Goal: Task Accomplishment & Management: Complete application form

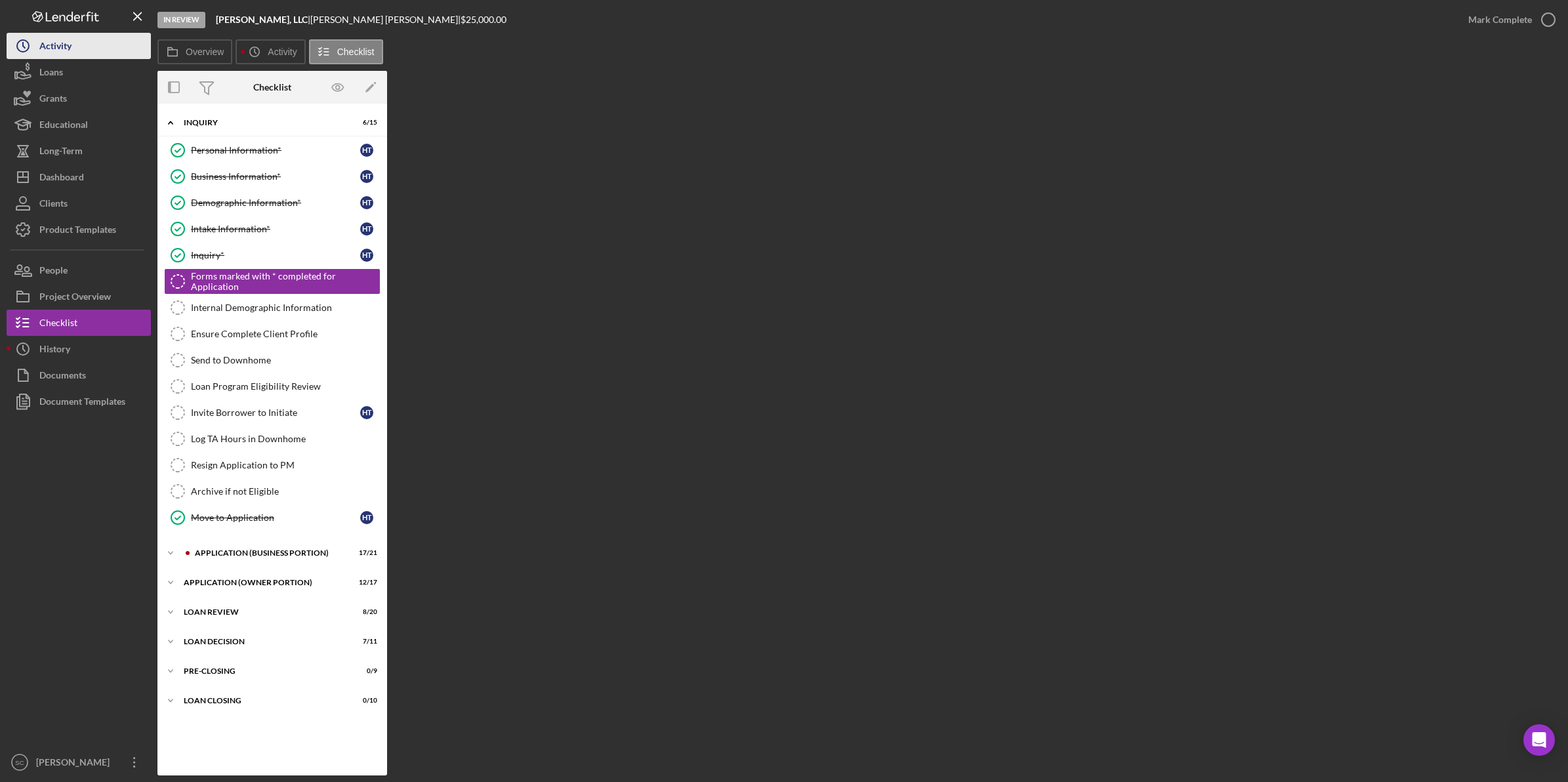
click at [68, 49] on div "Activity" at bounding box center [55, 47] width 32 height 29
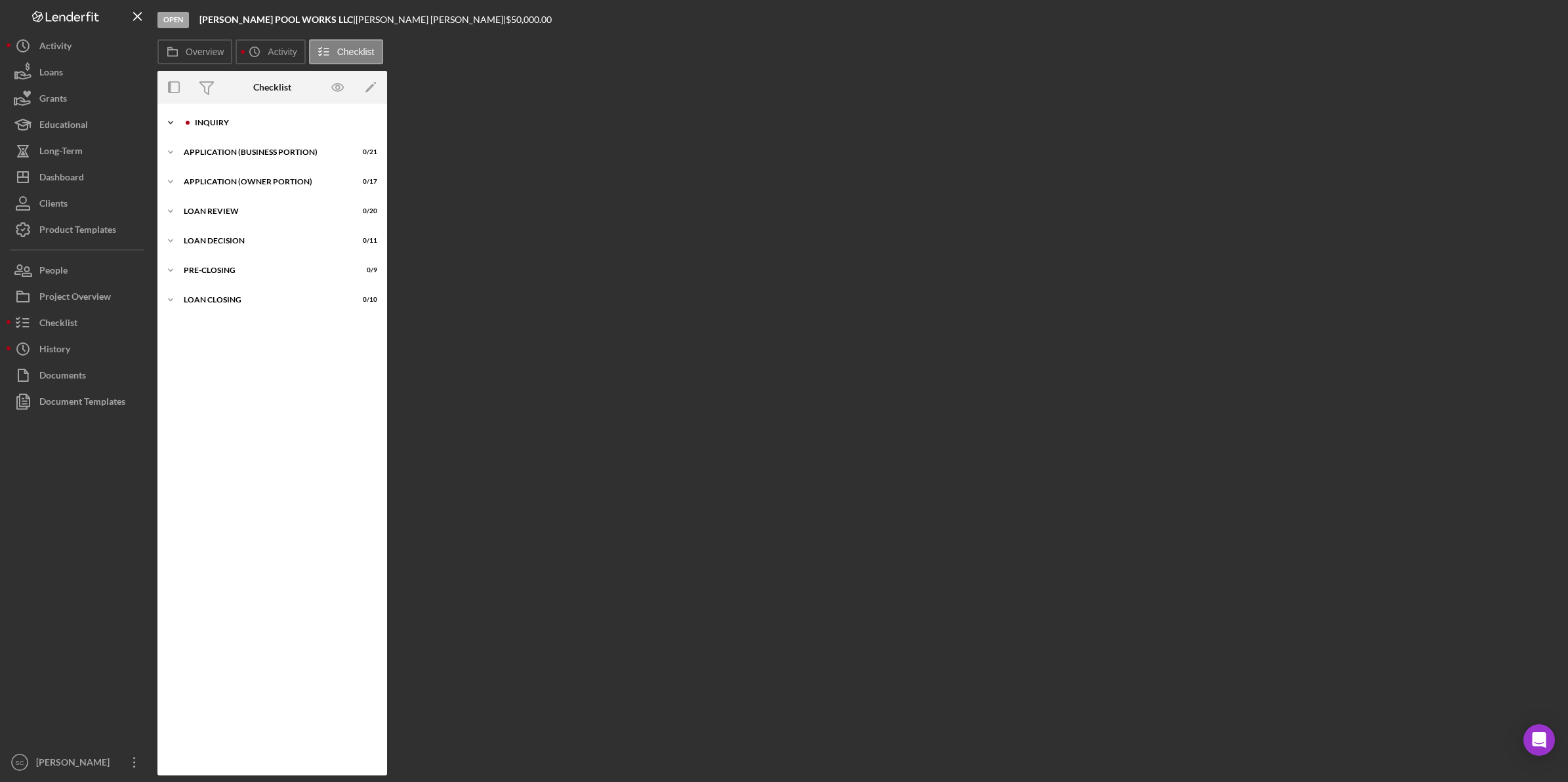
click at [254, 128] on div "Icon/Expander INQUIRY 0 / 14" at bounding box center [272, 122] width 230 height 26
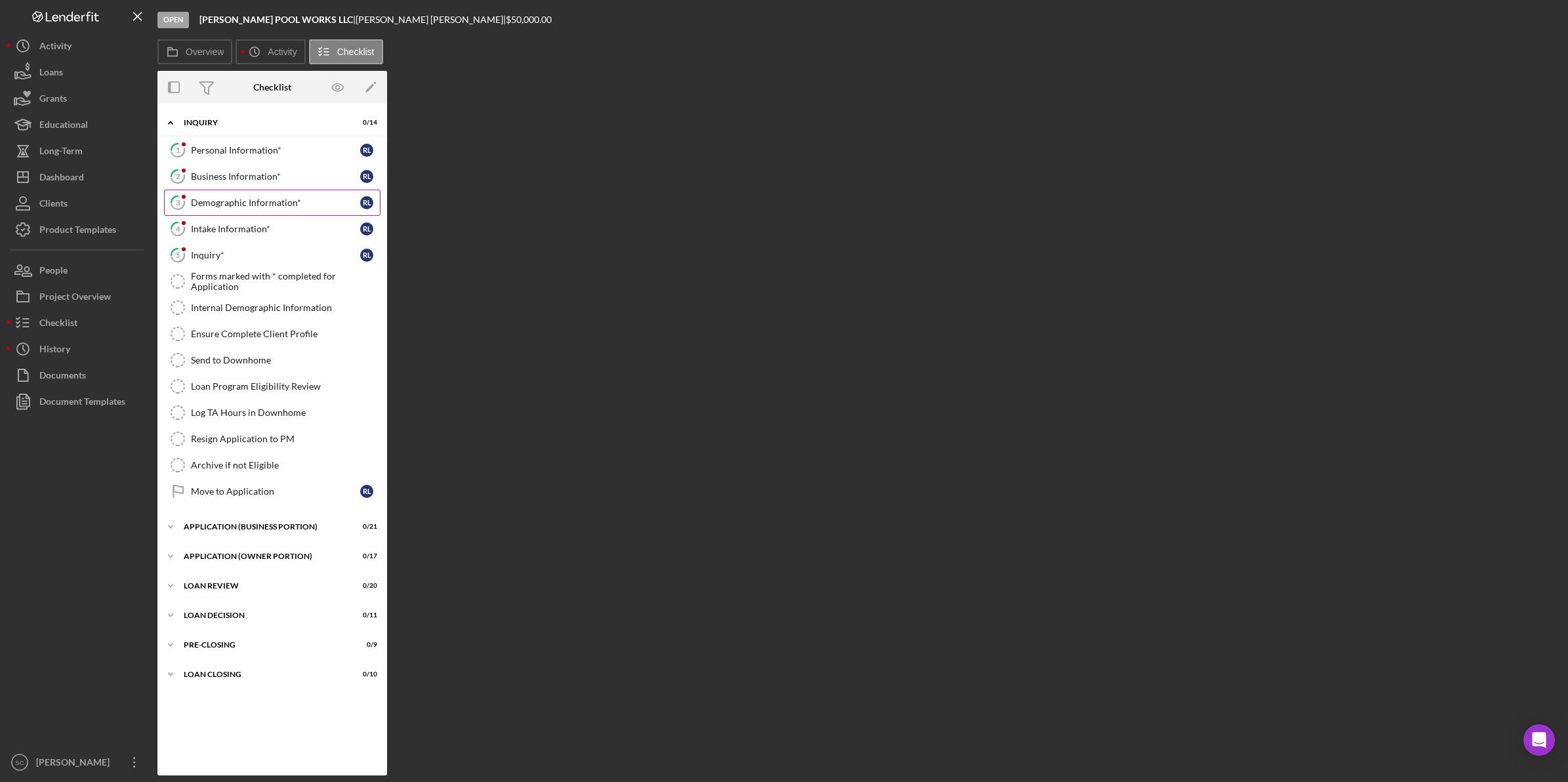
click at [250, 197] on link "3 Demographic Information* [PERSON_NAME]" at bounding box center [272, 203] width 217 height 26
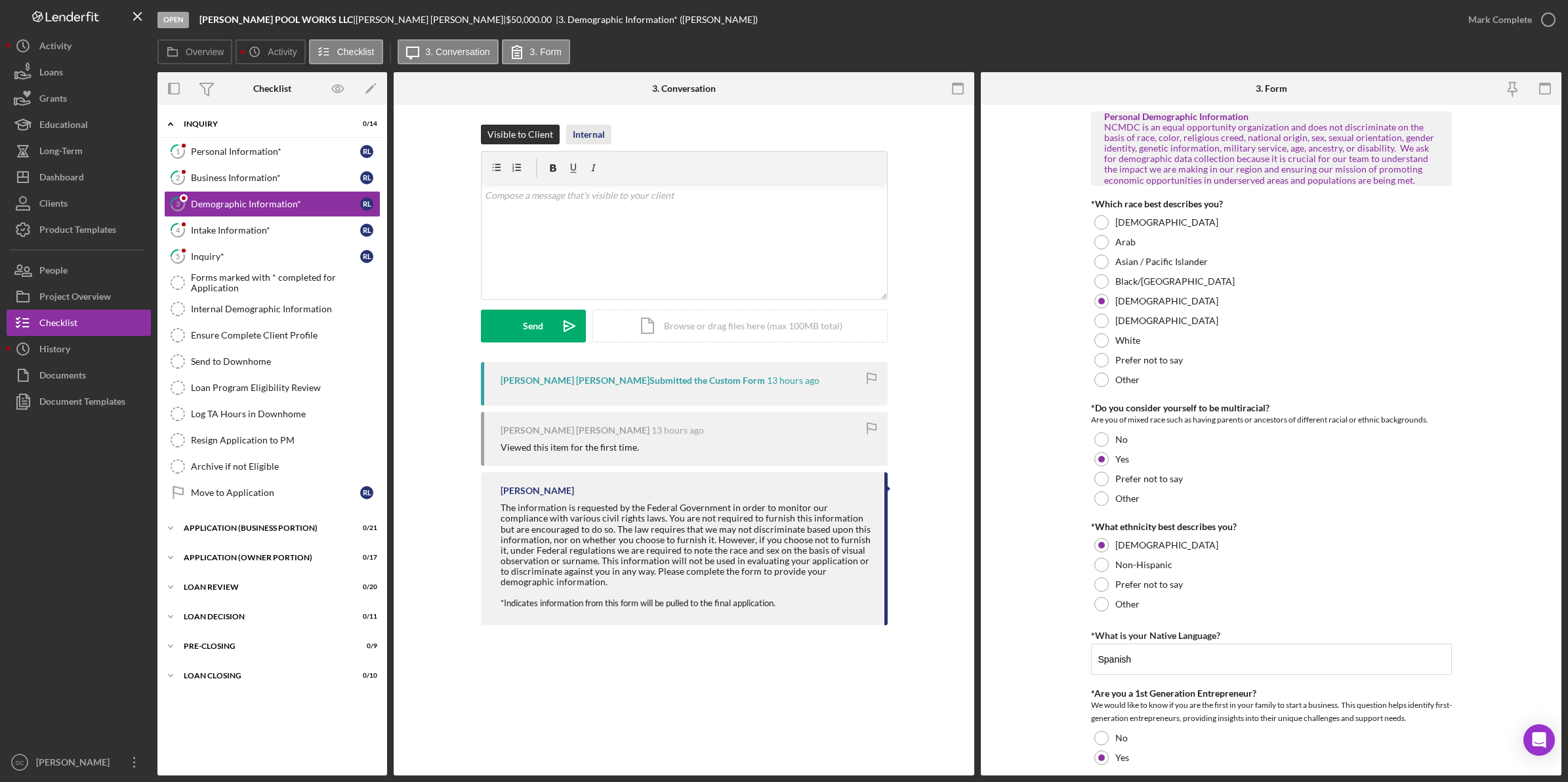
click at [585, 133] on div "Internal" at bounding box center [589, 135] width 32 height 20
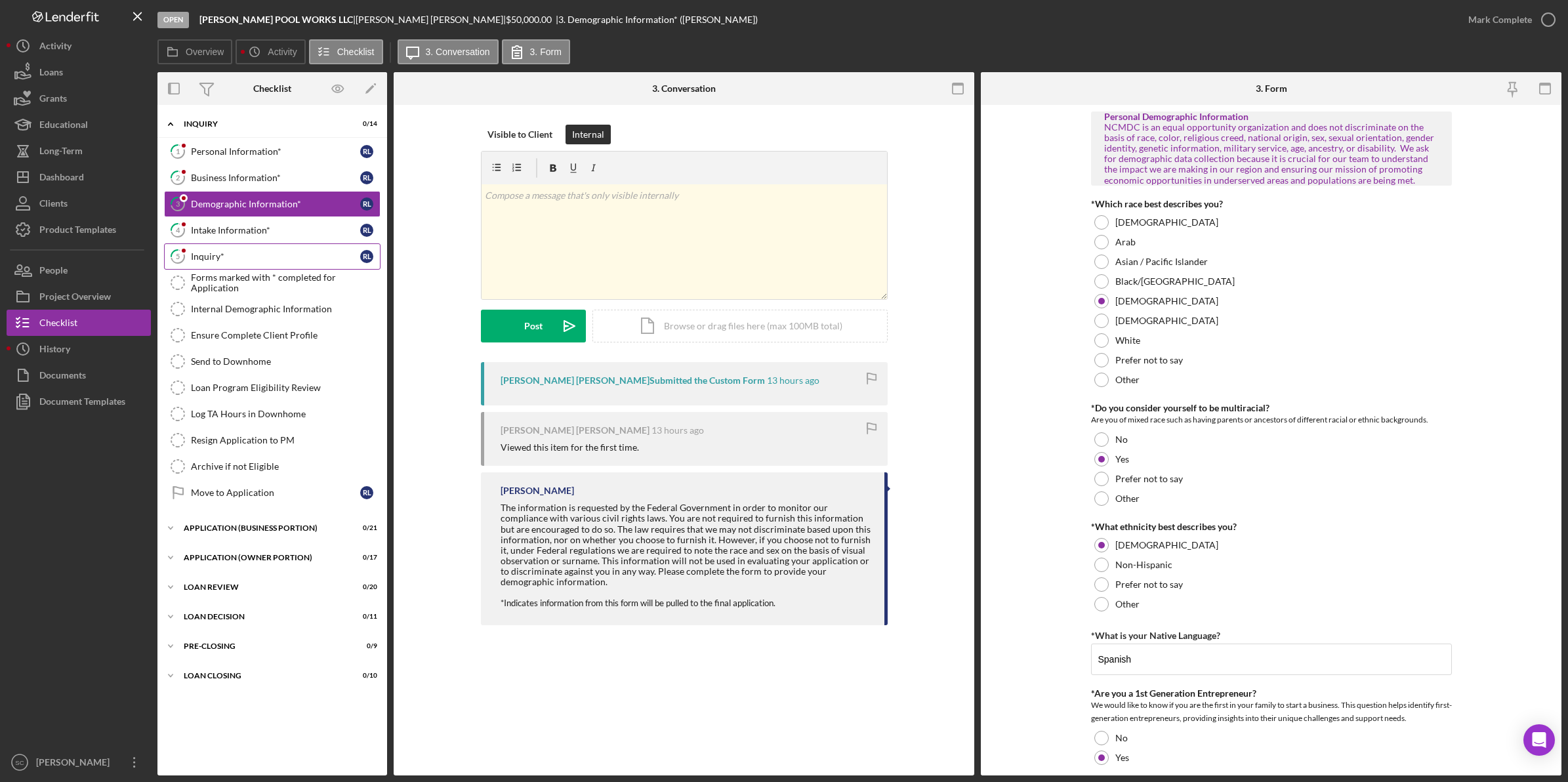
click at [214, 256] on div "Inquiry*" at bounding box center [276, 256] width 170 height 11
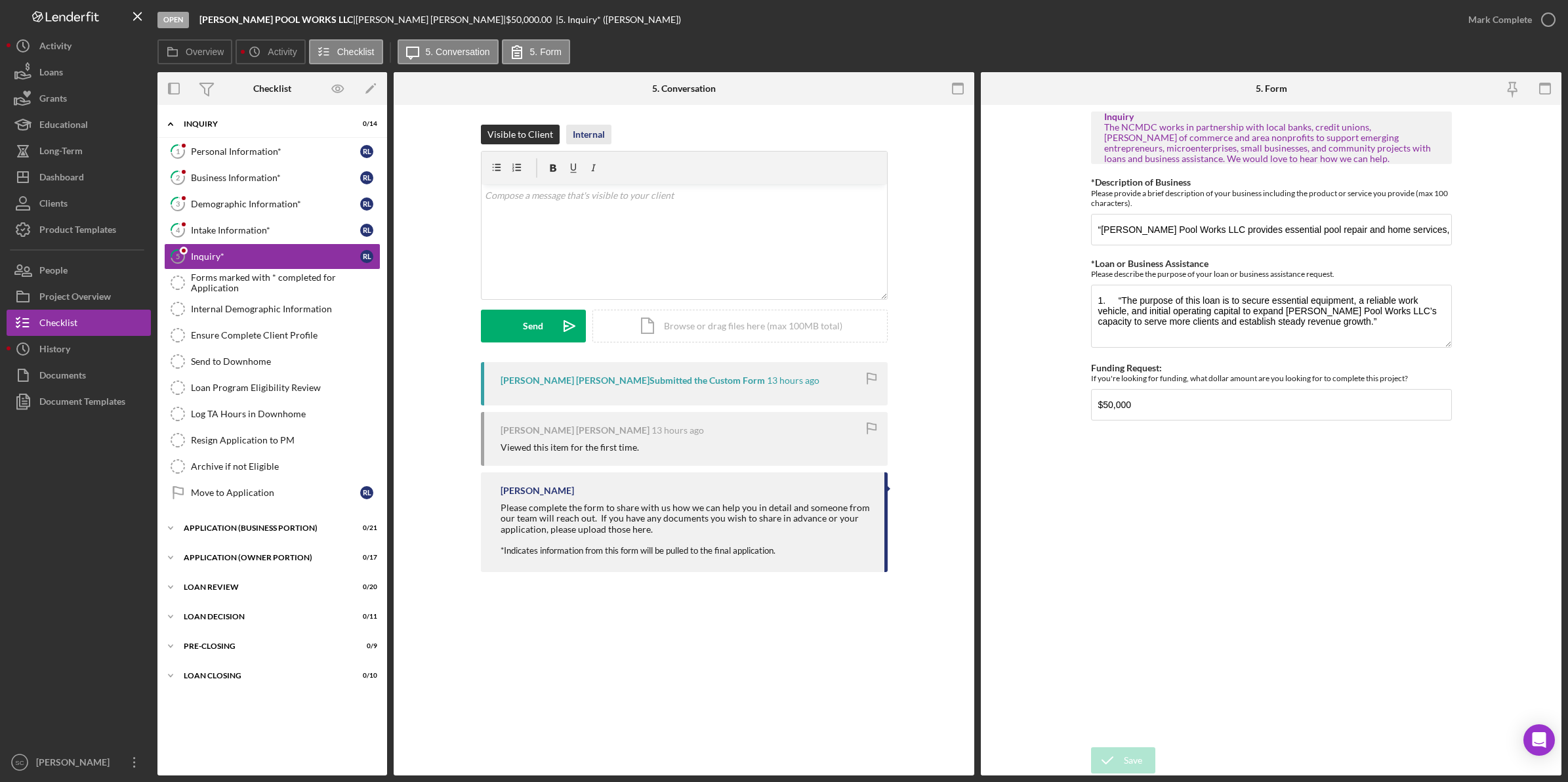
click at [594, 133] on div "Internal" at bounding box center [589, 135] width 32 height 20
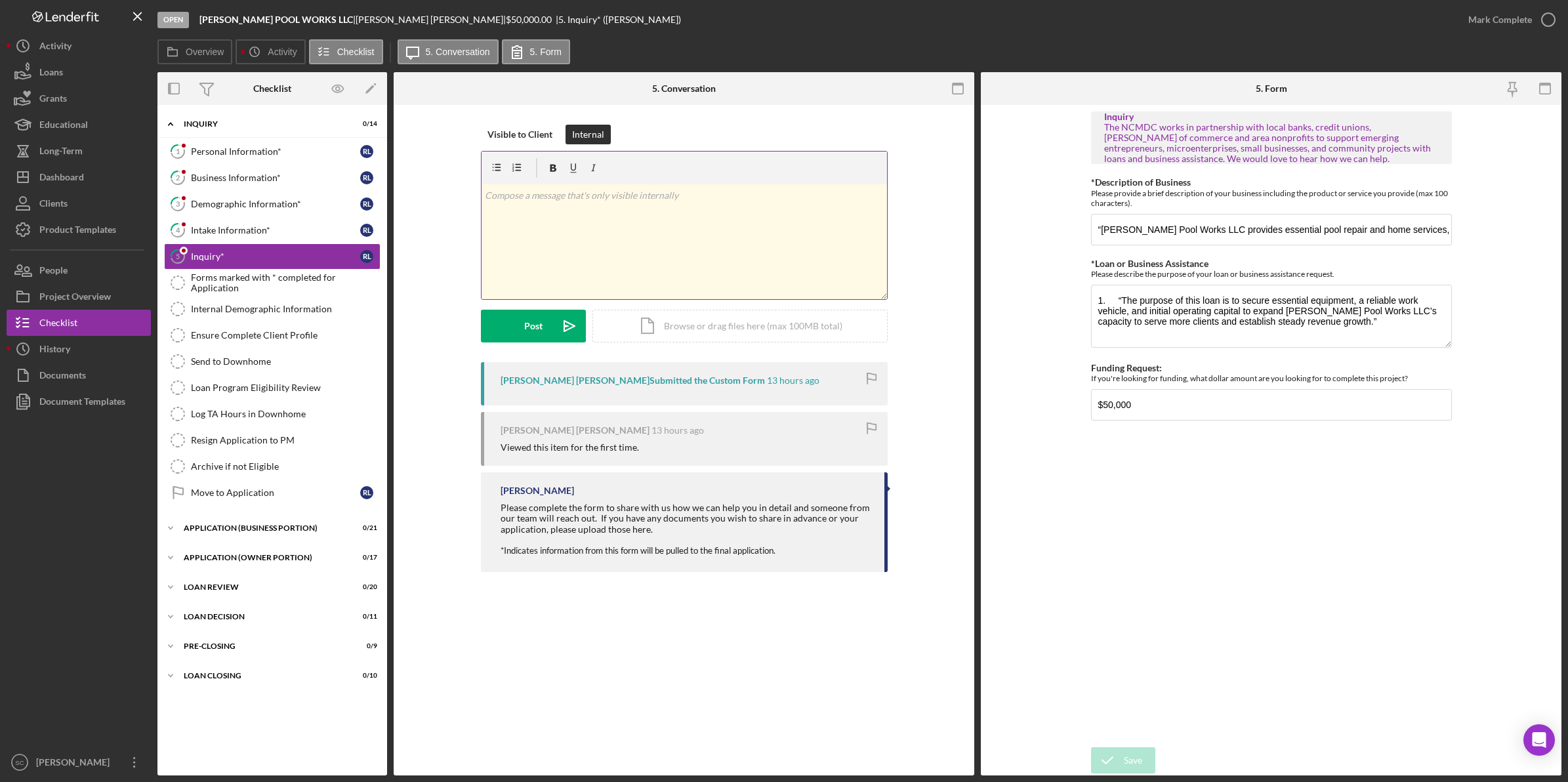
click at [528, 205] on div "v Color teal Color pink Remove color Add row above Add row below Add column bef…" at bounding box center [684, 241] width 405 height 115
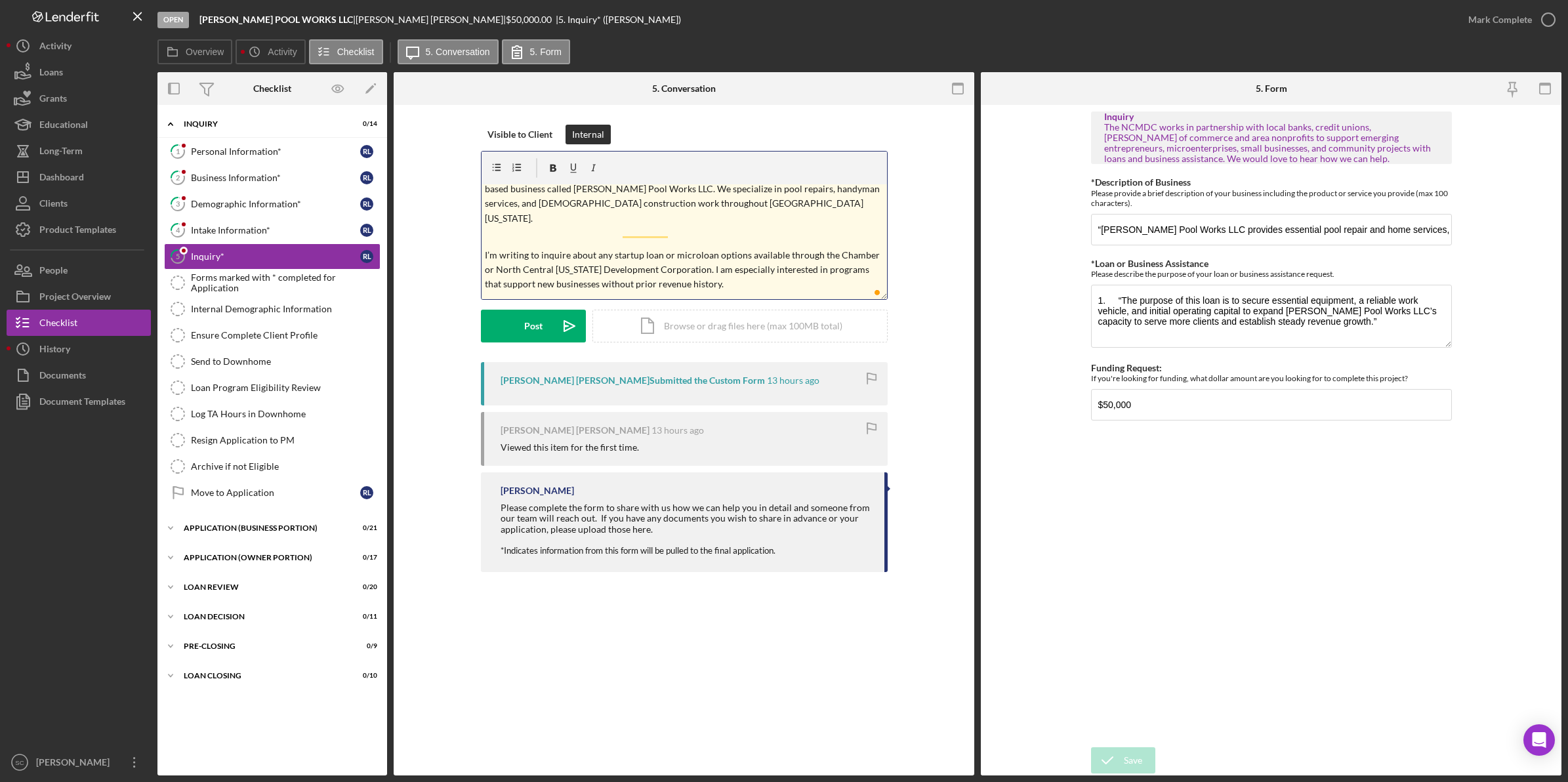
scroll to position [58, 0]
click at [524, 337] on div "Post" at bounding box center [533, 326] width 19 height 33
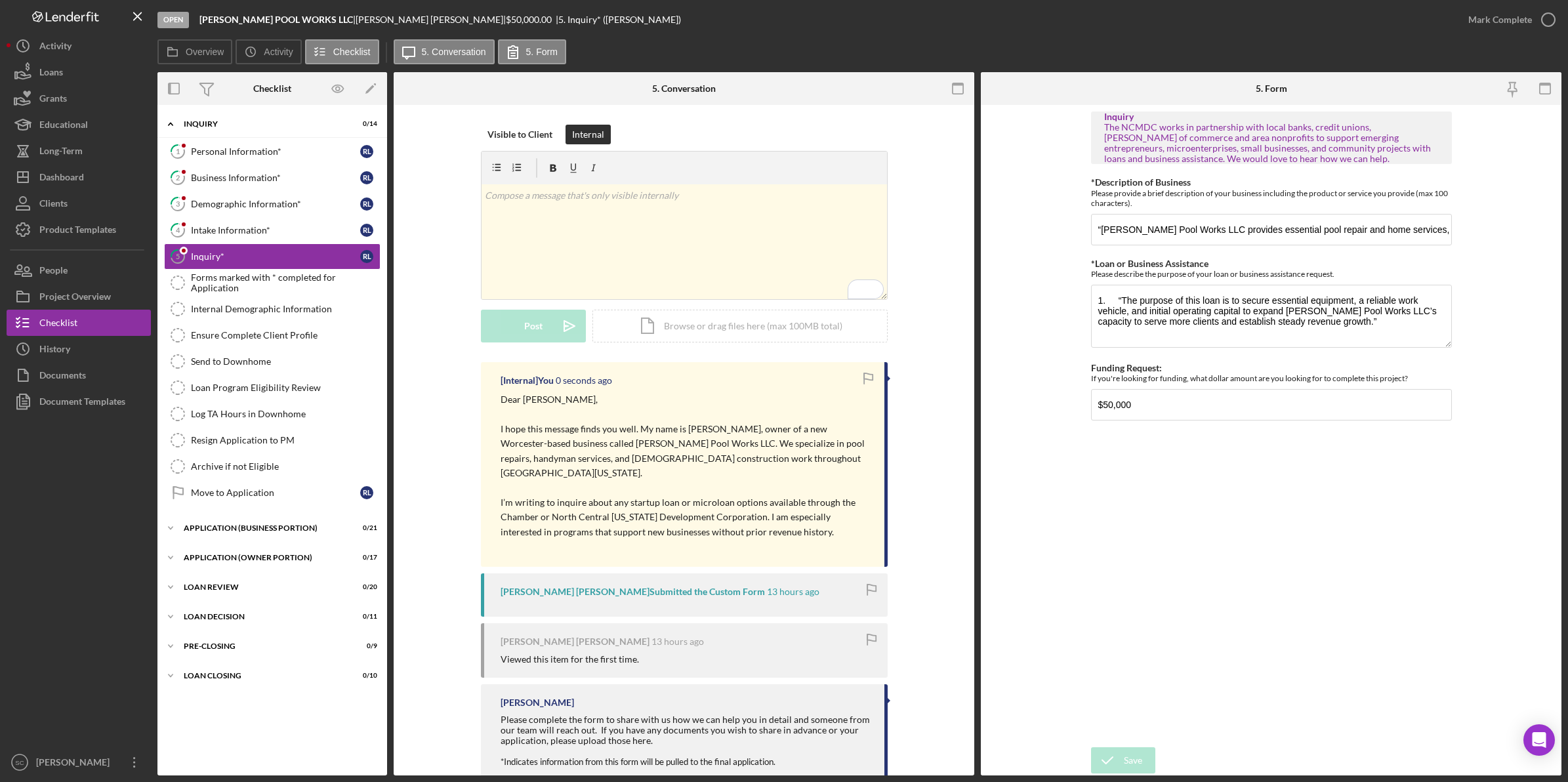
scroll to position [0, 0]
click at [230, 152] on div "Personal Information*" at bounding box center [276, 151] width 170 height 11
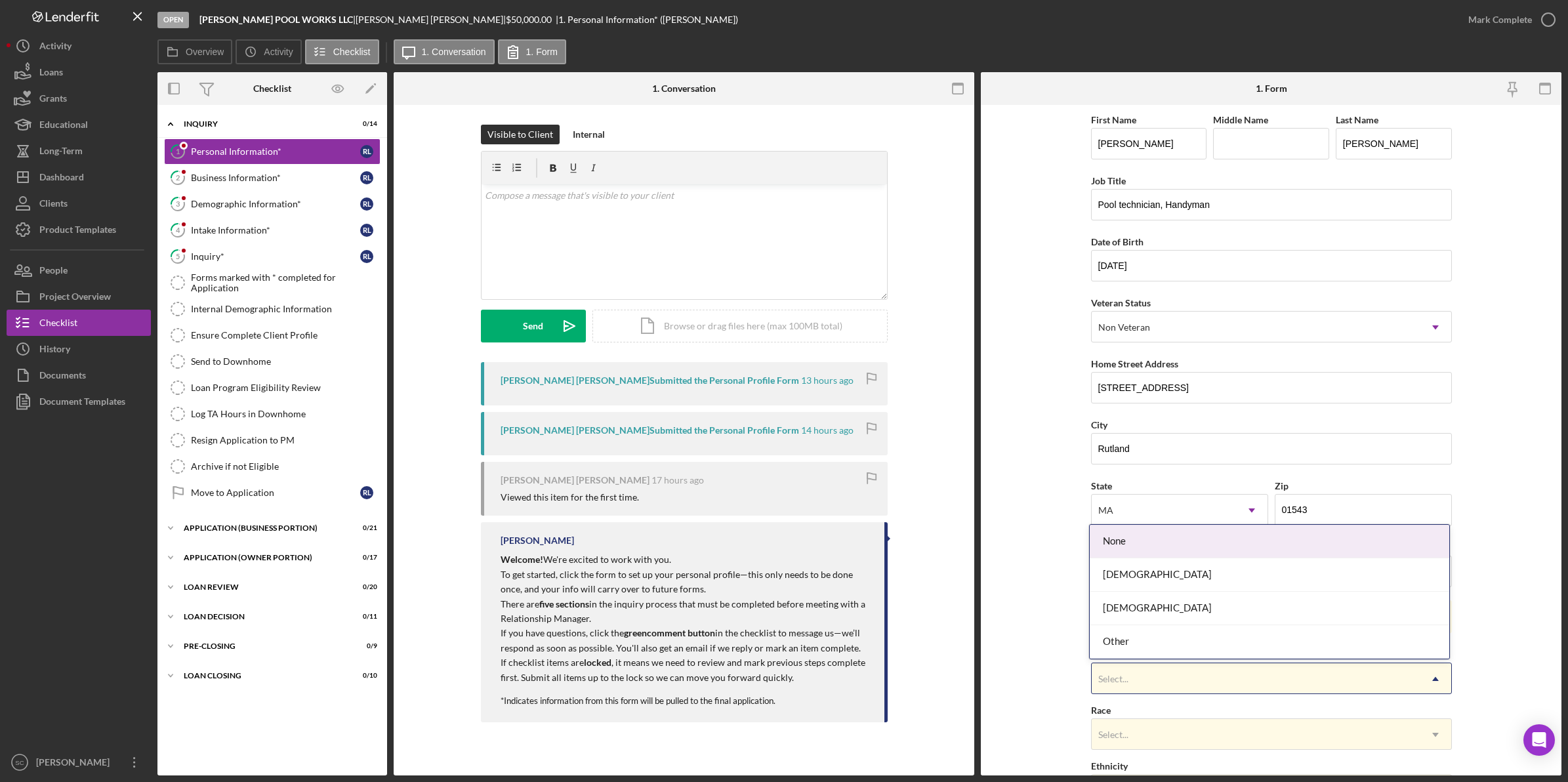
click at [1106, 625] on div "Select..." at bounding box center [1113, 678] width 30 height 11
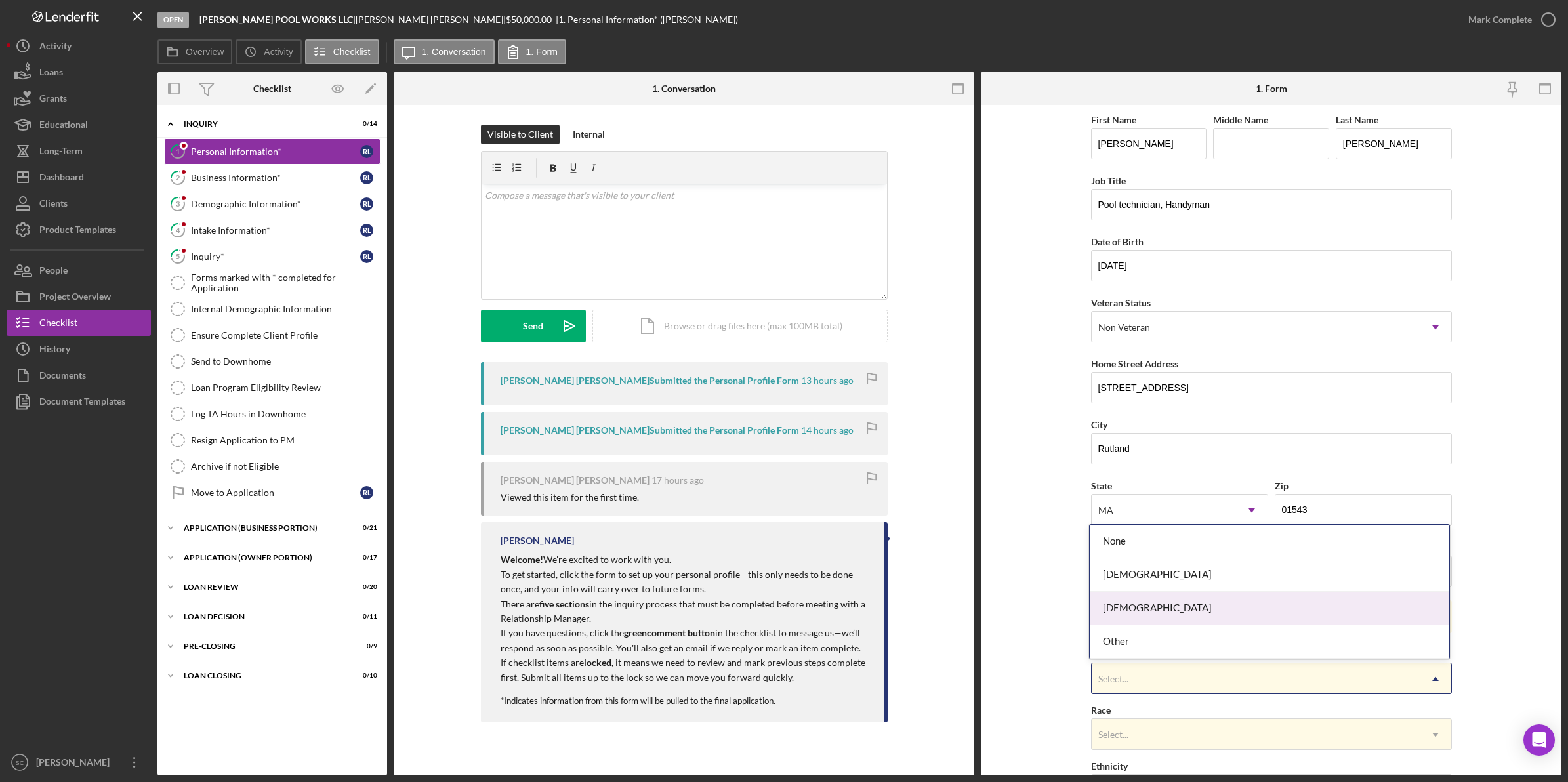
click at [1136, 612] on div "[DEMOGRAPHIC_DATA]" at bounding box center [1270, 608] width 360 height 33
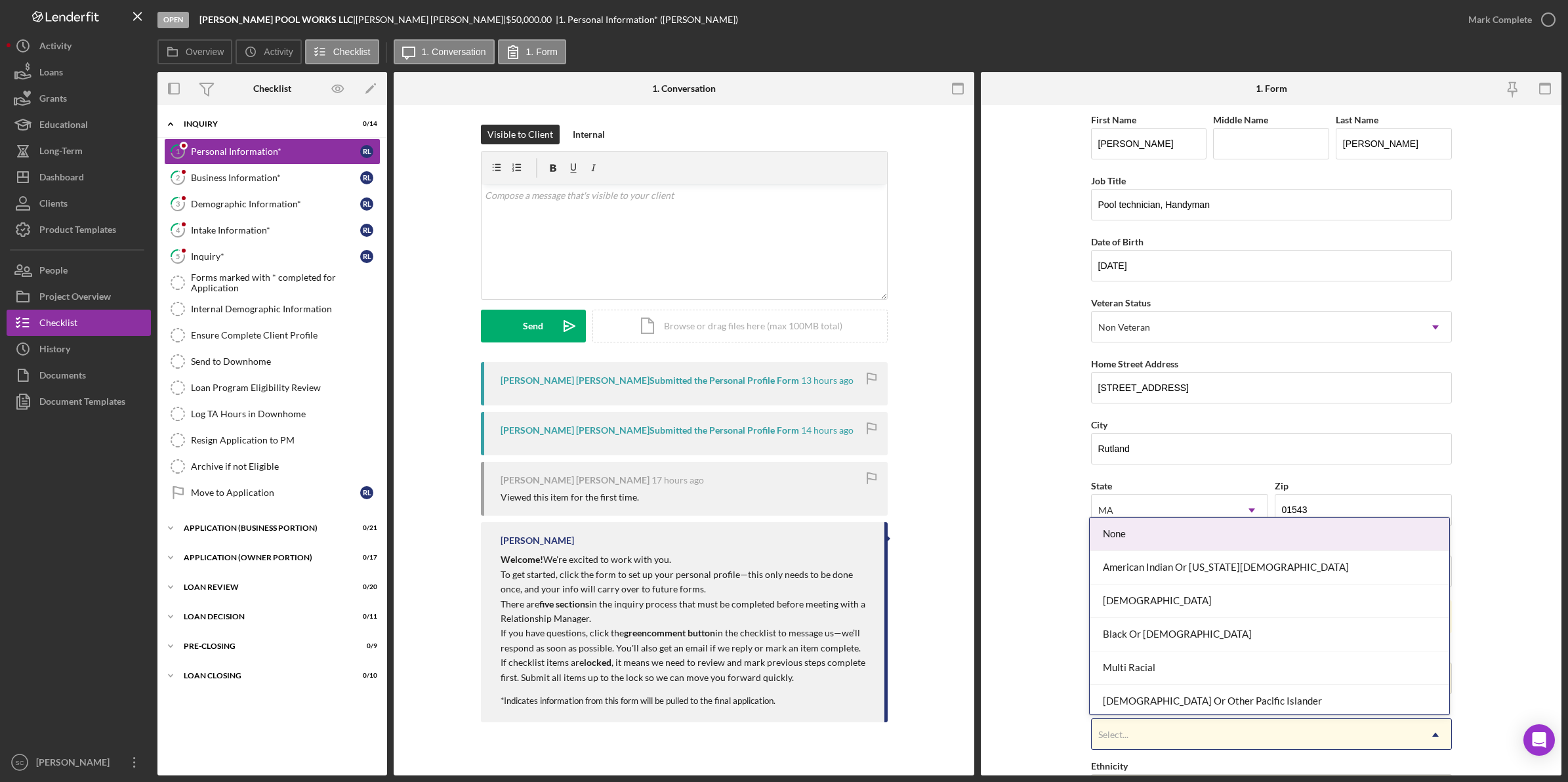
click at [1120, 625] on div "Select..." at bounding box center [1113, 735] width 30 height 11
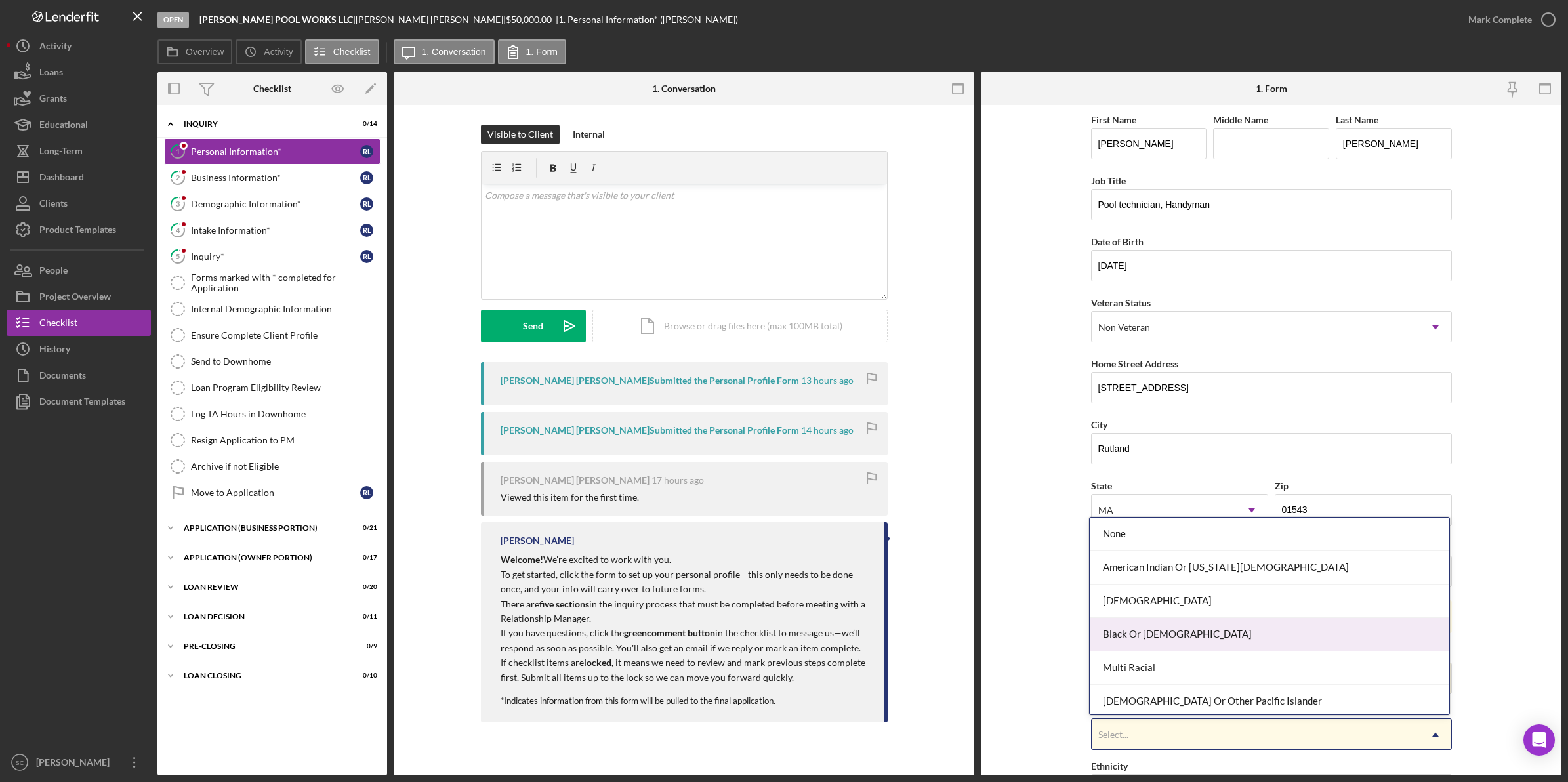
scroll to position [73, 0]
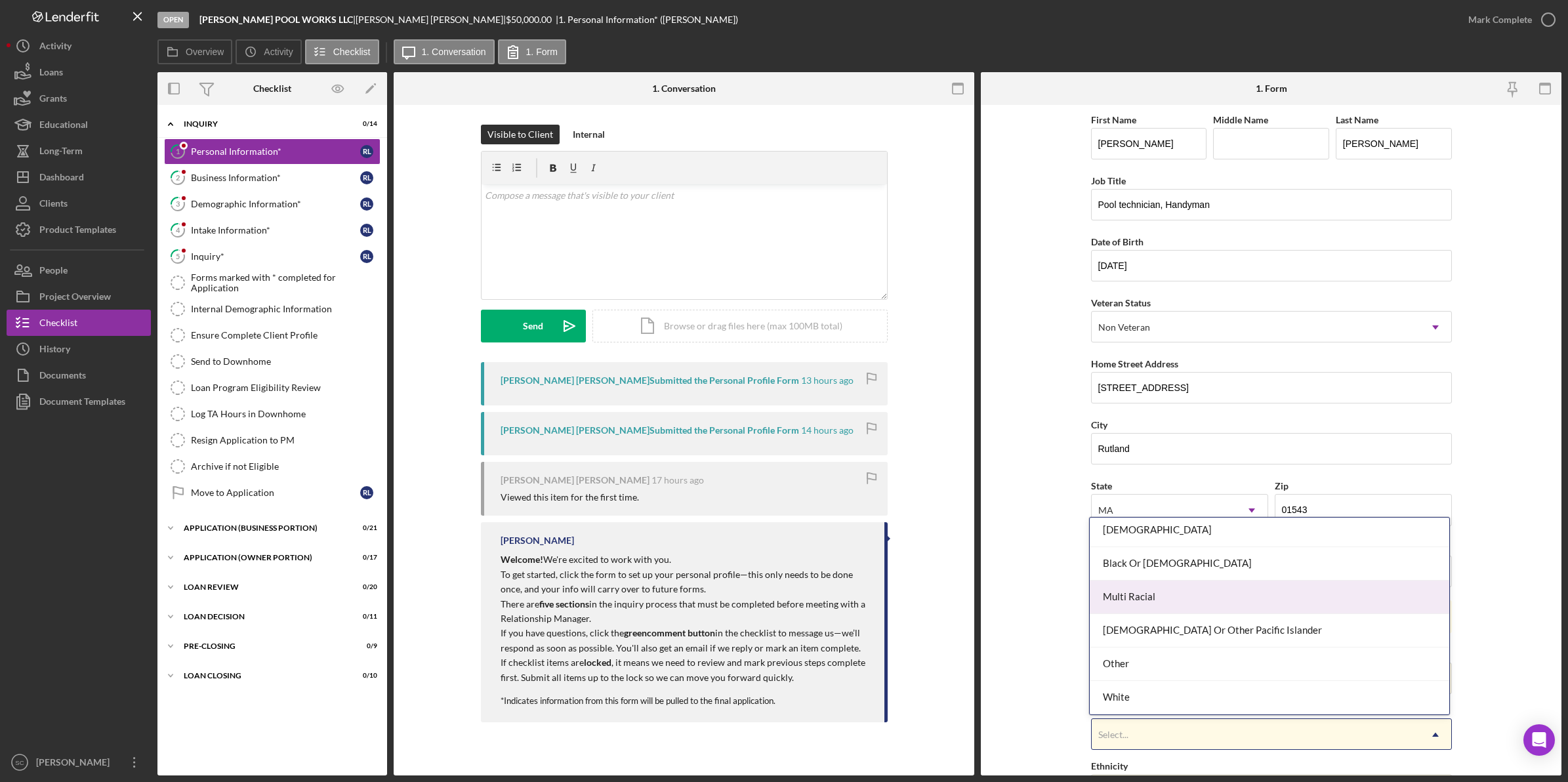
click at [1134, 598] on div "Multi Racial" at bounding box center [1270, 597] width 360 height 33
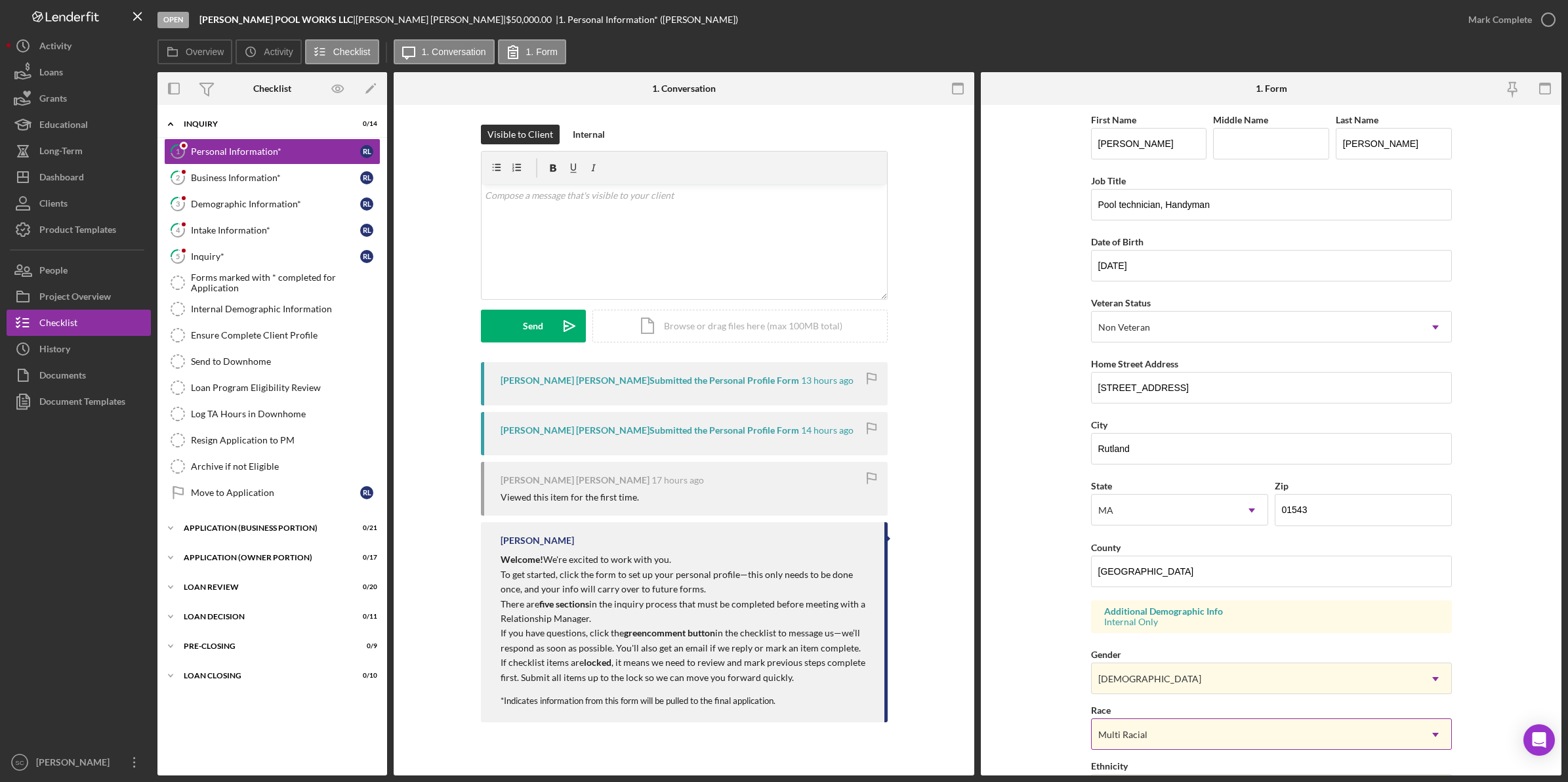
scroll to position [164, 0]
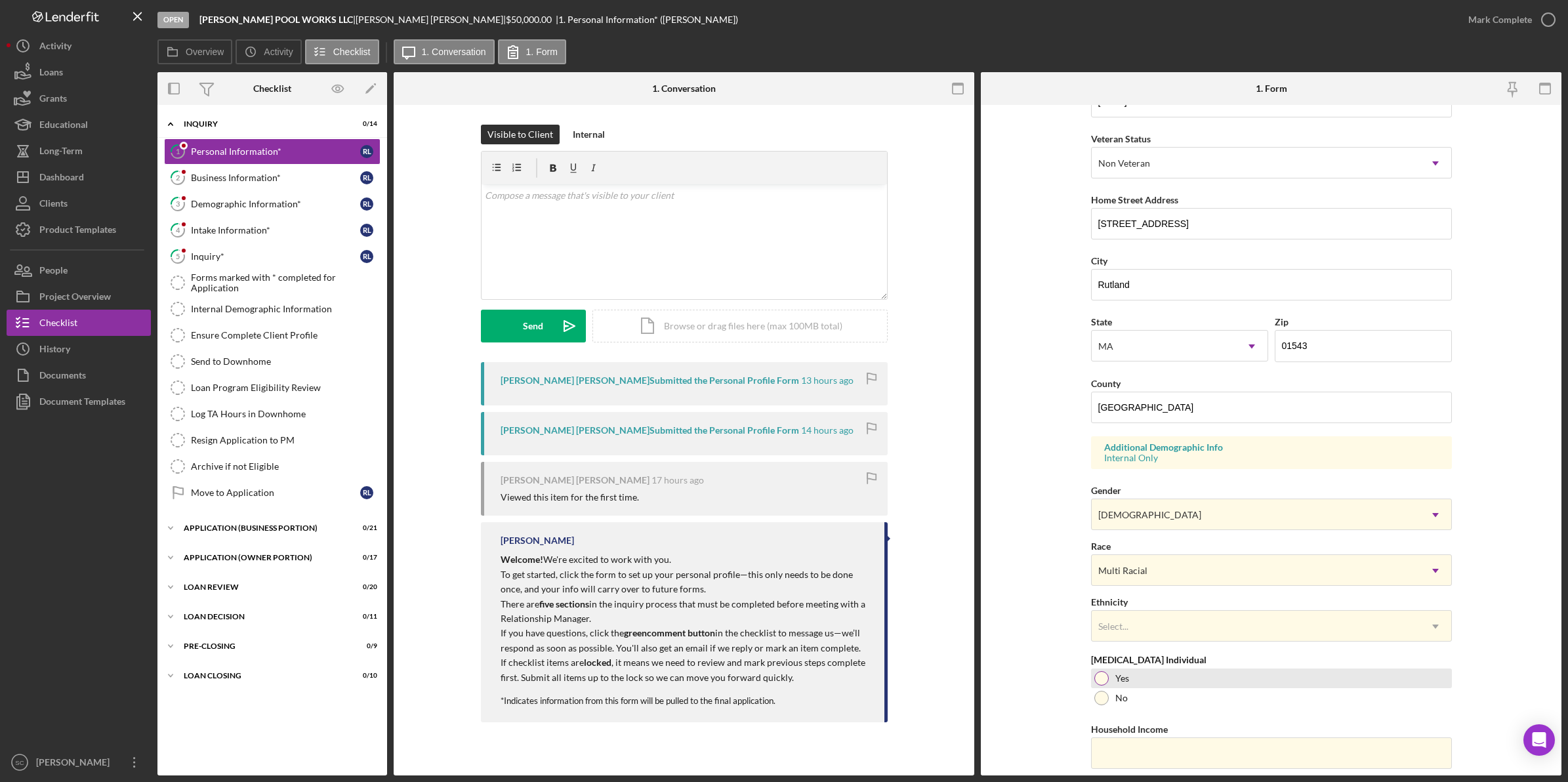
click at [1101, 625] on div at bounding box center [1102, 678] width 15 height 15
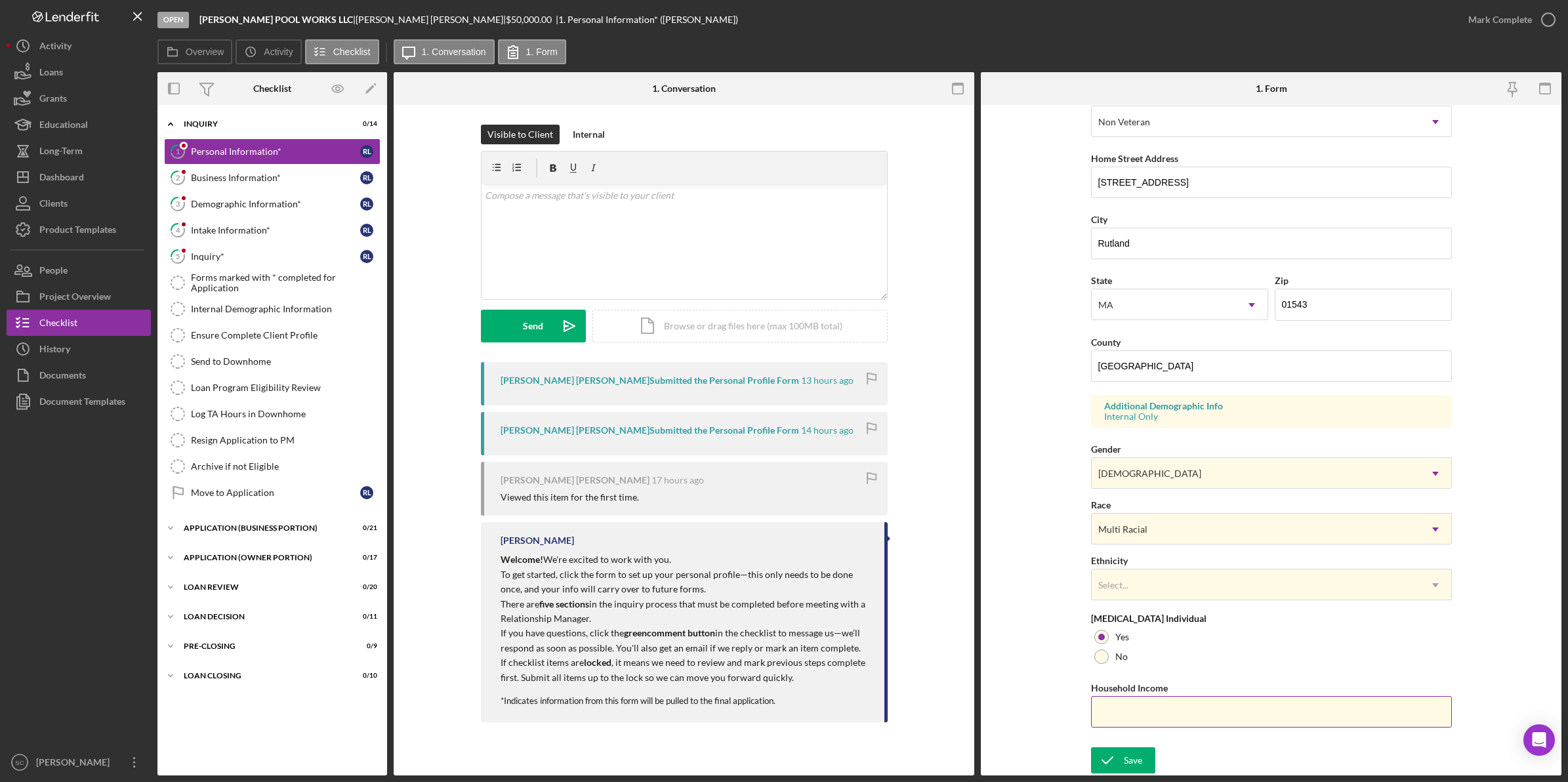
click at [1144, 625] on input "Household Income" at bounding box center [1271, 712] width 361 height 32
type input "$55,000"
click at [1107, 625] on icon "submit" at bounding box center [1107, 761] width 33 height 33
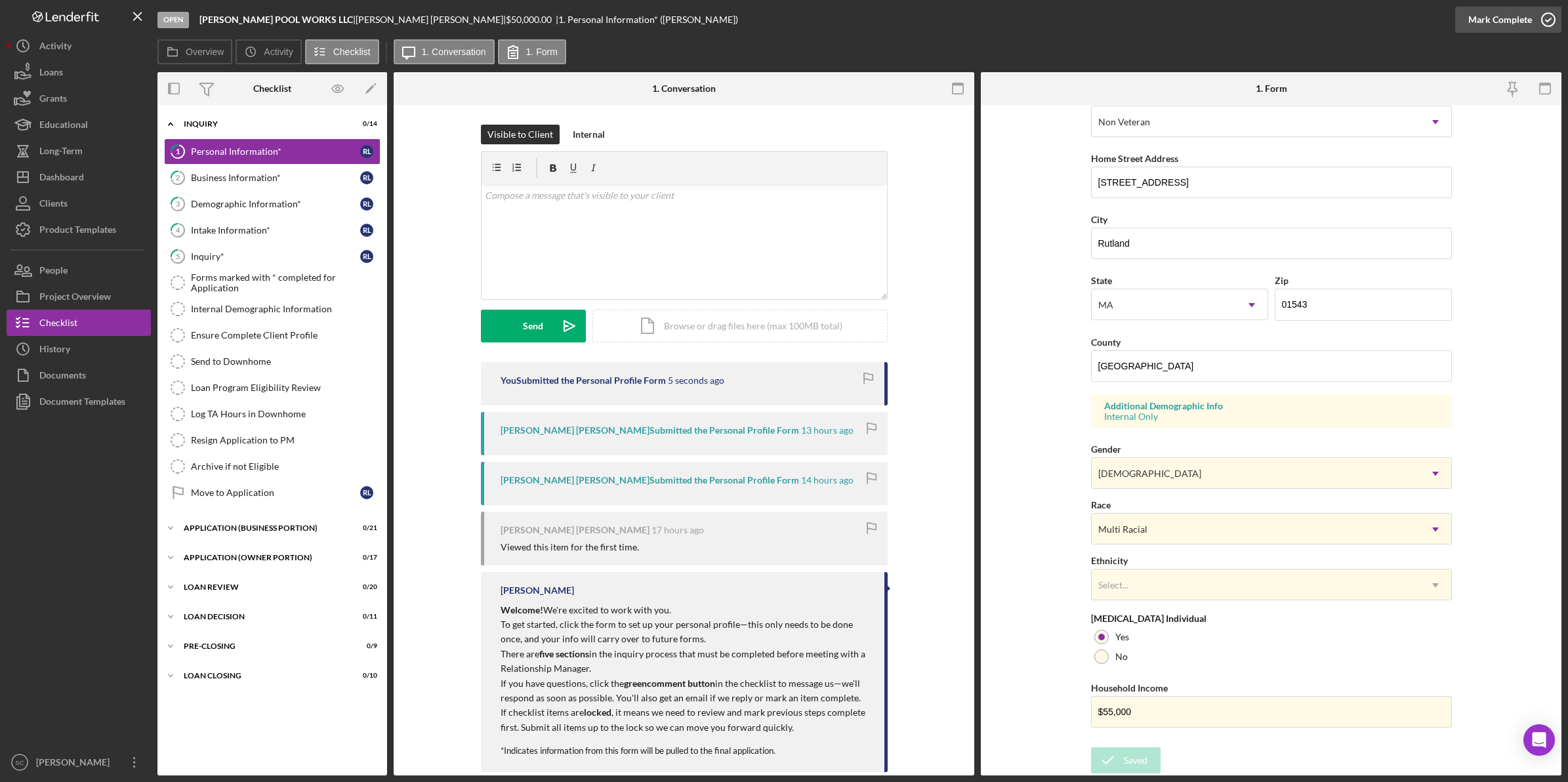
click at [1254, 17] on icon "button" at bounding box center [1548, 20] width 33 height 33
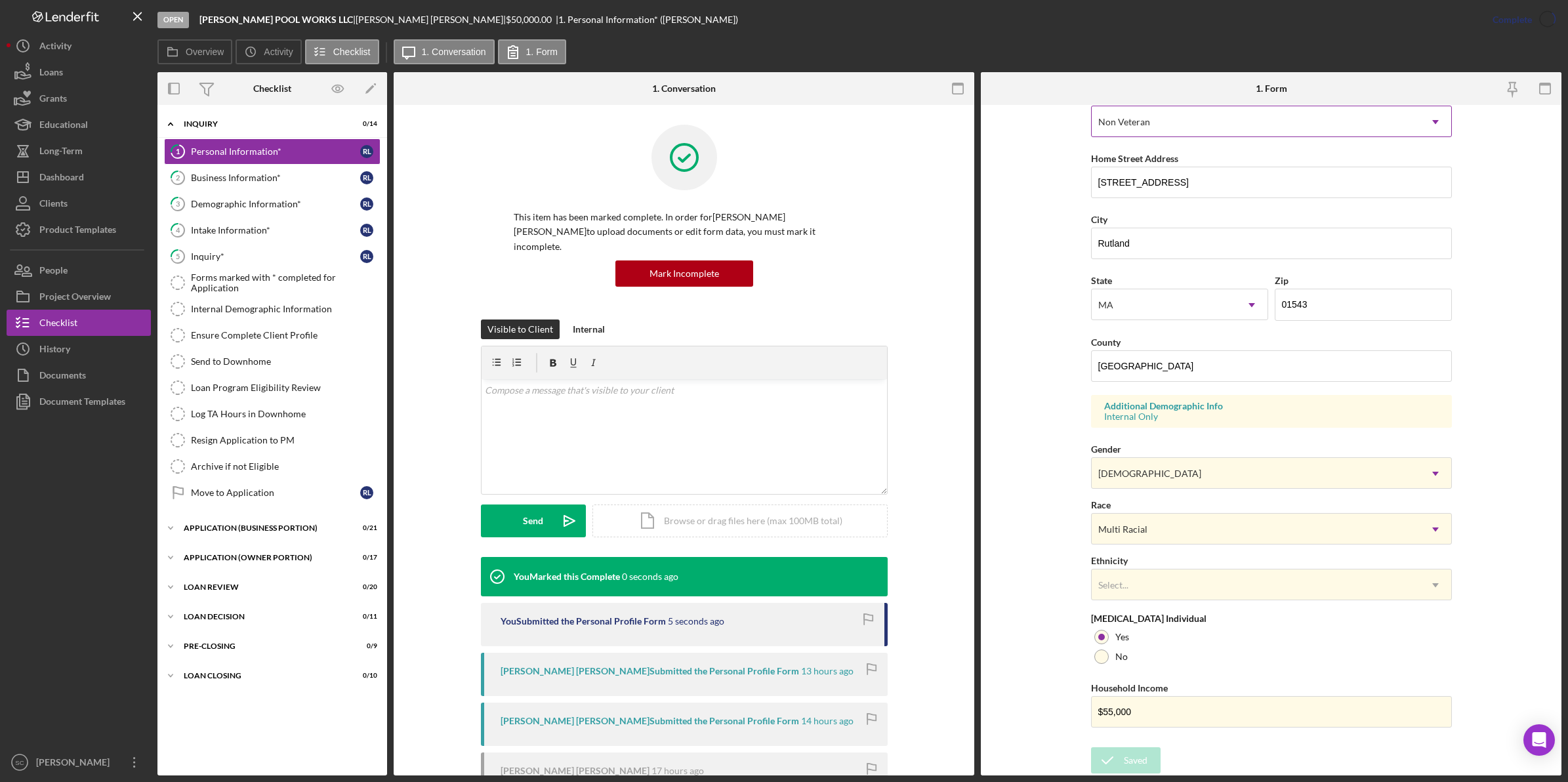
scroll to position [0, 0]
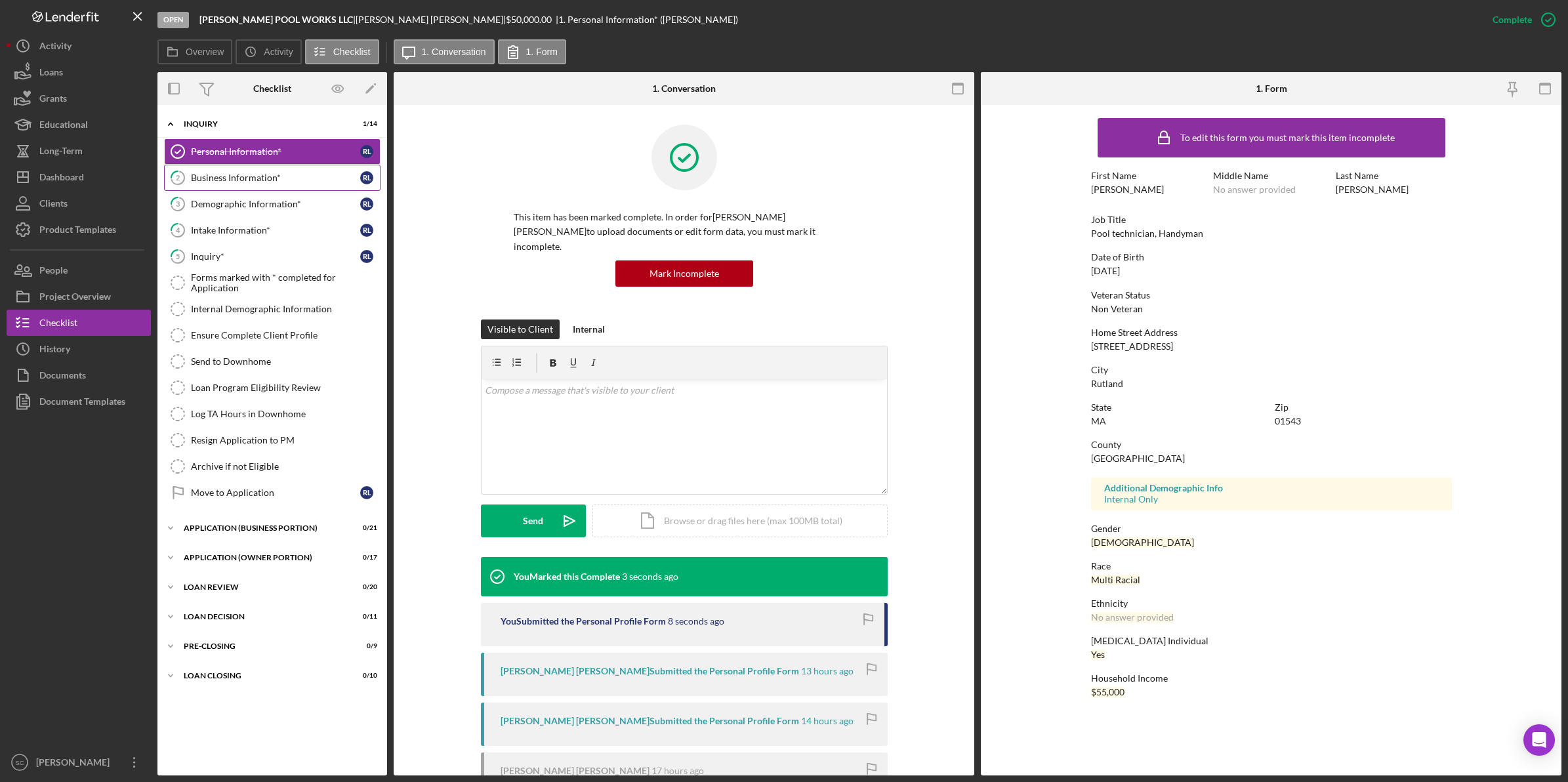
click at [227, 178] on div "Business Information*" at bounding box center [276, 178] width 170 height 11
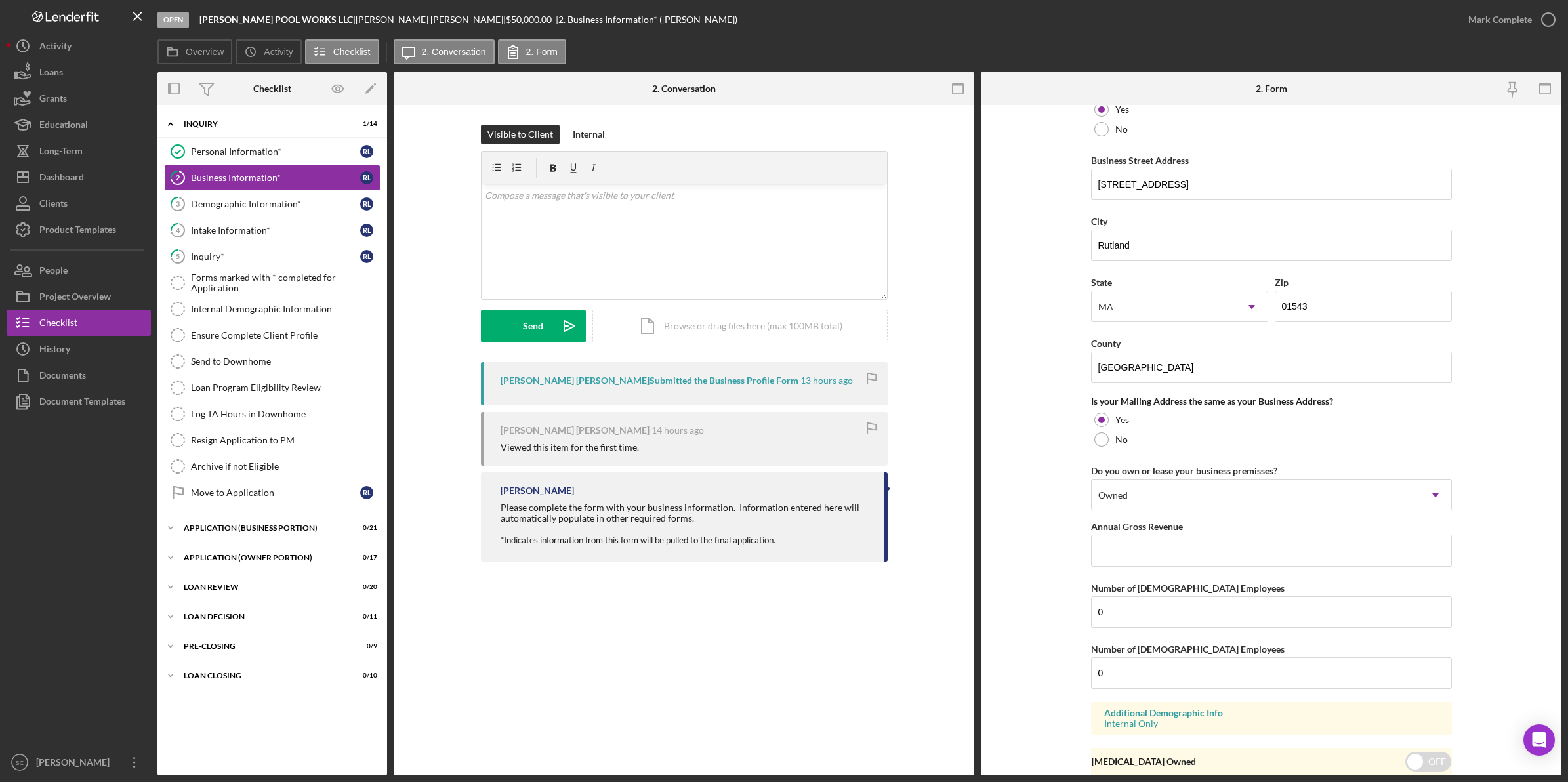
scroll to position [791, 0]
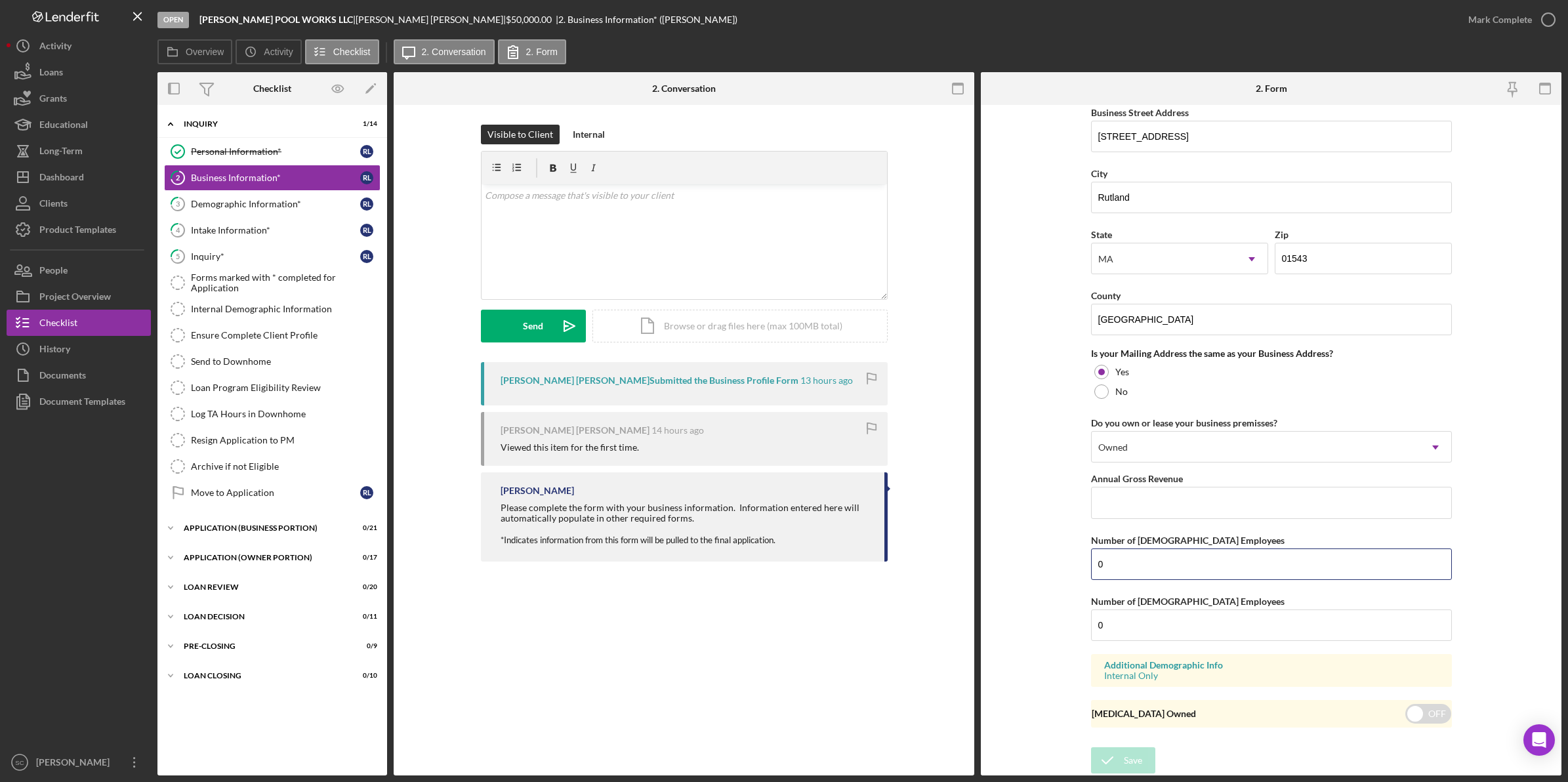
drag, startPoint x: 1116, startPoint y: 559, endPoint x: 1083, endPoint y: 548, distance: 34.8
click at [1083, 548] on form "Business Name [PERSON_NAME] POOL WORKS LLC DBA [PERSON_NAME] Business Start Dat…" at bounding box center [1271, 440] width 581 height 670
type input "1"
click at [1067, 548] on form "Business Name [PERSON_NAME] POOL WORKS LLC DBA [PERSON_NAME] Business Start Dat…" at bounding box center [1271, 440] width 581 height 670
click at [1120, 625] on button "Save" at bounding box center [1123, 761] width 64 height 26
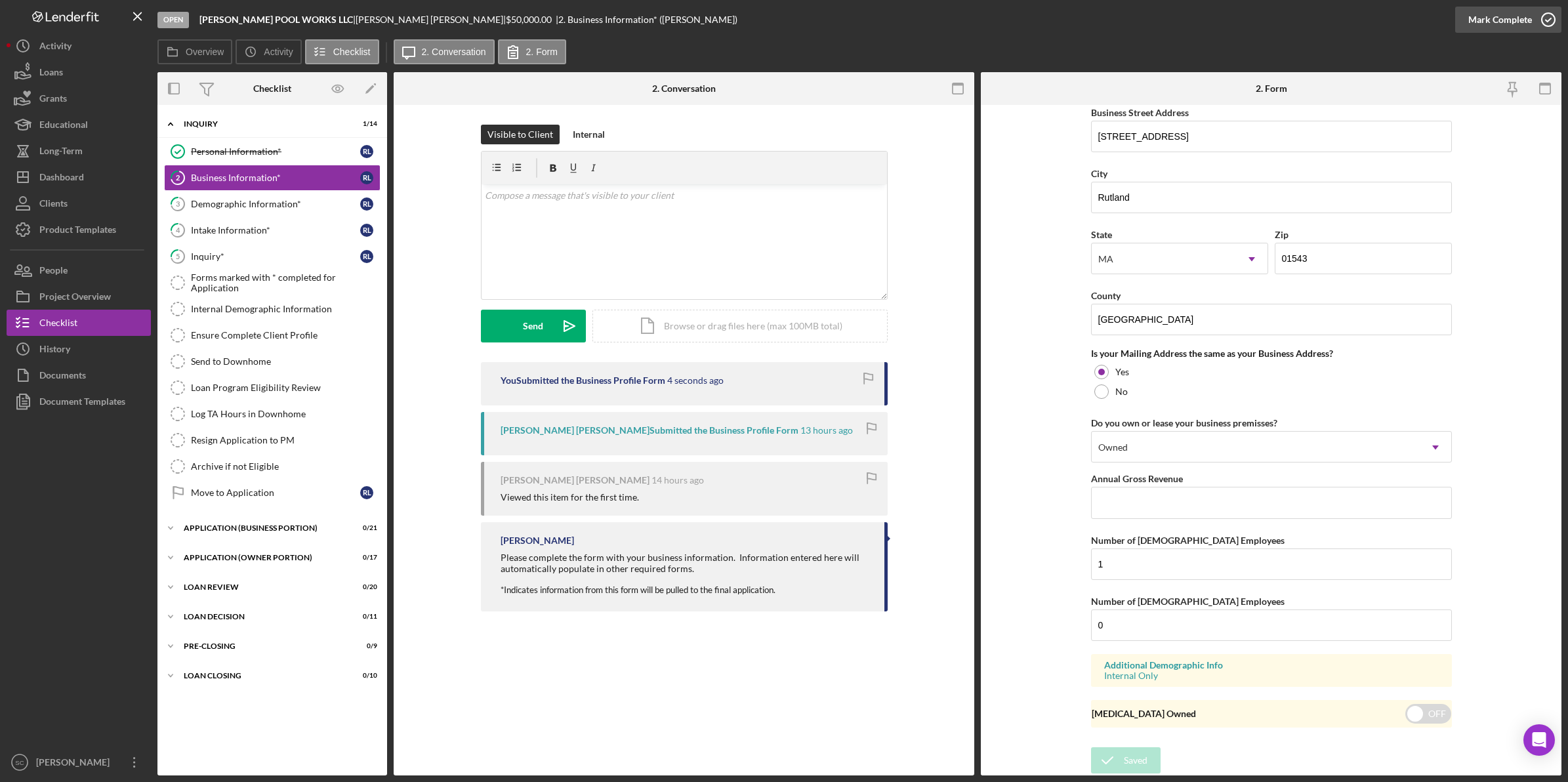
click at [1254, 20] on div "Mark Complete" at bounding box center [1500, 20] width 64 height 26
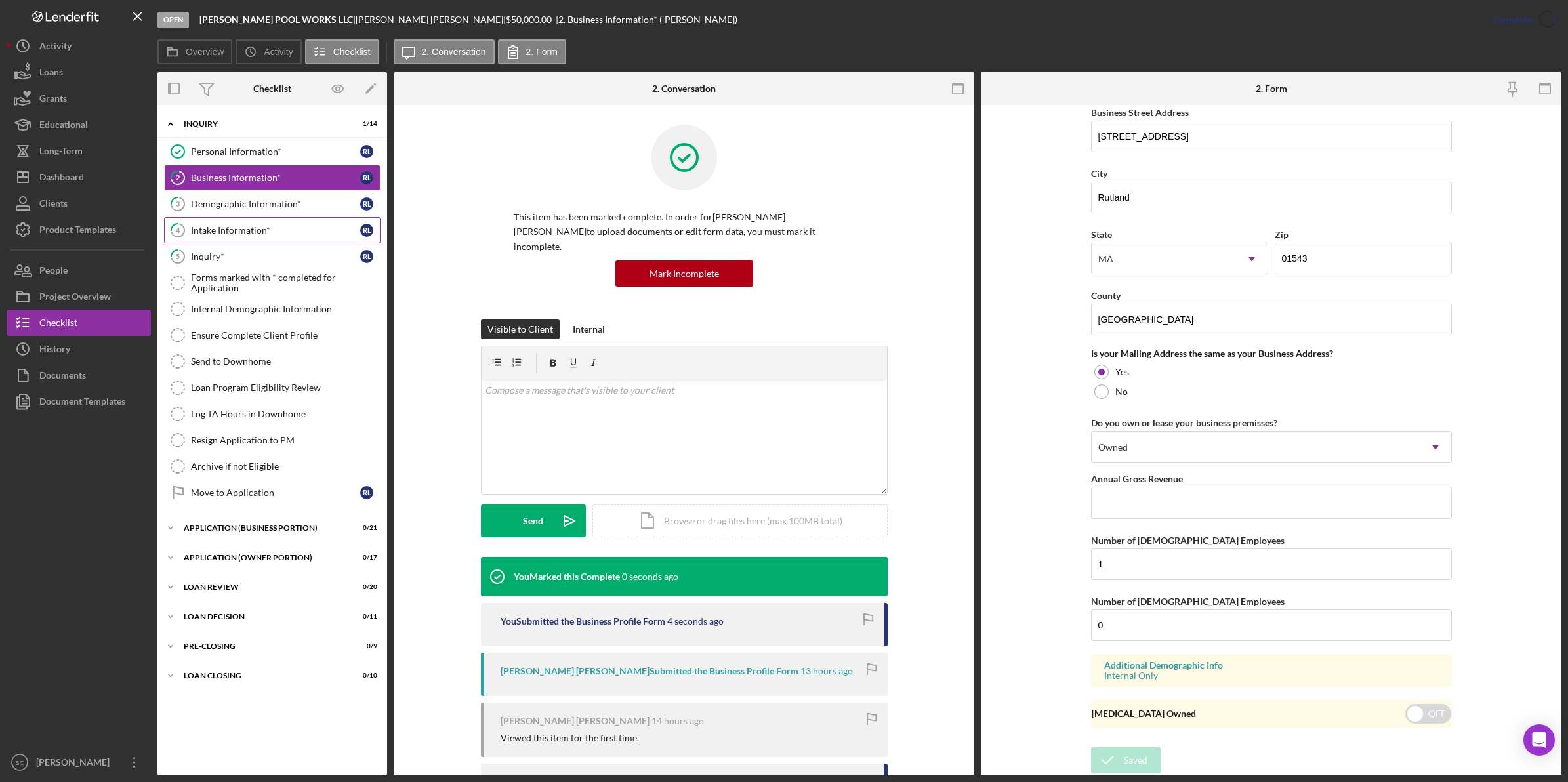
scroll to position [319, 0]
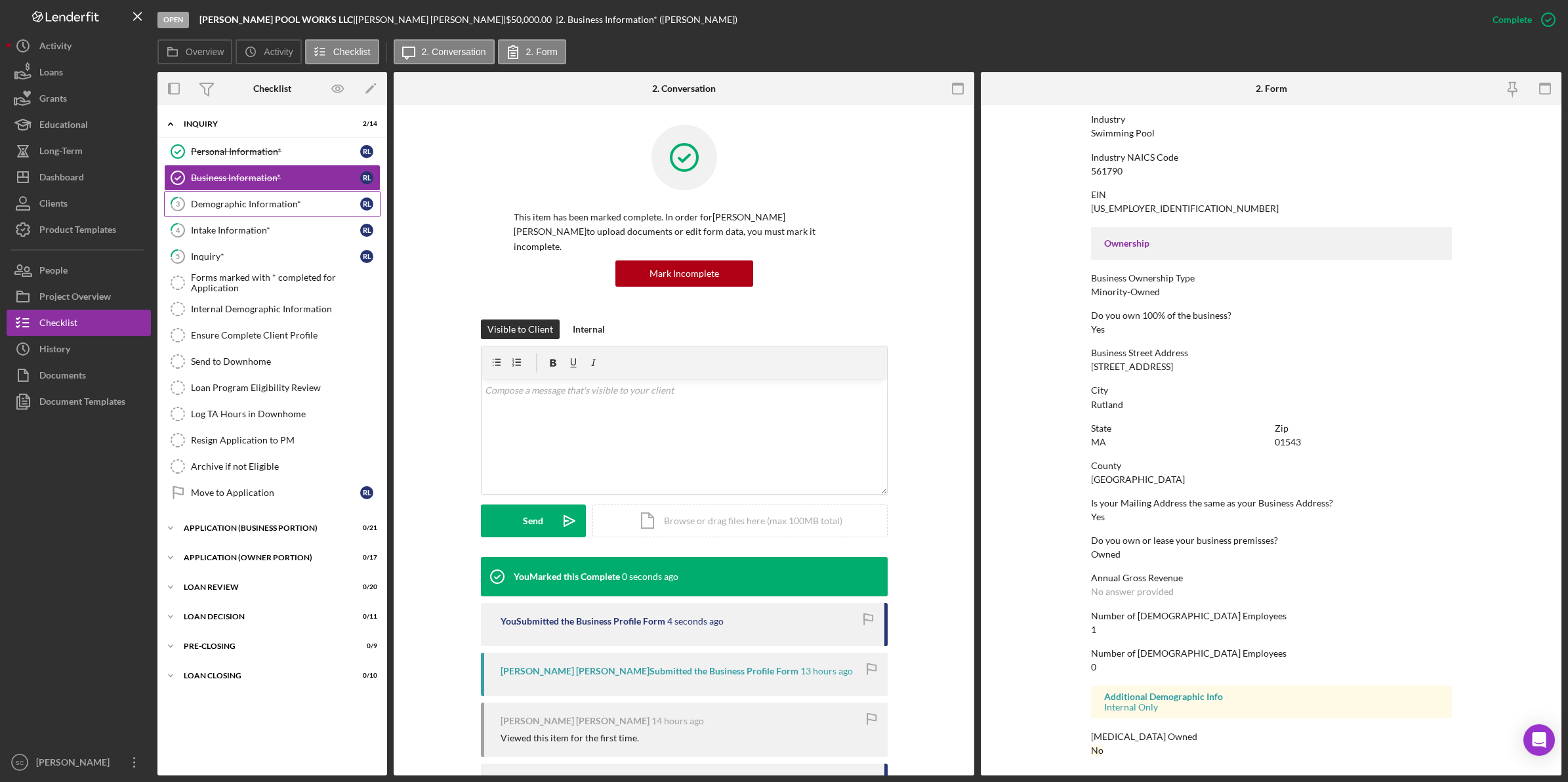
click at [254, 210] on div "Demographic Information*" at bounding box center [276, 204] width 170 height 11
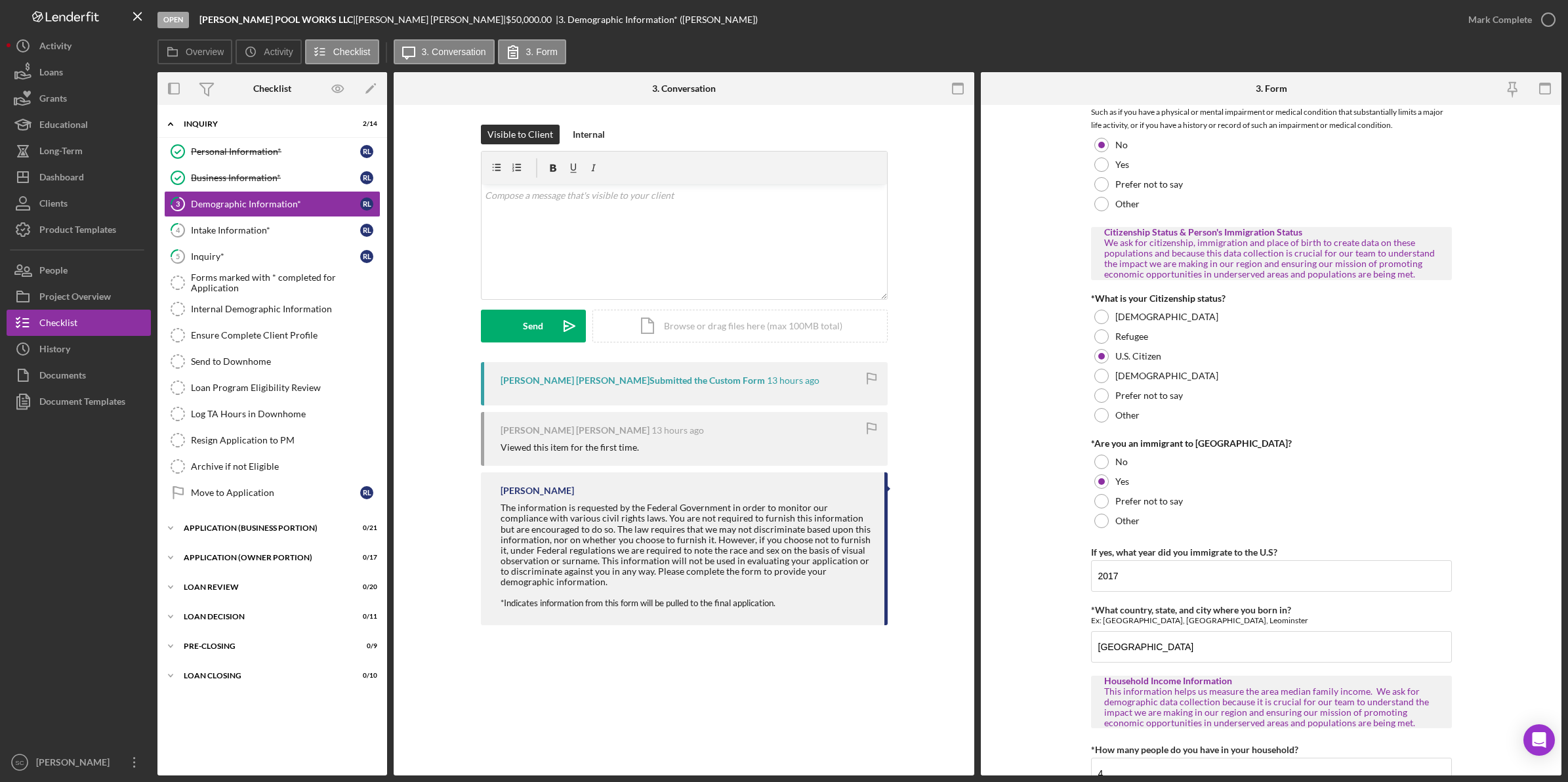
scroll to position [1109, 0]
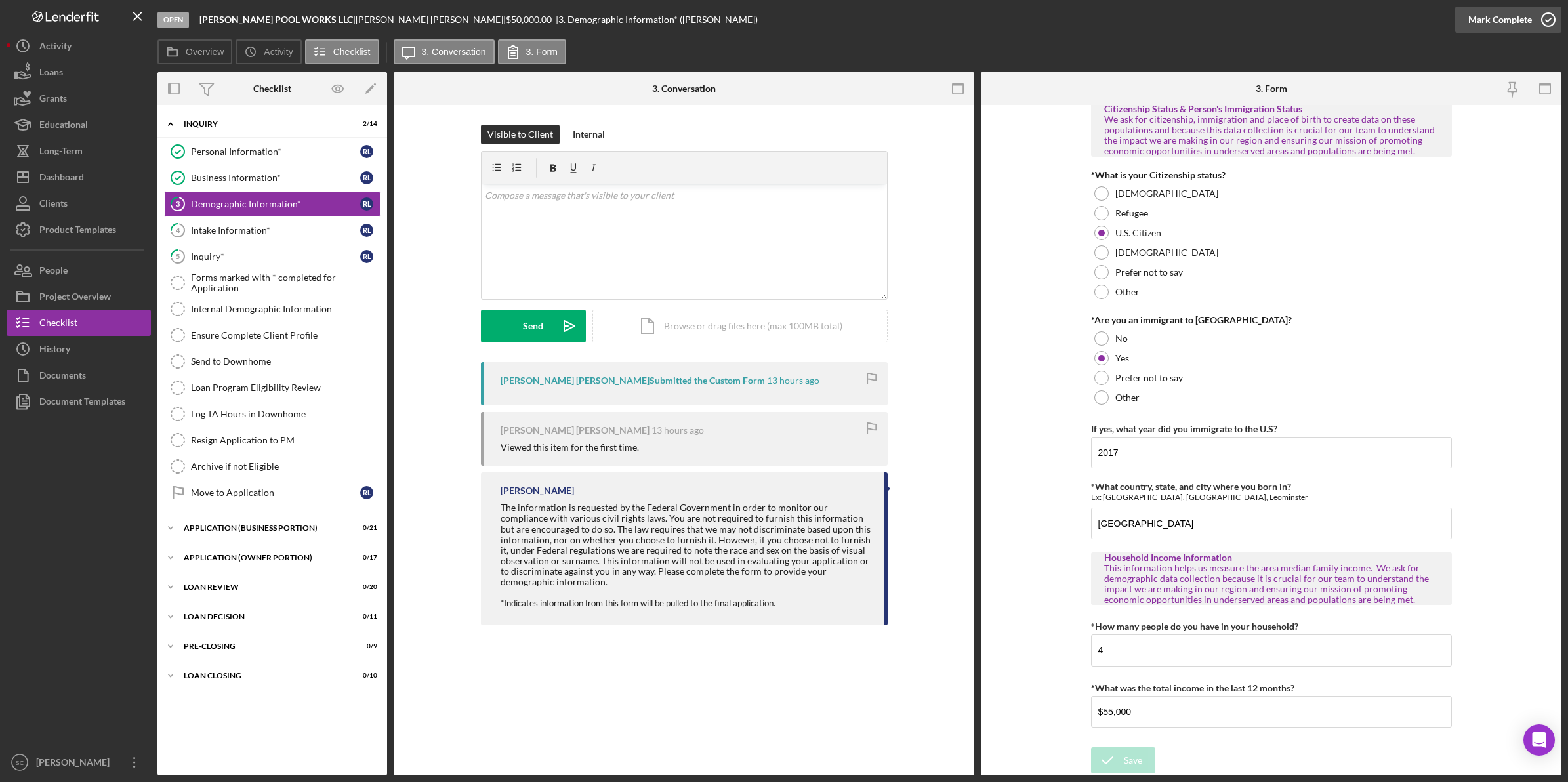
click at [1254, 13] on div "Mark Complete" at bounding box center [1500, 20] width 64 height 26
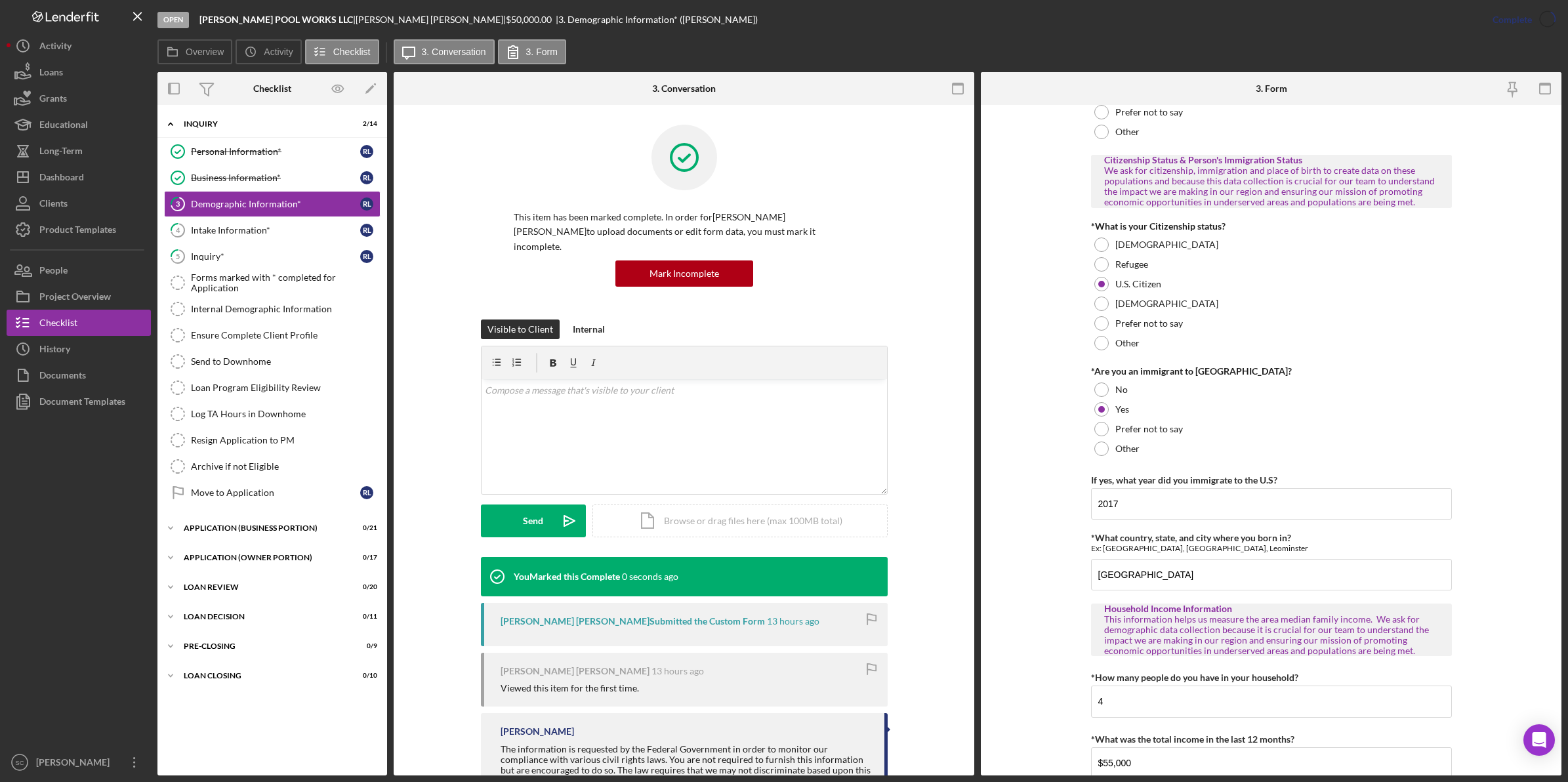
scroll to position [1161, 0]
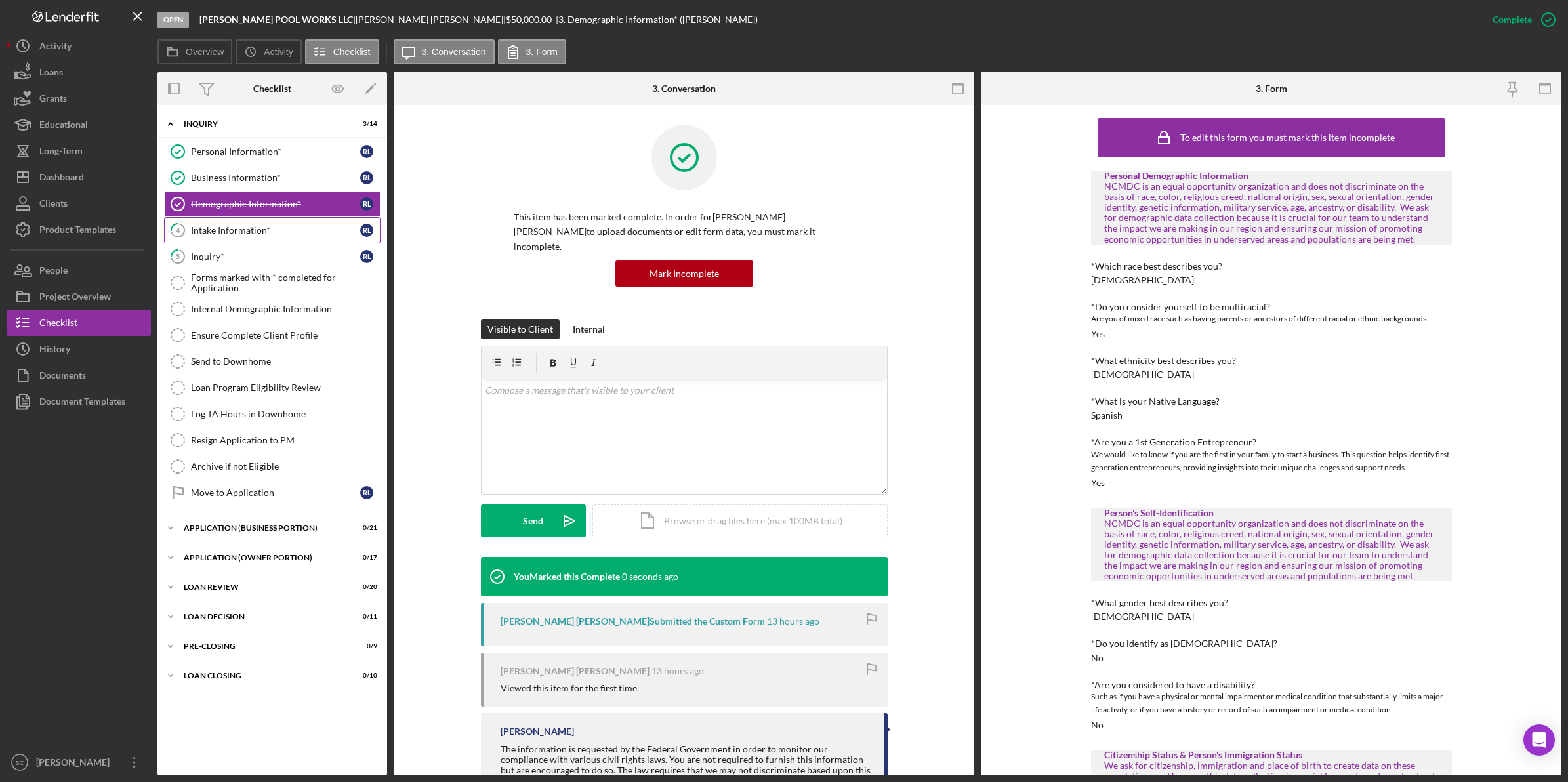
click at [247, 227] on div "Intake Information*" at bounding box center [276, 230] width 170 height 11
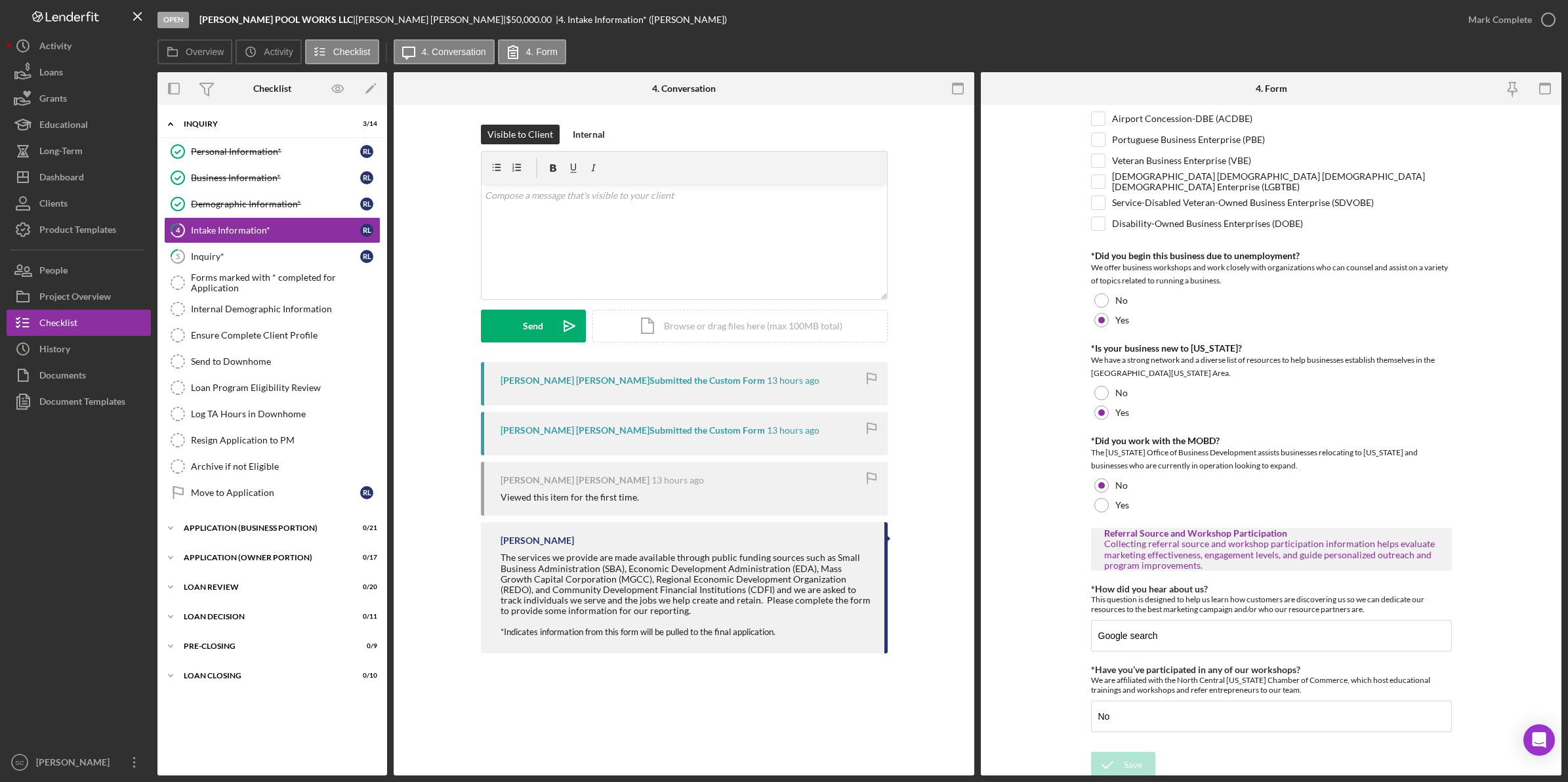
scroll to position [583, 0]
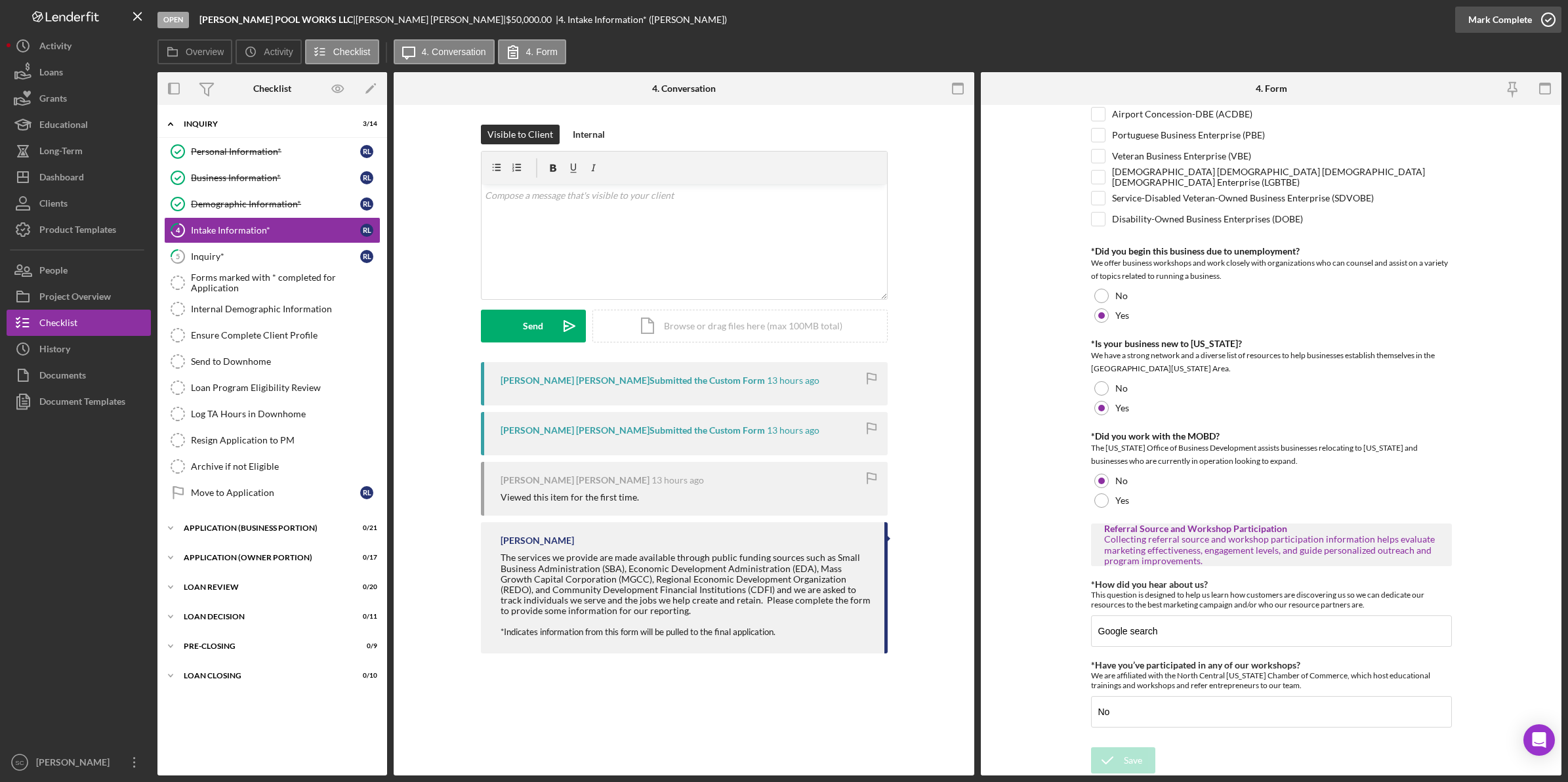
click at [1254, 18] on div "Mark Complete" at bounding box center [1500, 20] width 64 height 26
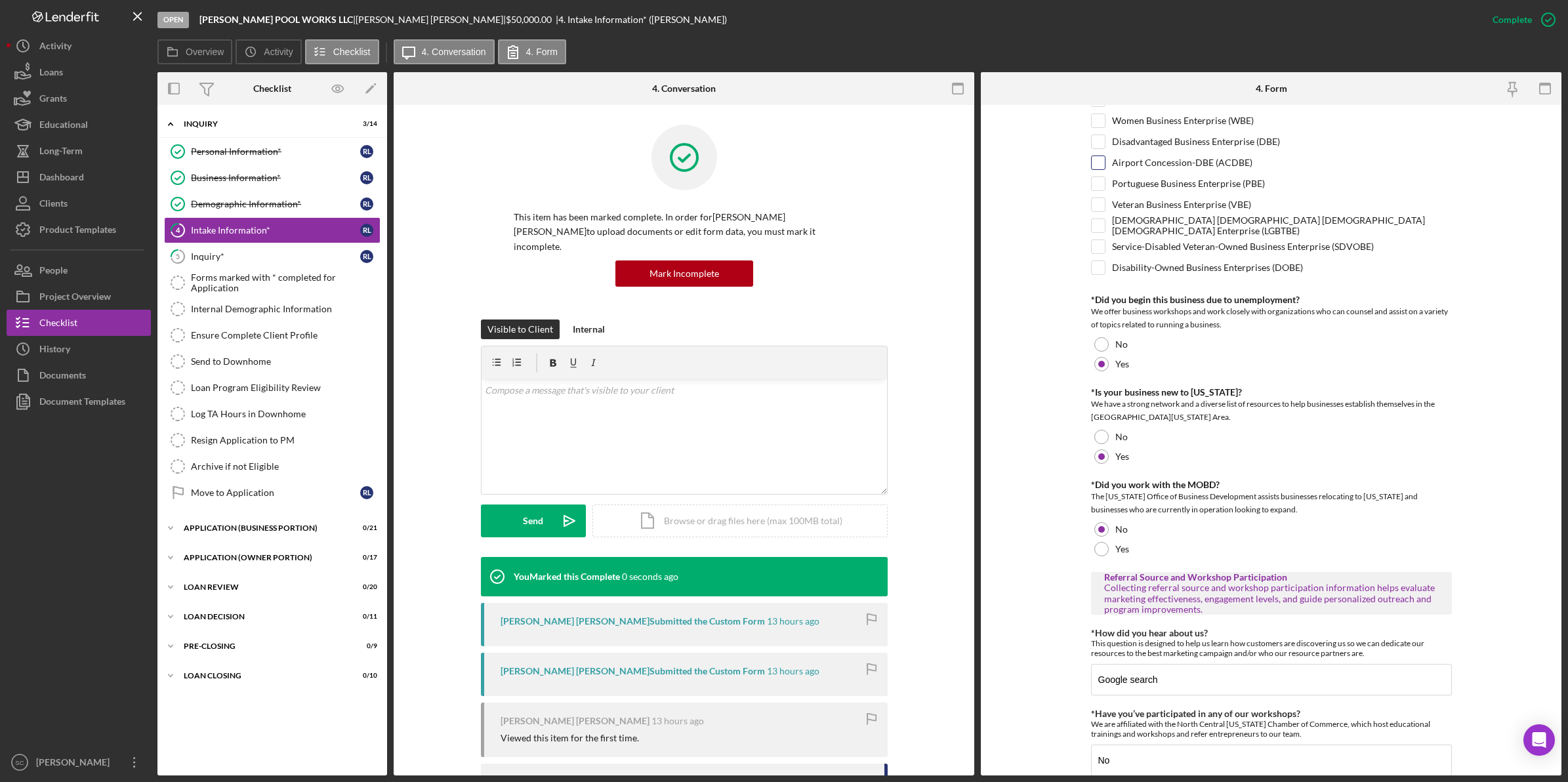
scroll to position [635, 0]
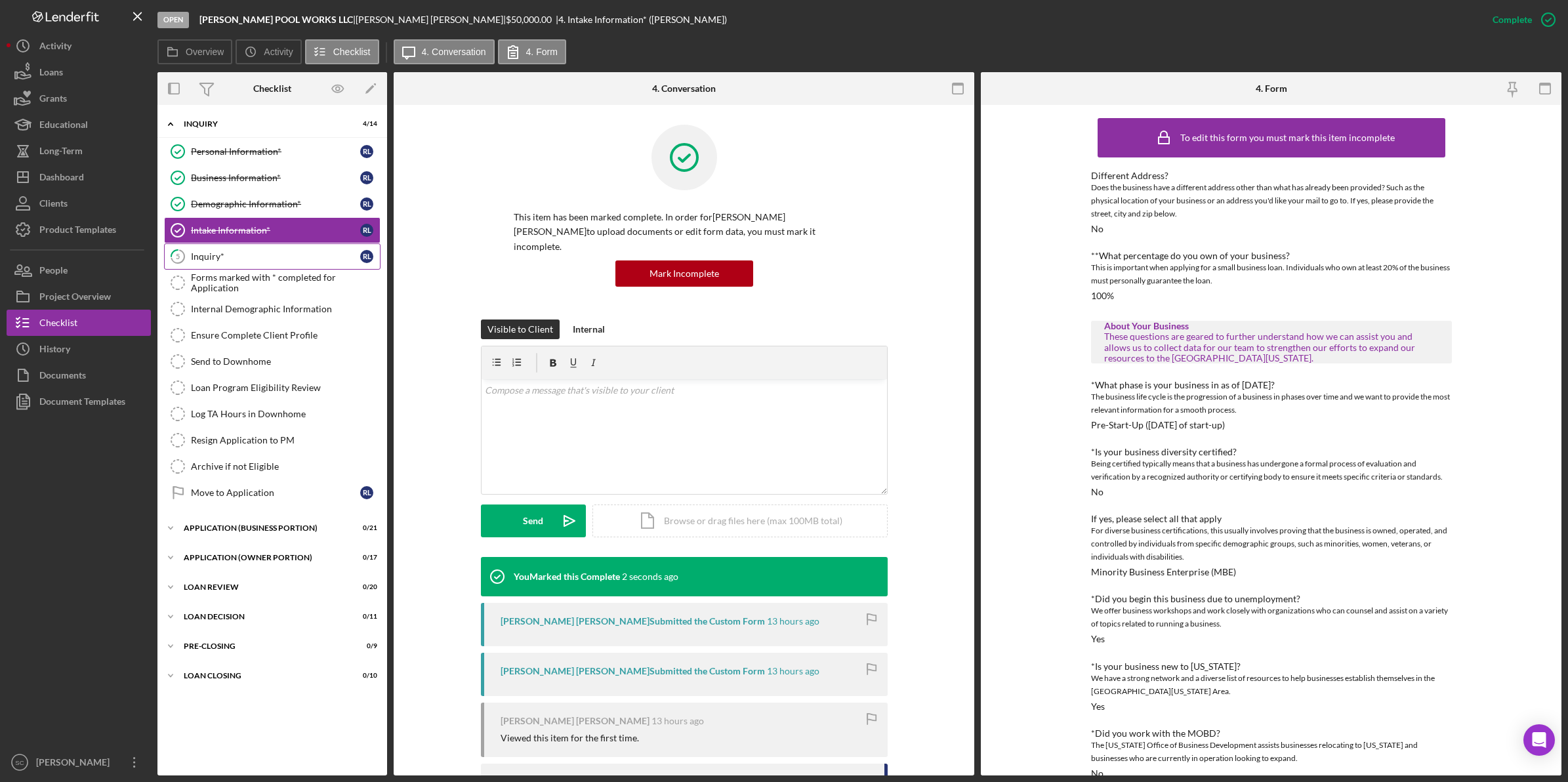
click at [245, 260] on div "Inquiry*" at bounding box center [276, 256] width 170 height 11
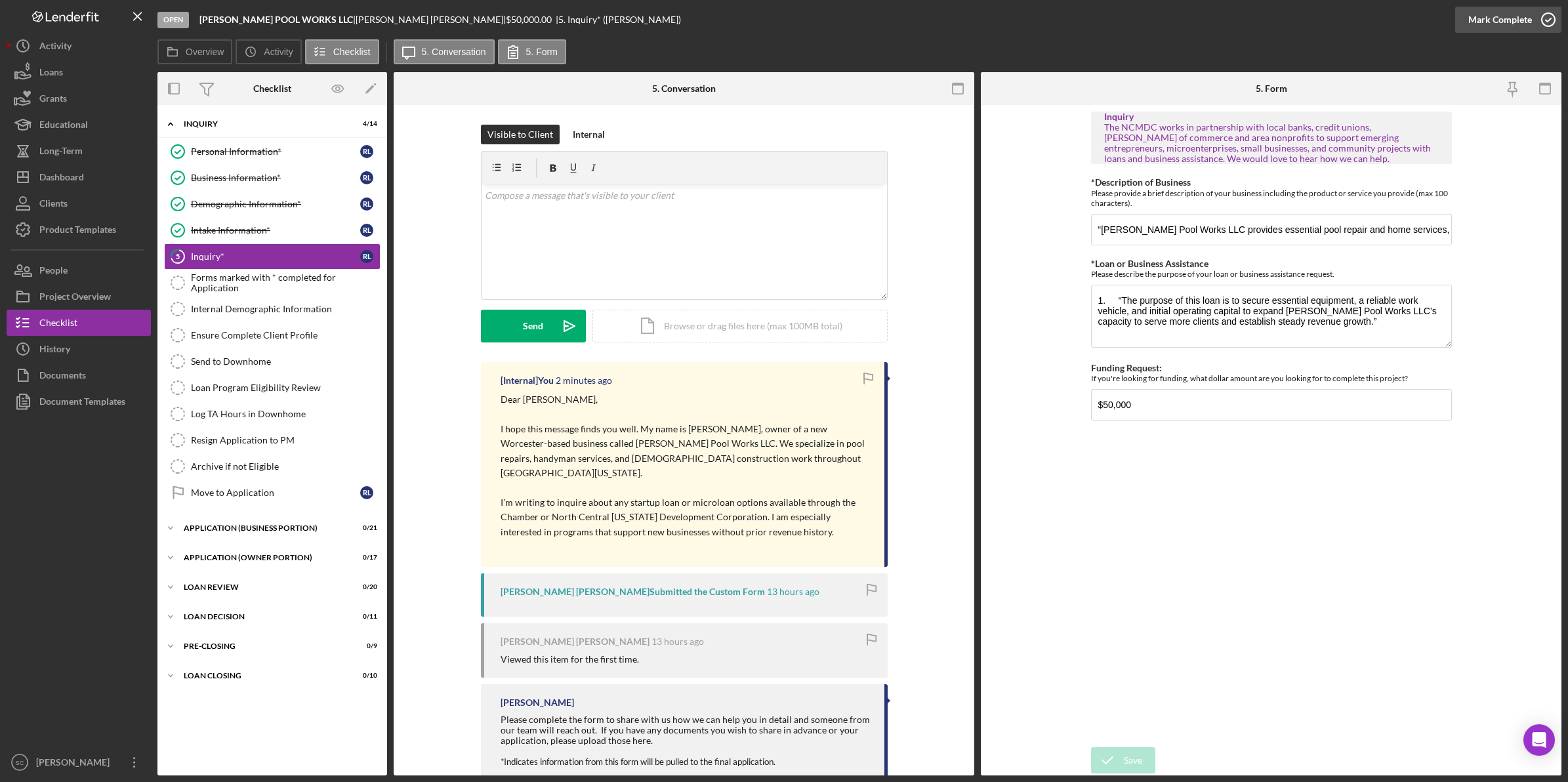
click at [1254, 18] on div "Mark Complete" at bounding box center [1500, 20] width 64 height 26
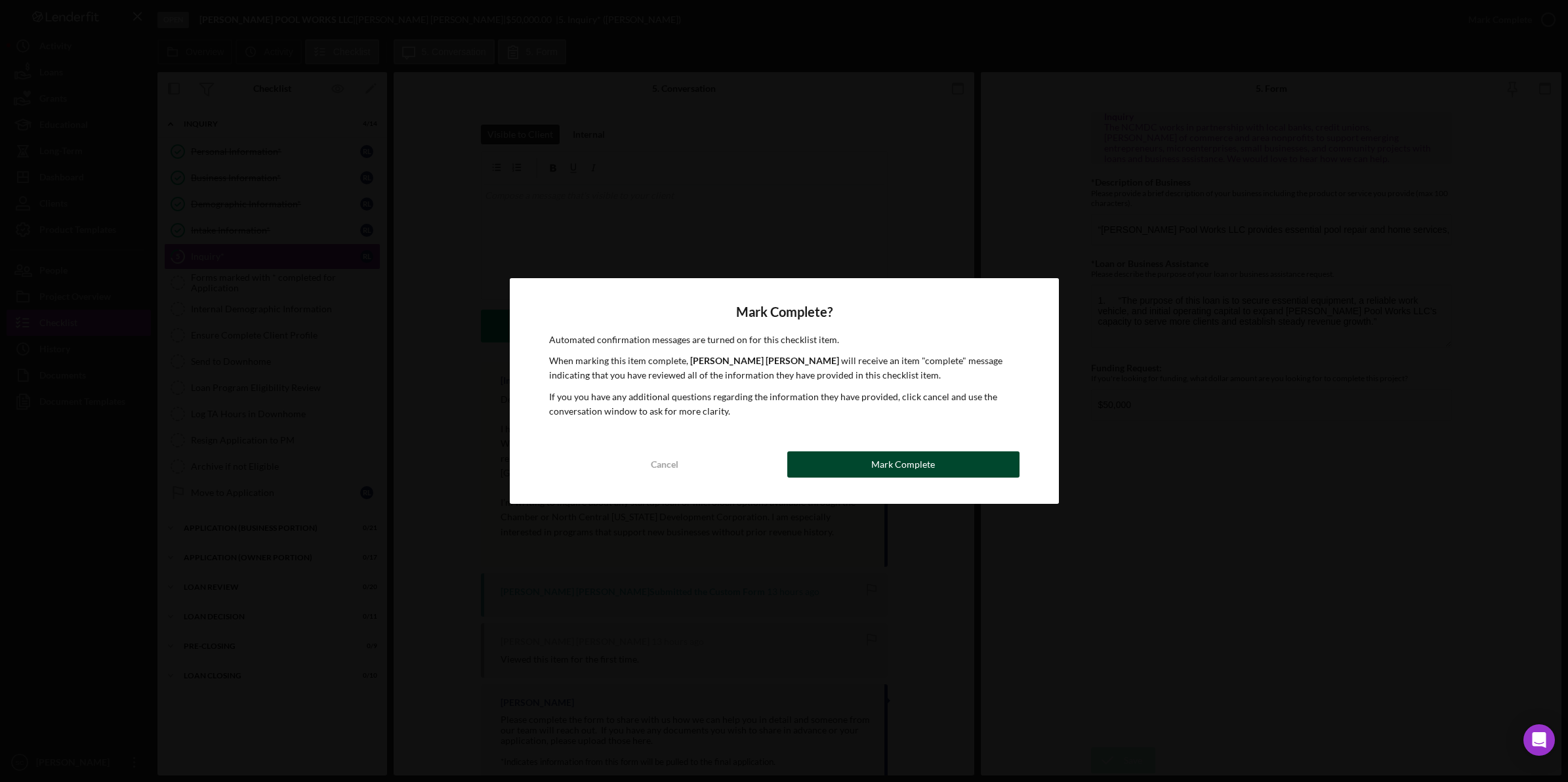
click at [886, 462] on div "Mark Complete" at bounding box center [903, 465] width 64 height 26
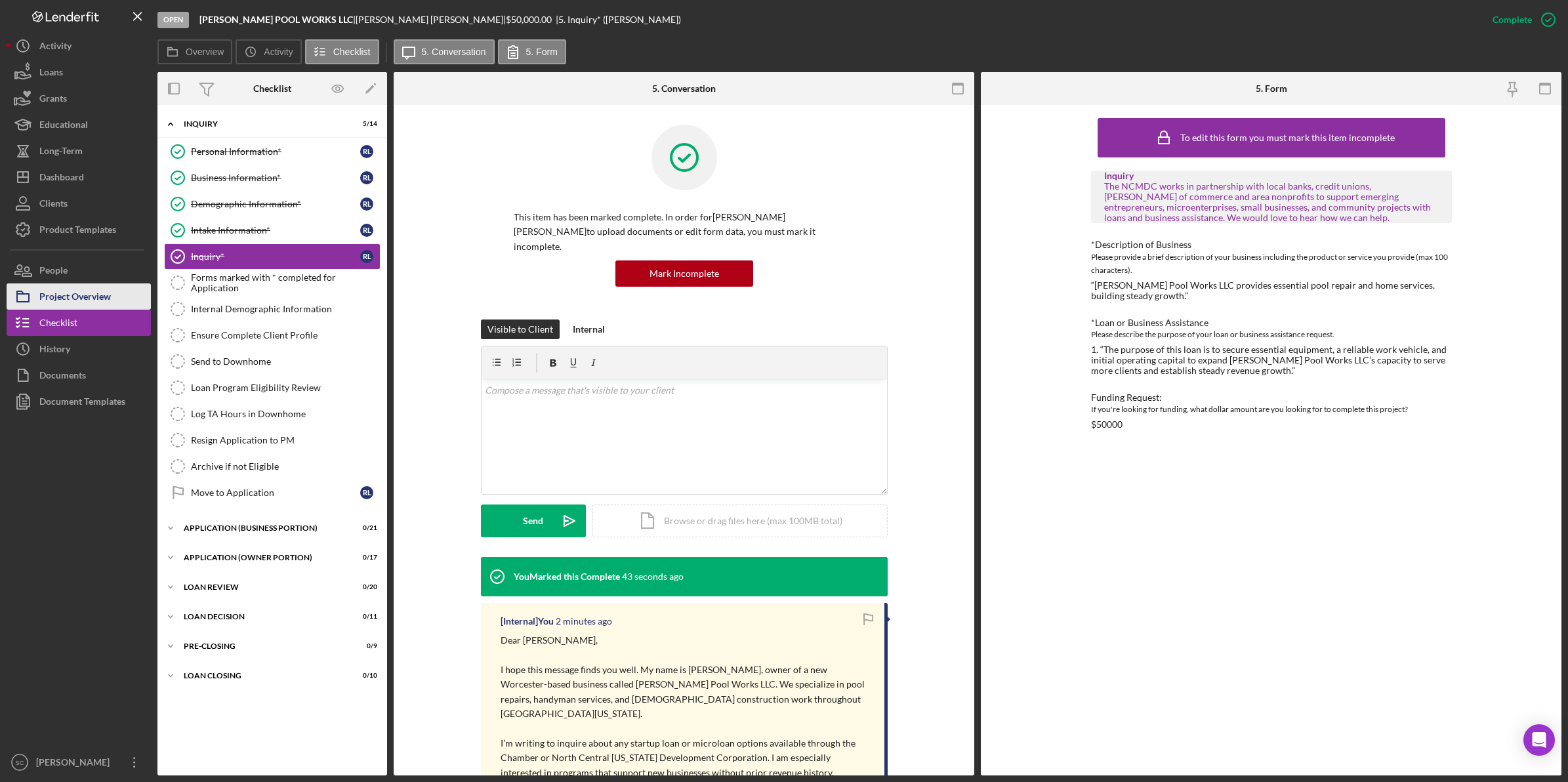
click at [87, 290] on div "Project Overview" at bounding box center [75, 298] width 72 height 29
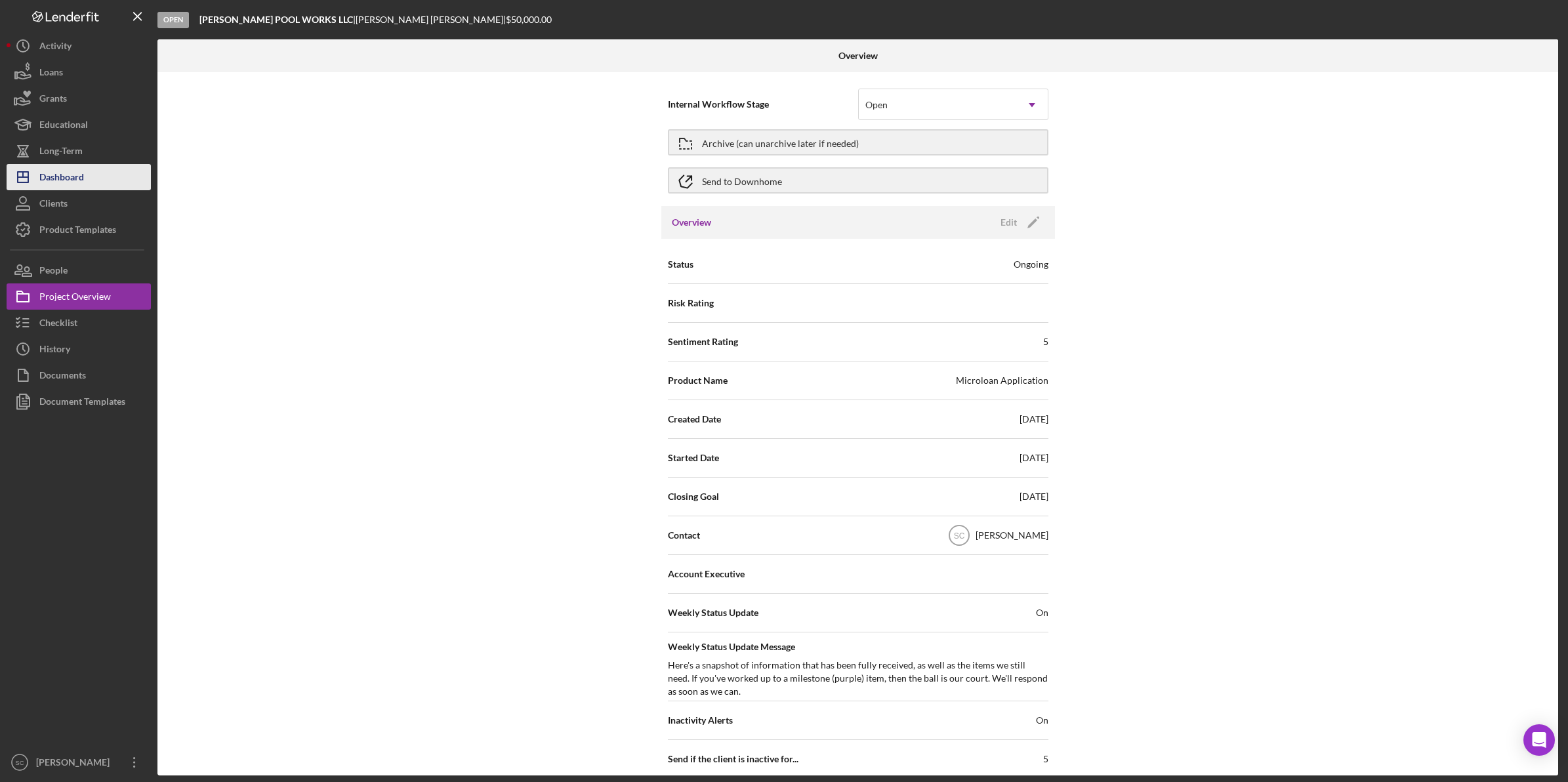
click at [57, 177] on div "Dashboard" at bounding box center [61, 179] width 45 height 29
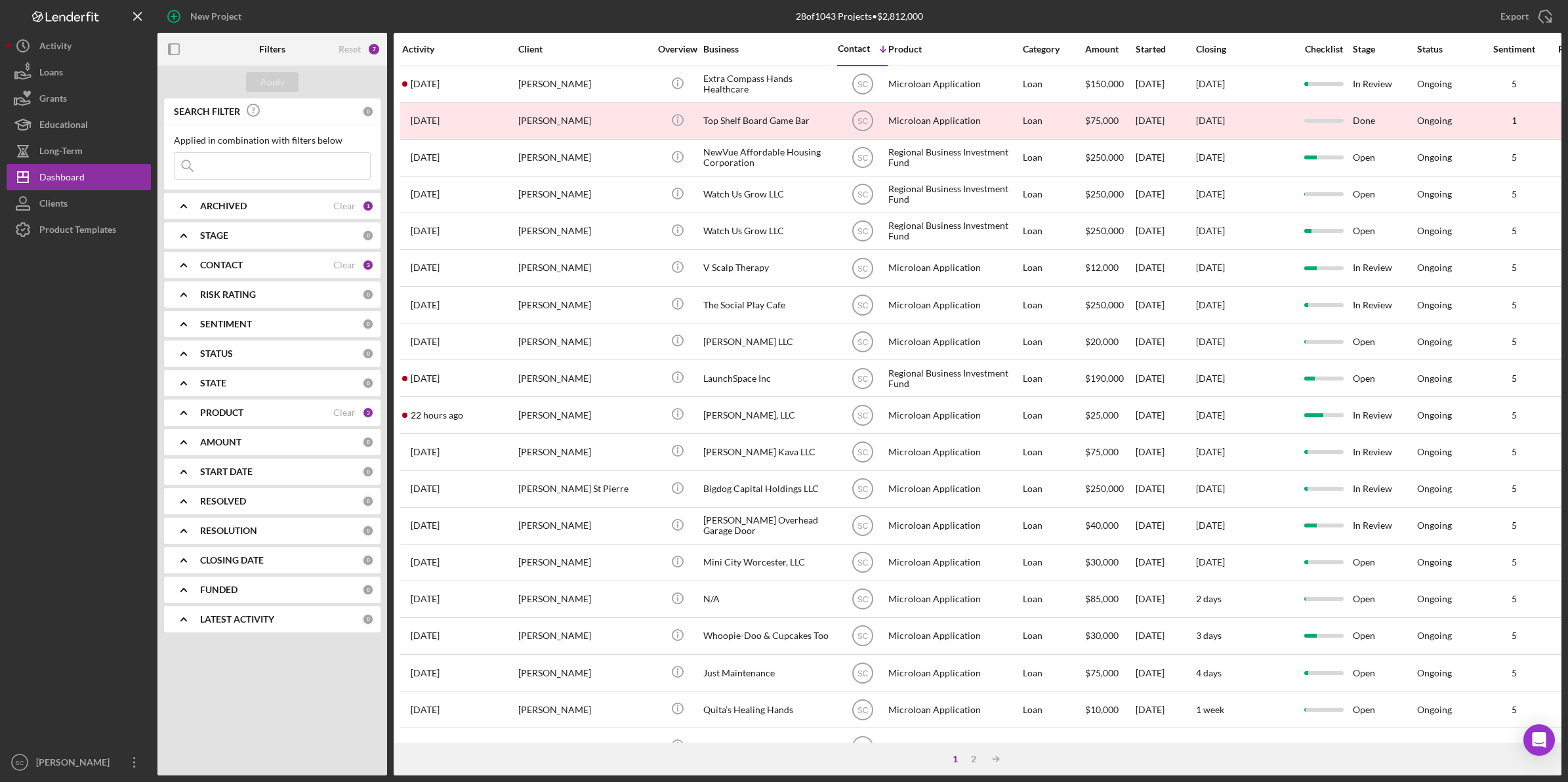
click at [257, 161] on input at bounding box center [272, 166] width 196 height 26
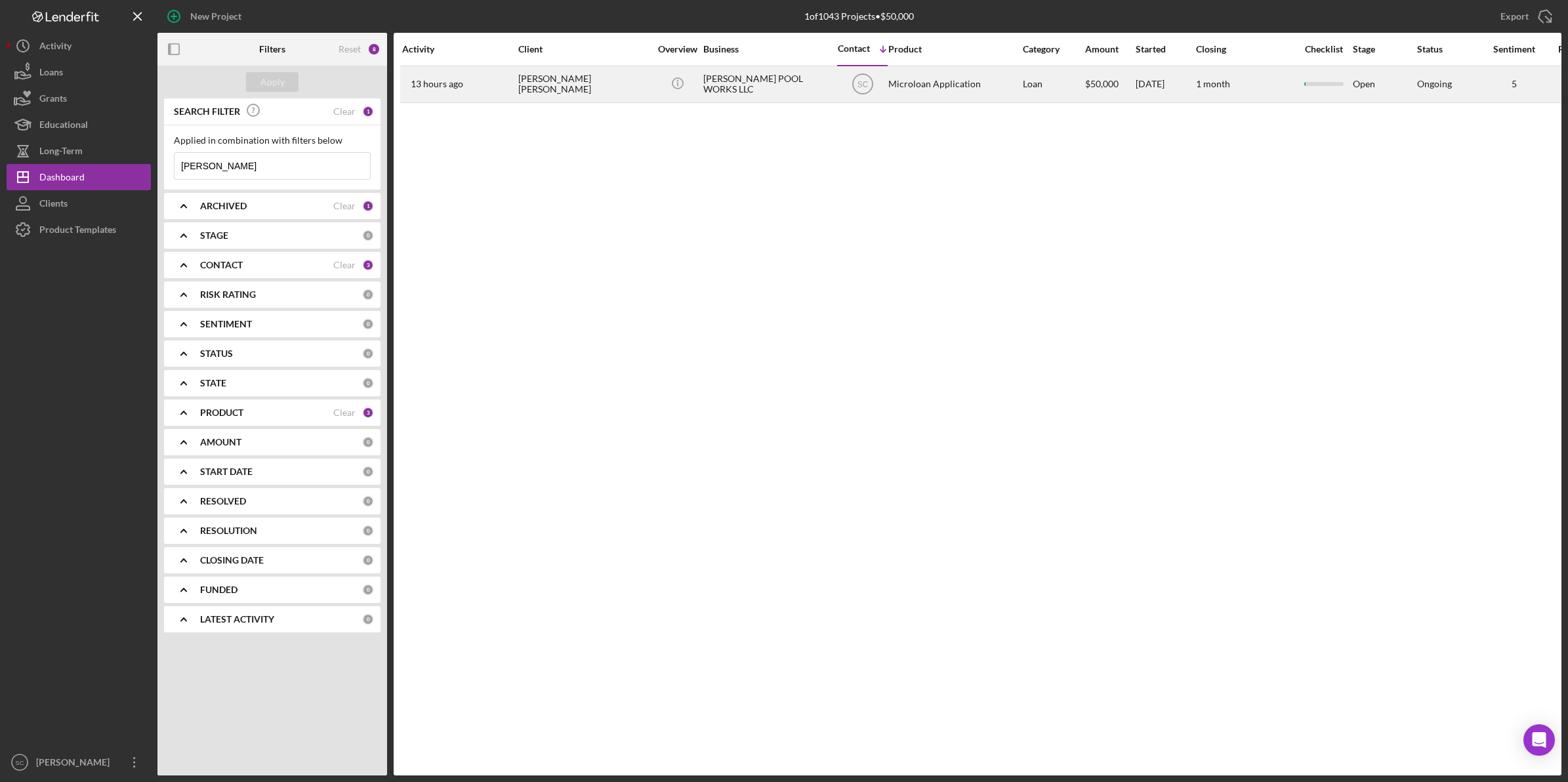
type input "[PERSON_NAME]"
click at [580, 83] on div "[PERSON_NAME] [PERSON_NAME]" at bounding box center [584, 84] width 131 height 35
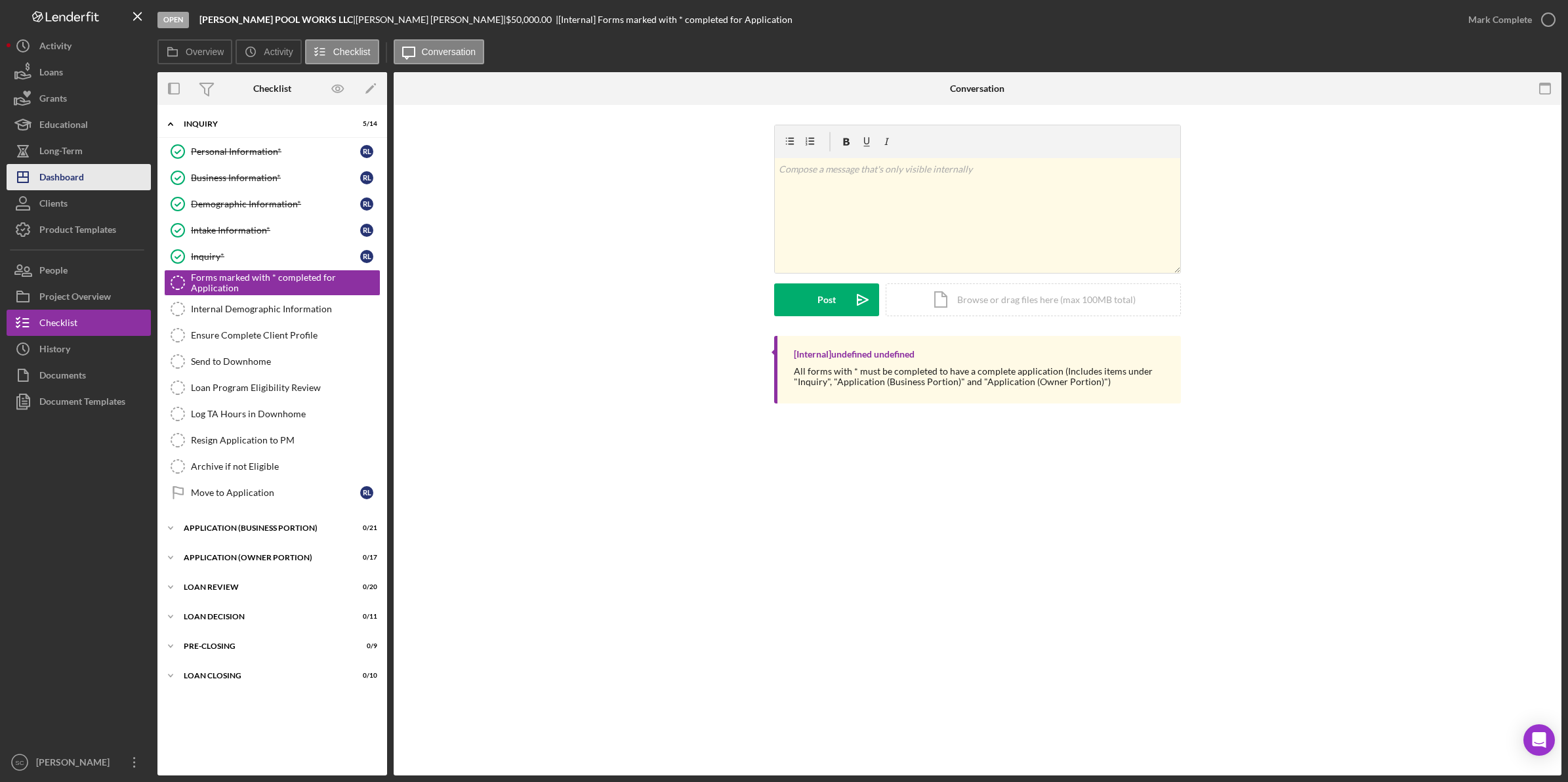
click at [69, 175] on div "Dashboard" at bounding box center [61, 179] width 45 height 29
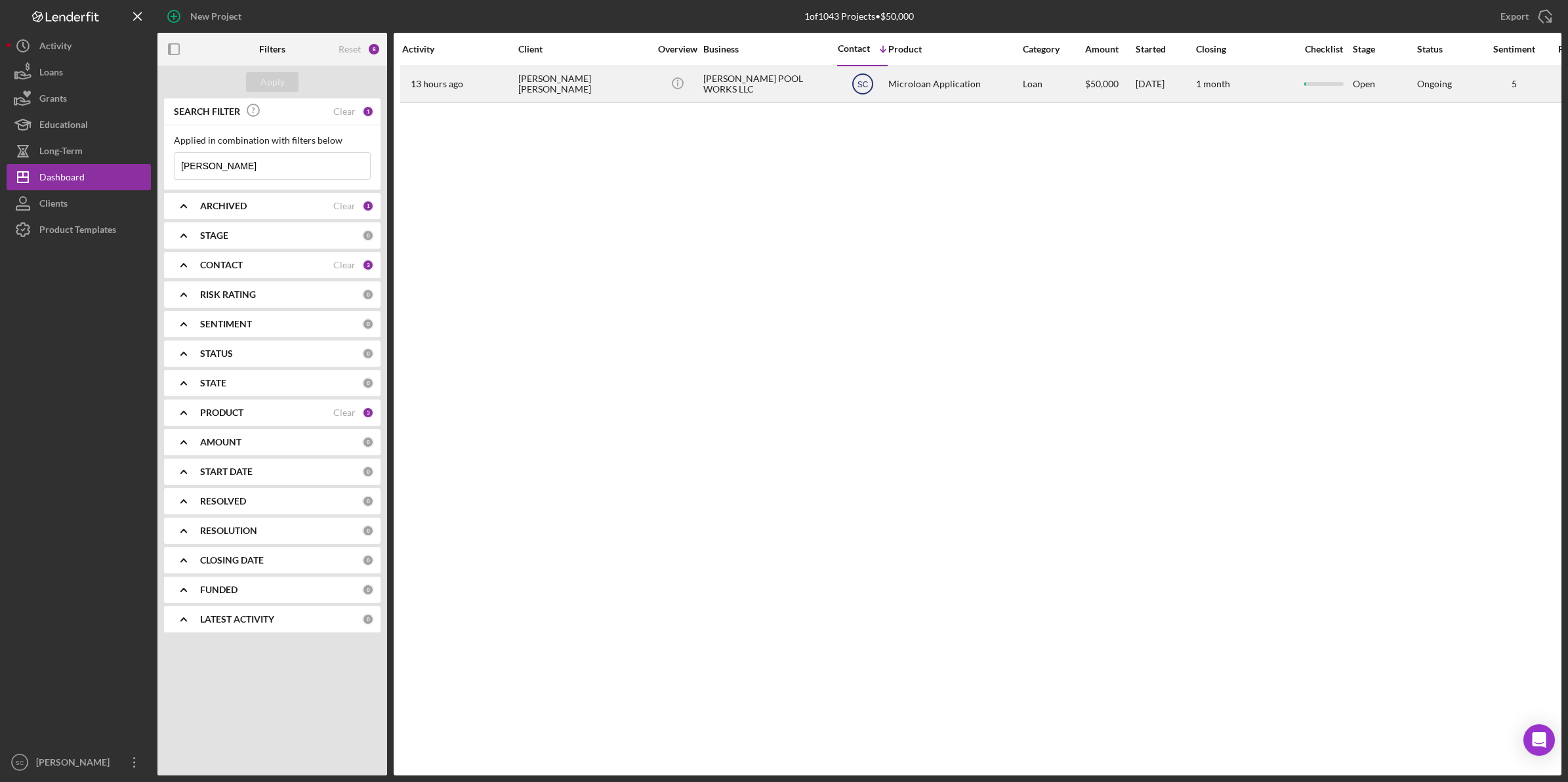
click at [859, 86] on text "SC" at bounding box center [863, 84] width 11 height 9
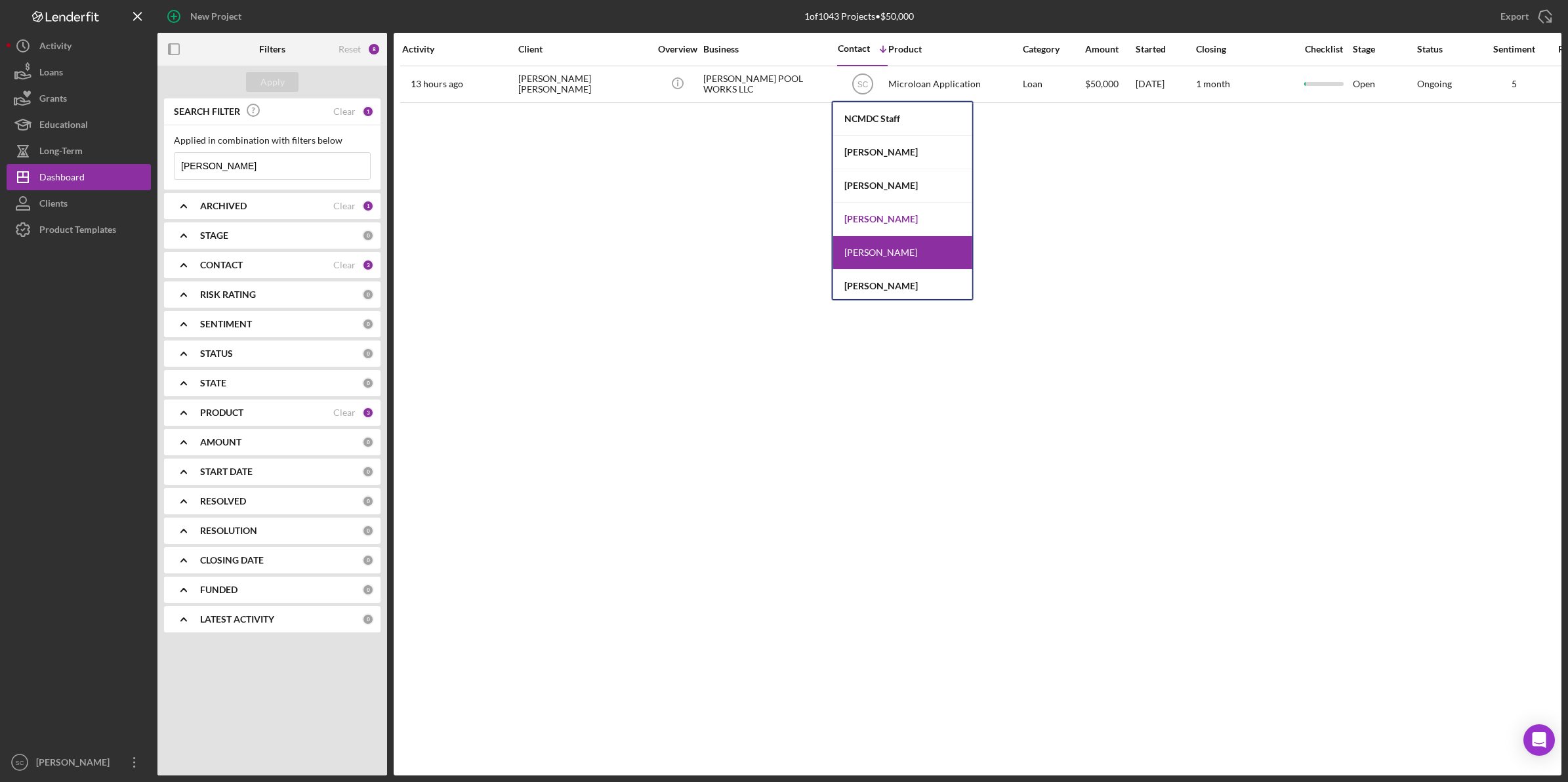
click at [866, 218] on div "[PERSON_NAME]" at bounding box center [903, 219] width 139 height 33
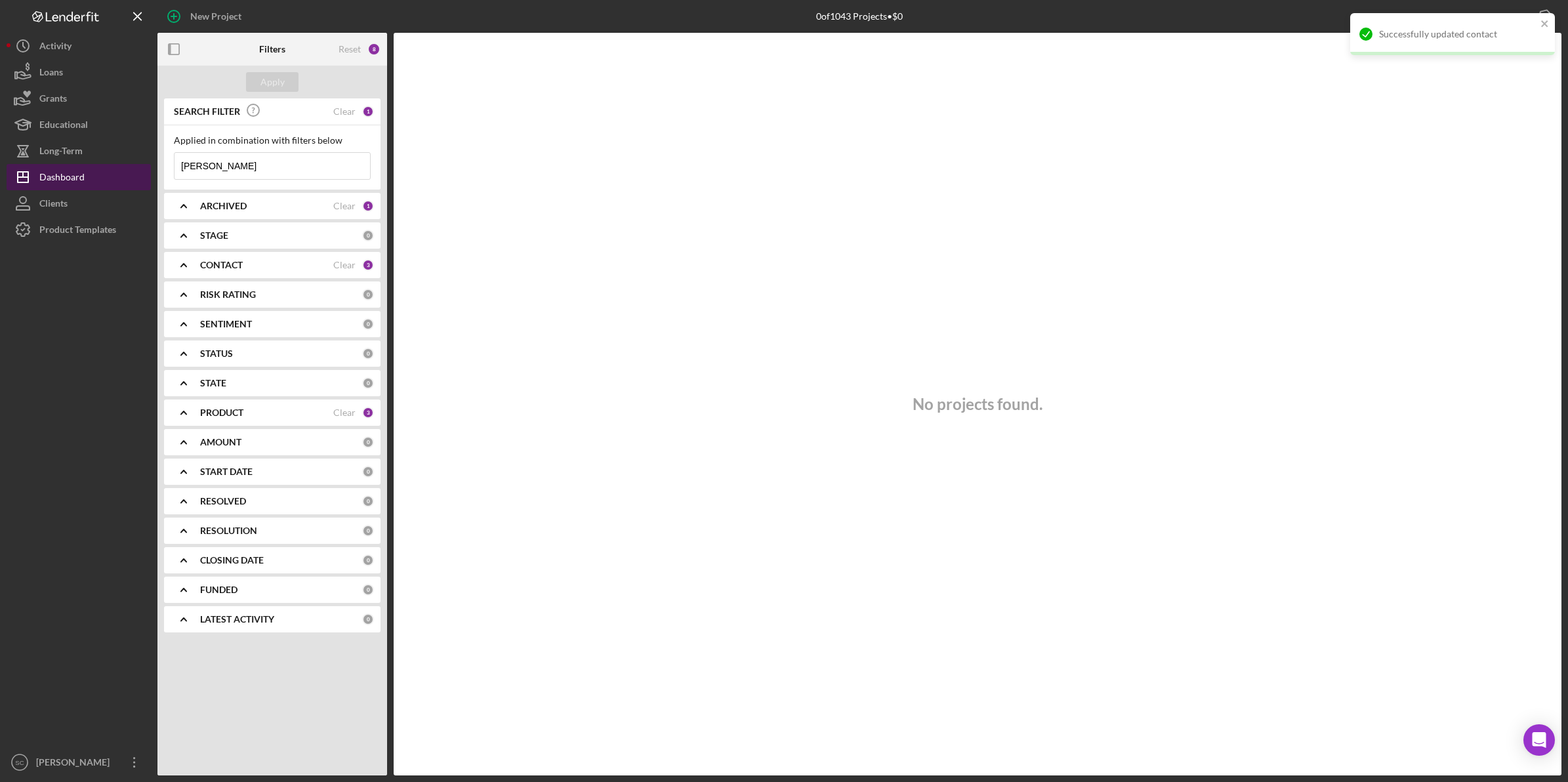
click at [46, 177] on div "Dashboard" at bounding box center [62, 179] width 46 height 29
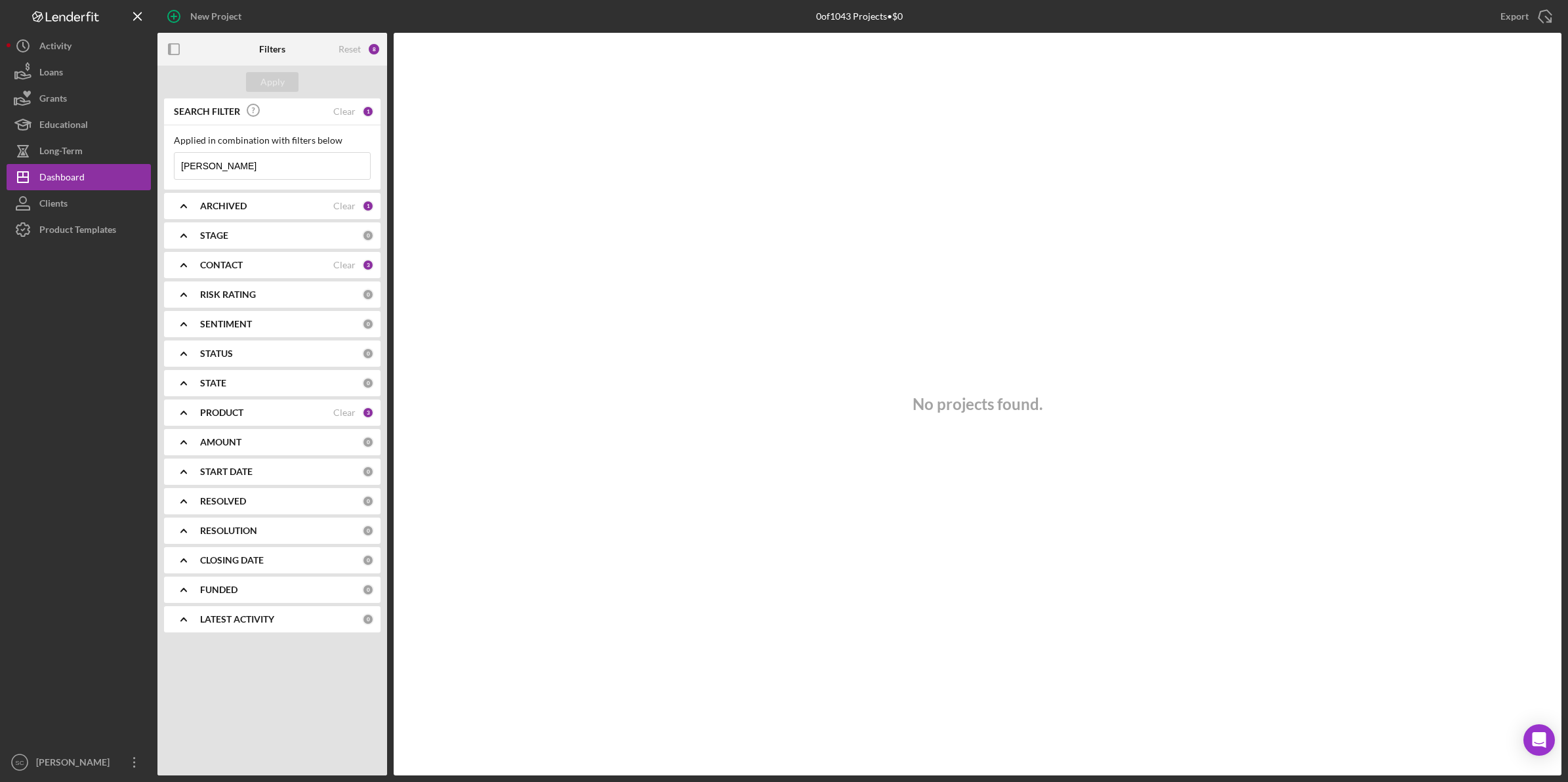
click at [205, 267] on b "CONTACT" at bounding box center [221, 265] width 42 height 11
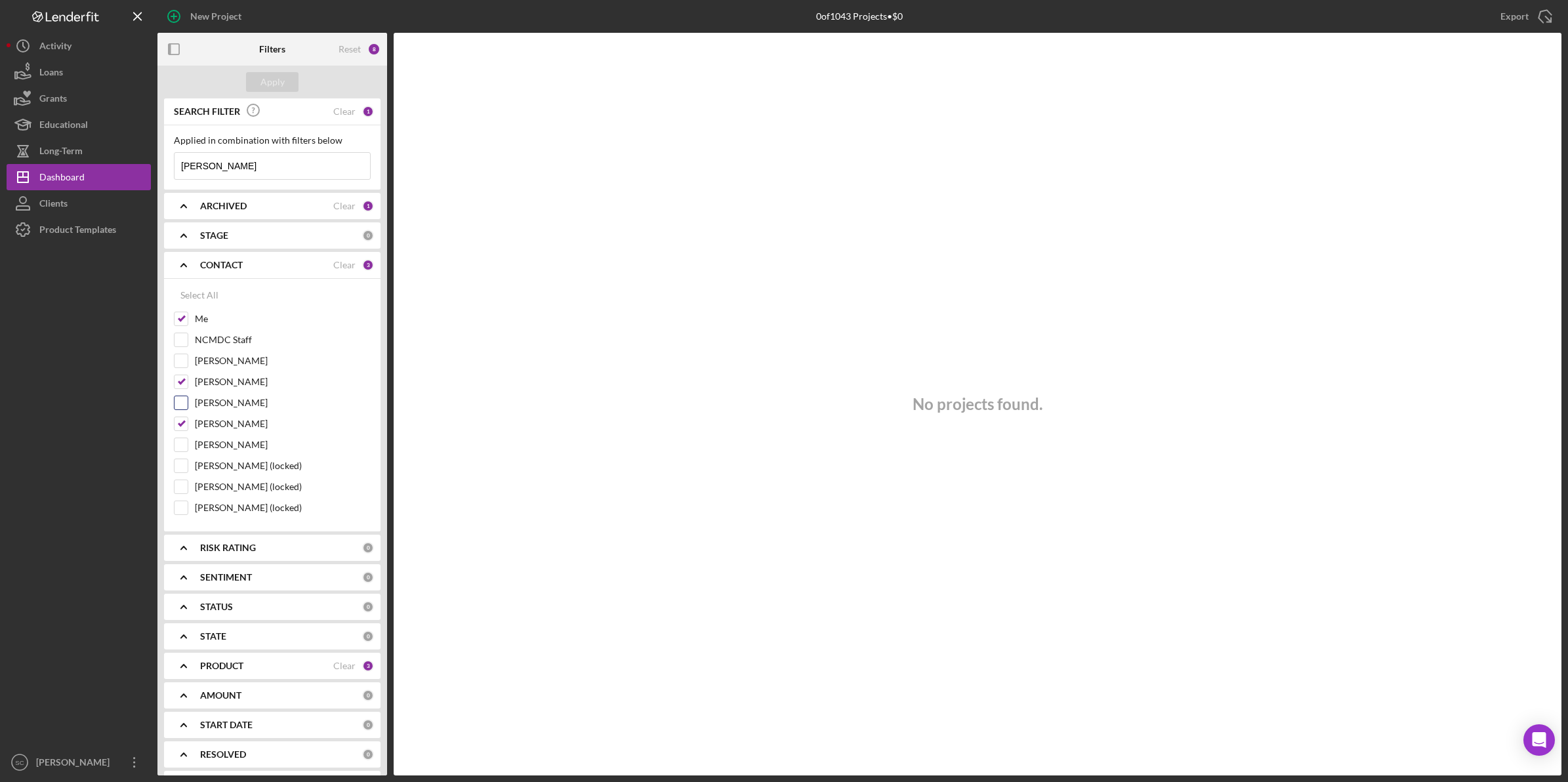
click at [183, 407] on input "[PERSON_NAME]" at bounding box center [181, 403] width 13 height 13
checkbox input "true"
click at [280, 73] on div "Apply" at bounding box center [272, 82] width 24 height 20
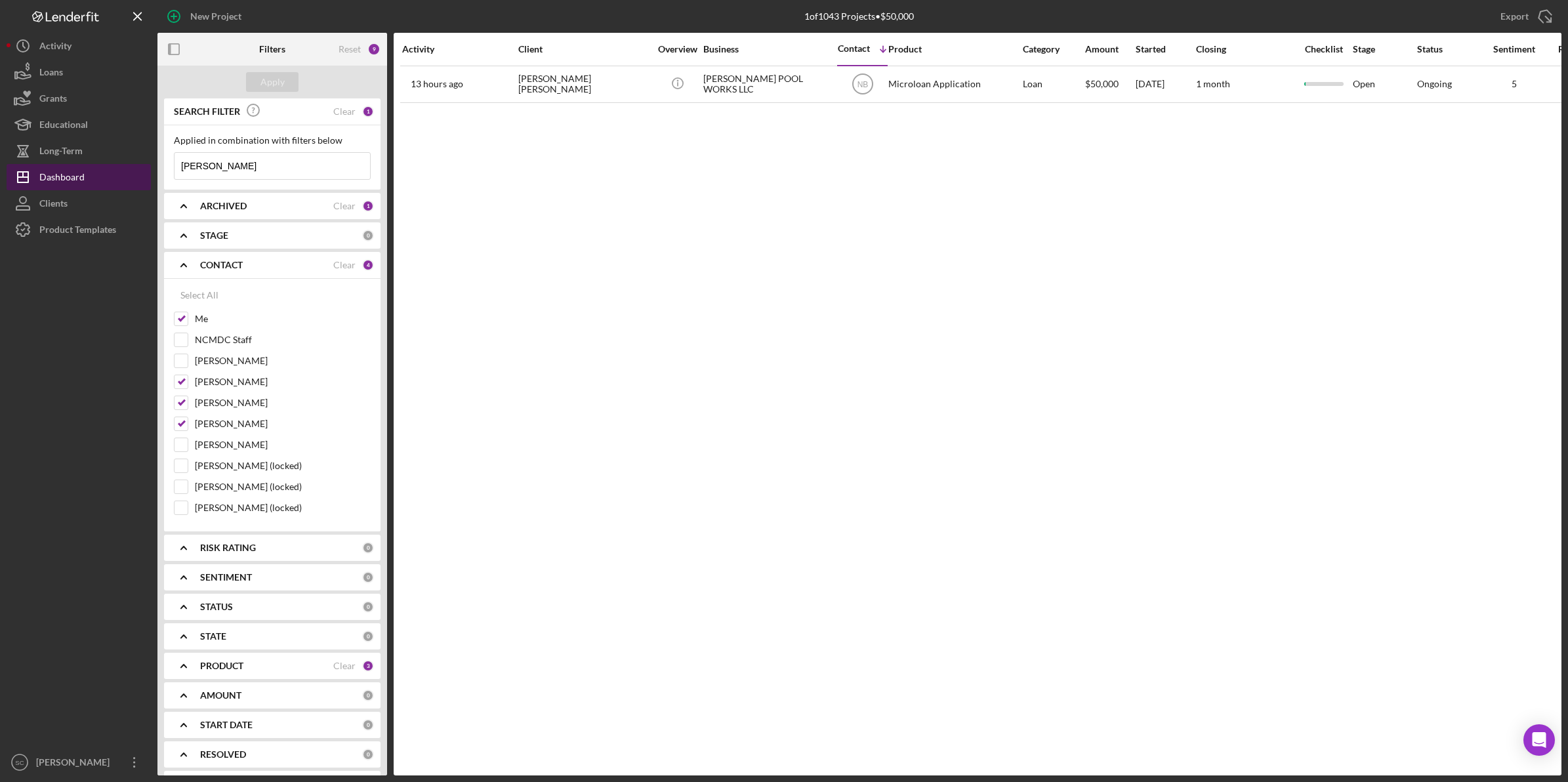
click at [64, 170] on div "Dashboard" at bounding box center [62, 179] width 46 height 29
click at [68, 53] on div "Activity" at bounding box center [55, 47] width 32 height 29
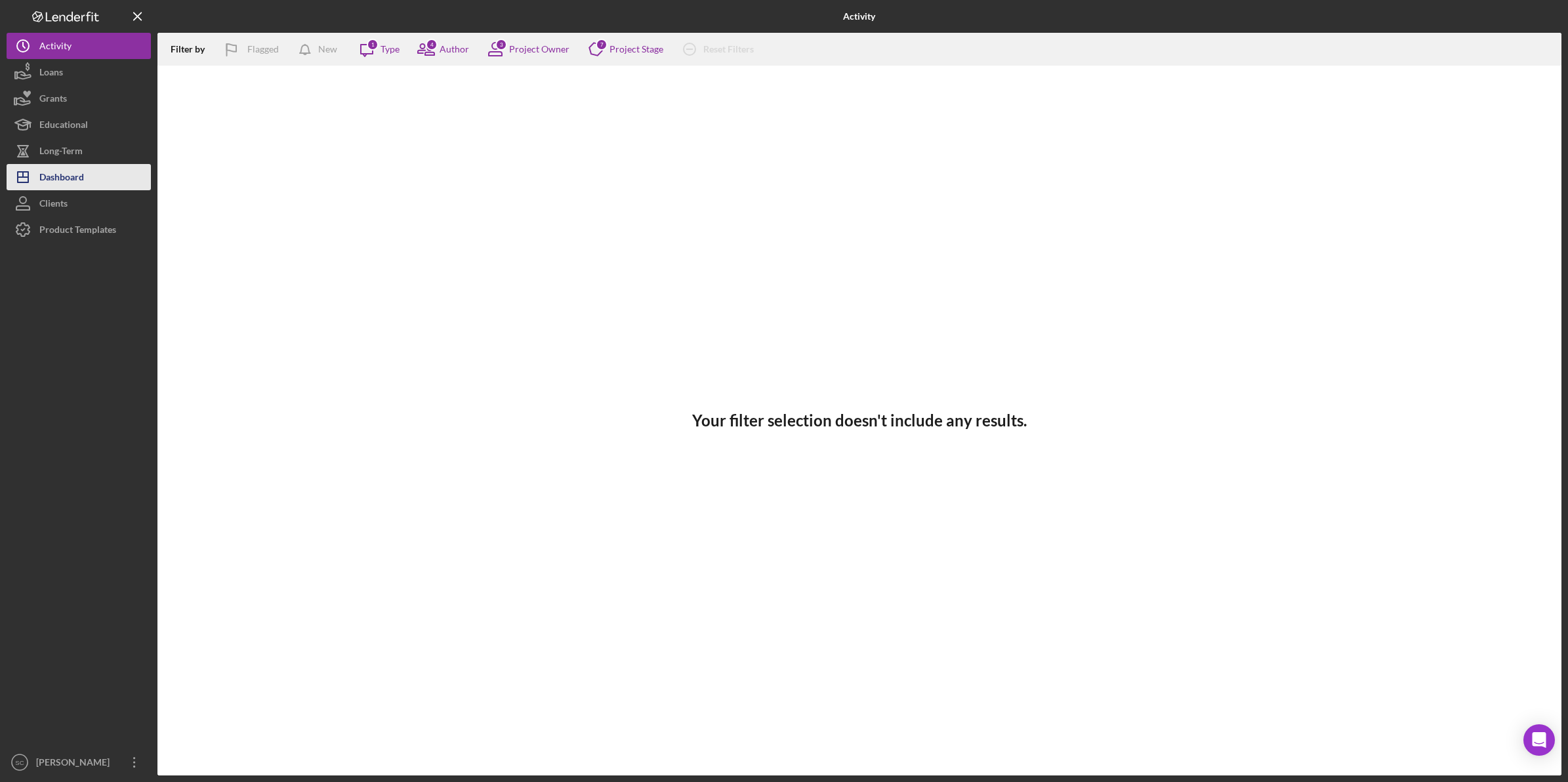
click at [82, 175] on div "Dashboard" at bounding box center [61, 179] width 45 height 29
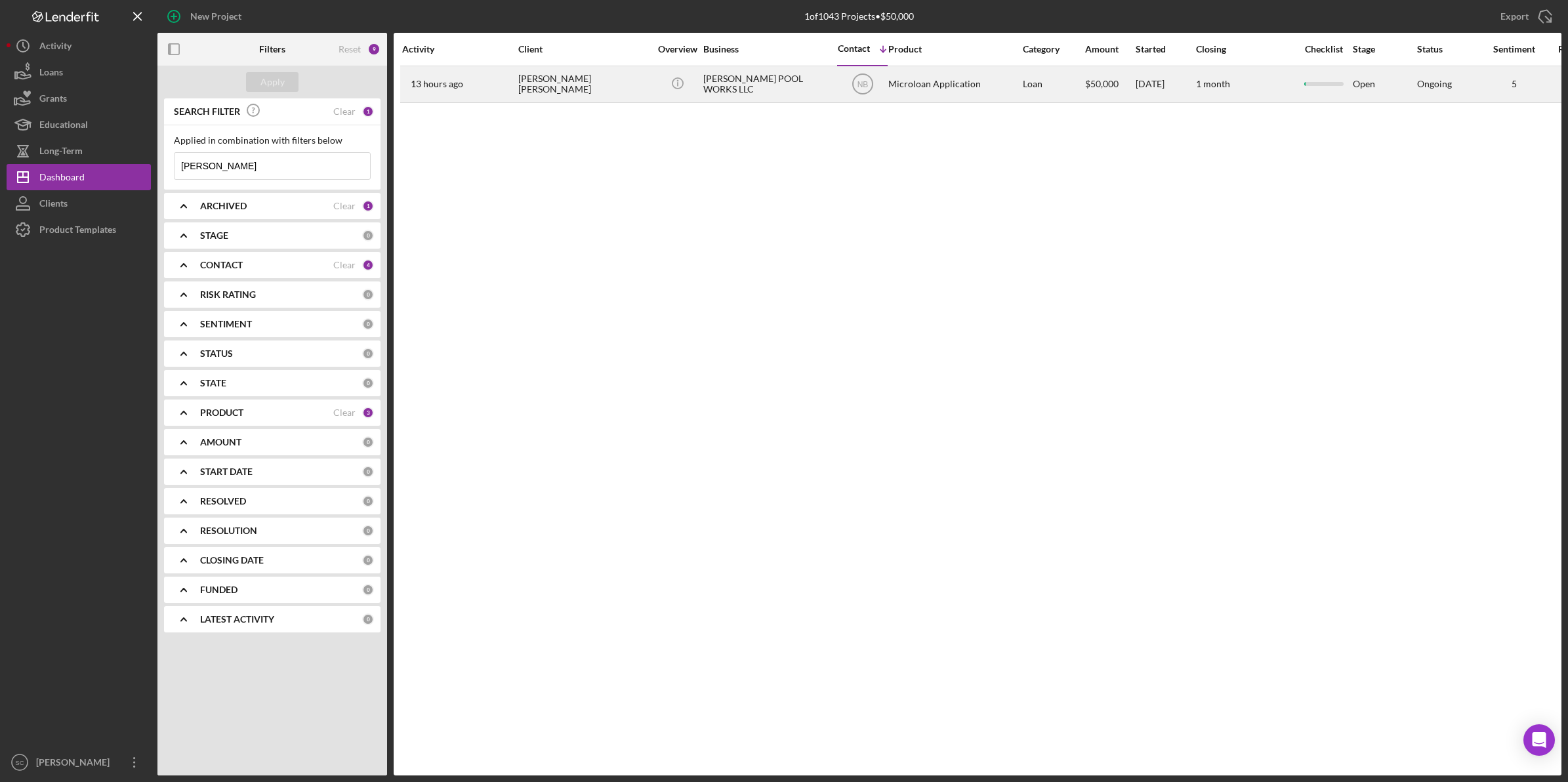
click at [696, 86] on div "Icon/Info" at bounding box center [678, 84] width 49 height 35
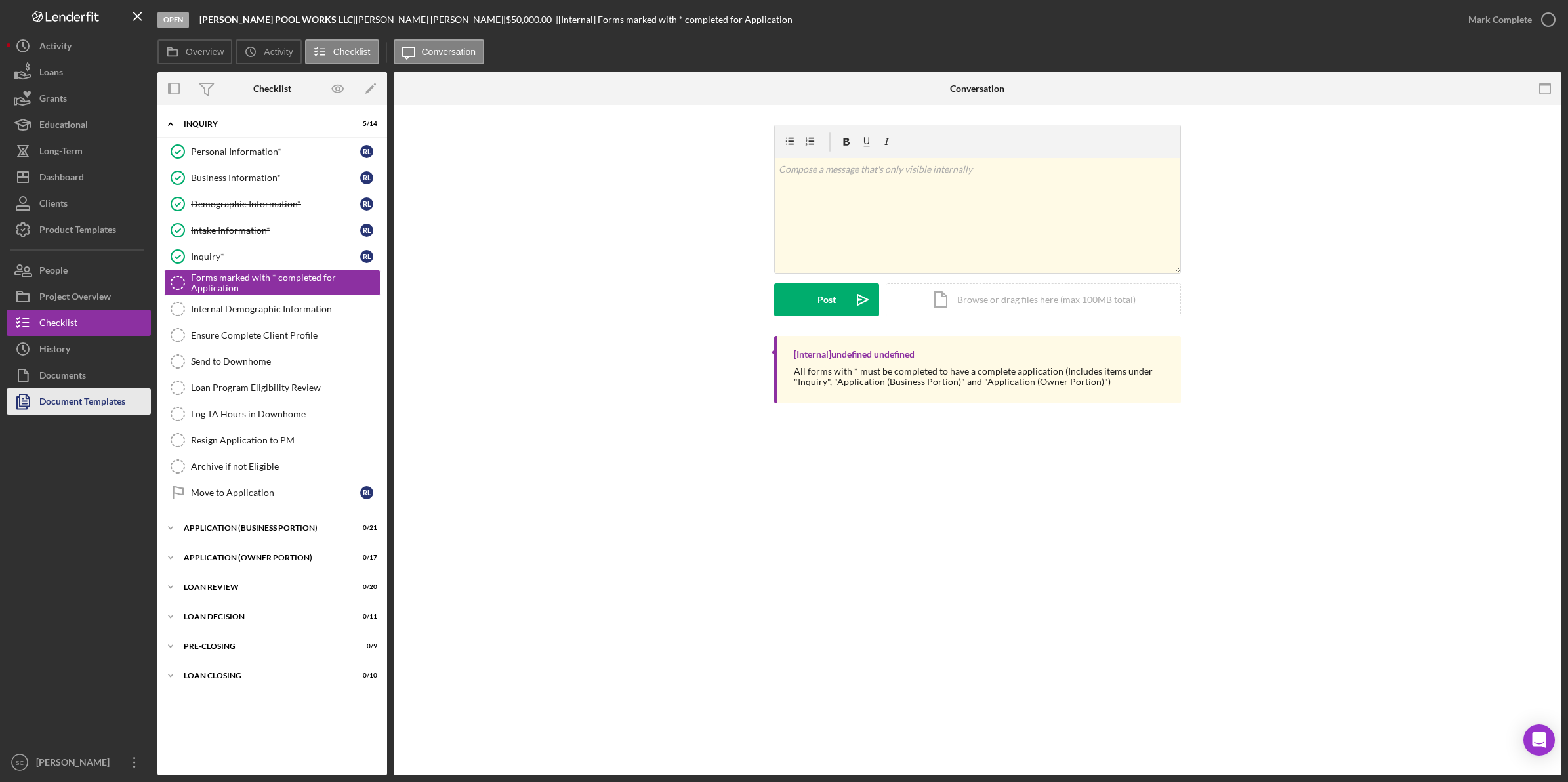
click at [77, 398] on div "Document Templates" at bounding box center [82, 403] width 86 height 29
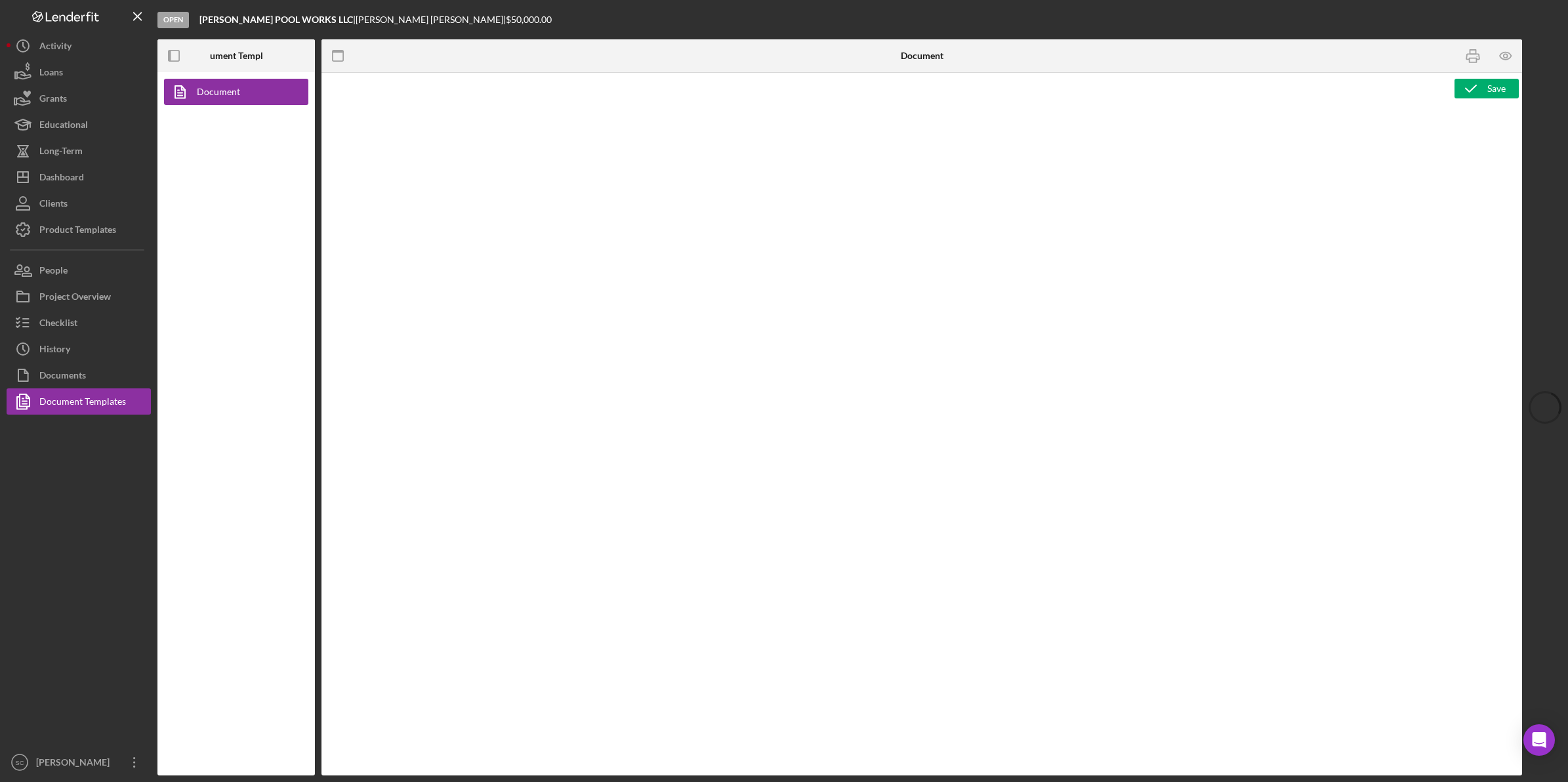
type textarea "<p style="text-align: center; line-height: normal; margin: 0 0 8pt; font-size: …"
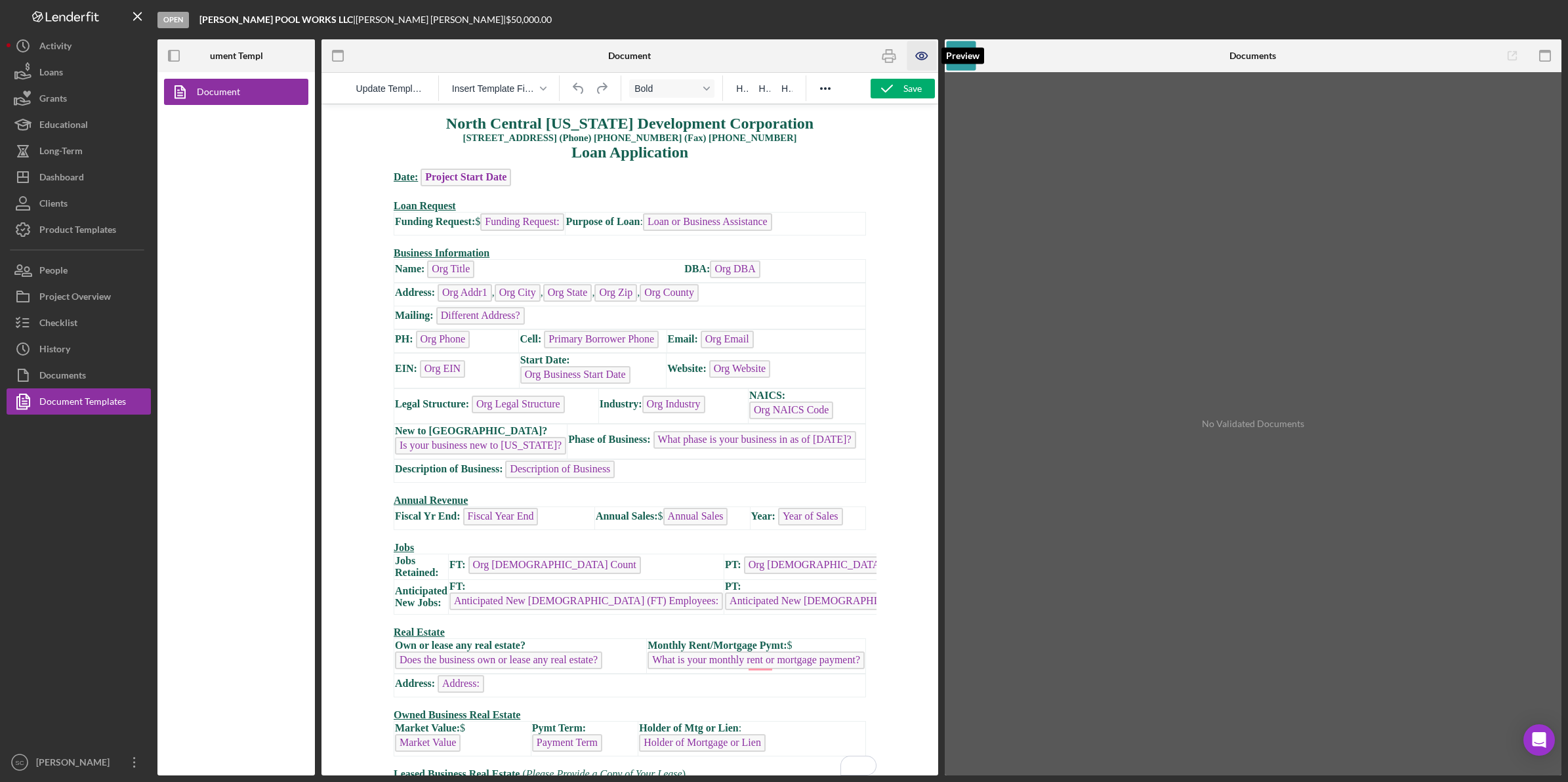
click at [921, 60] on icon "button" at bounding box center [921, 55] width 11 height 7
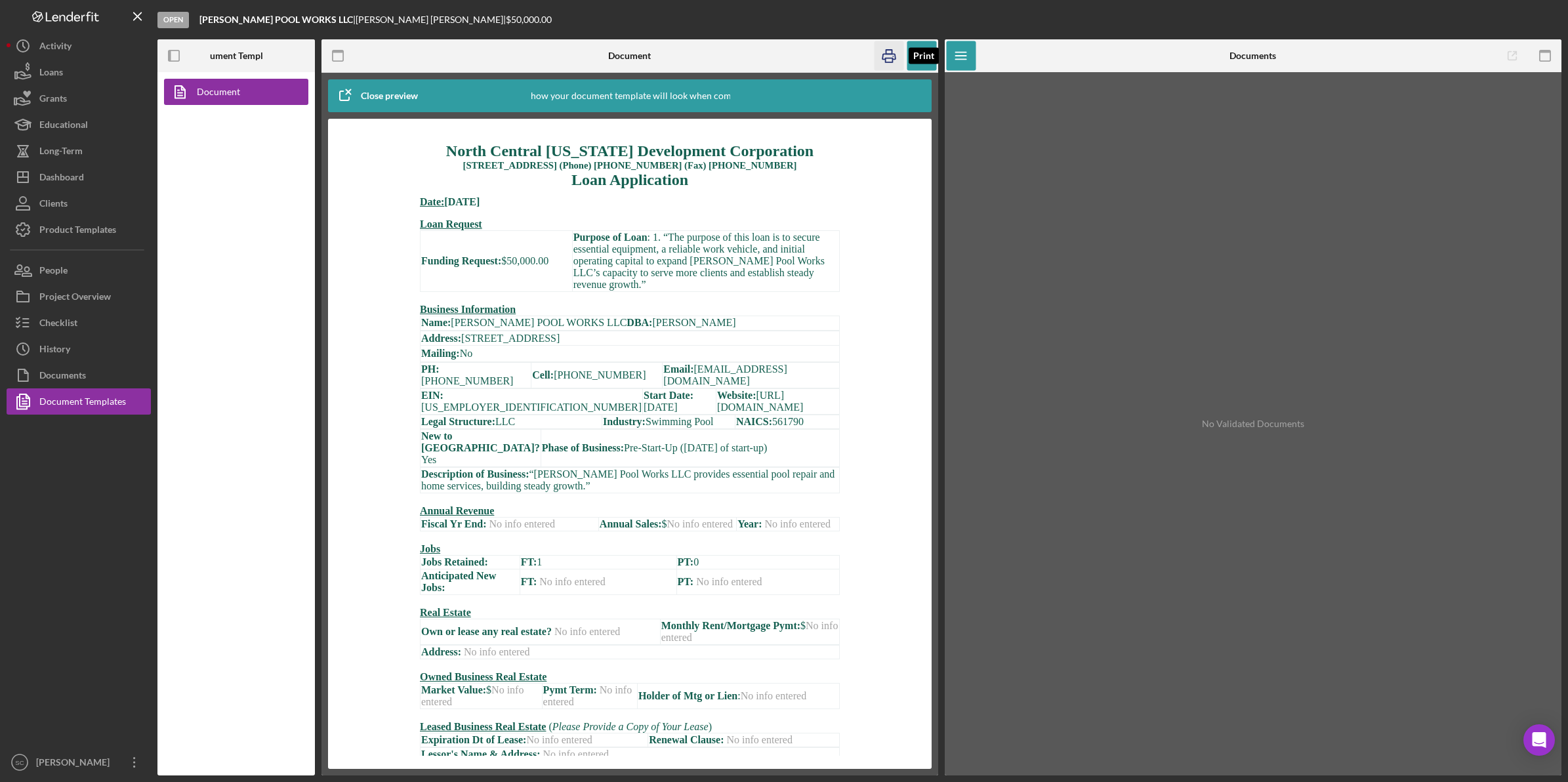
click at [886, 55] on icon "button" at bounding box center [889, 56] width 29 height 29
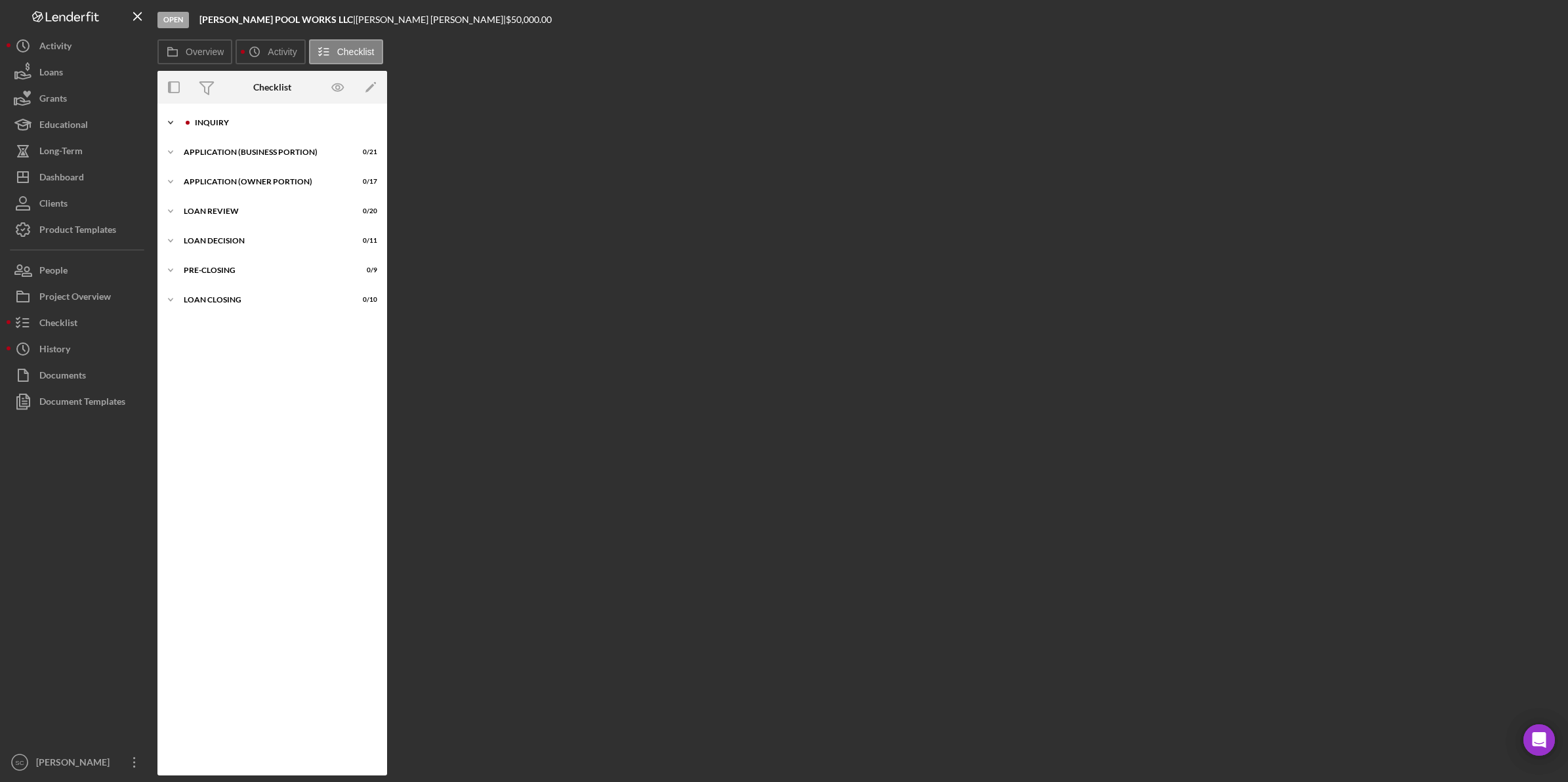
click at [228, 126] on div "INQUIRY" at bounding box center [283, 123] width 176 height 8
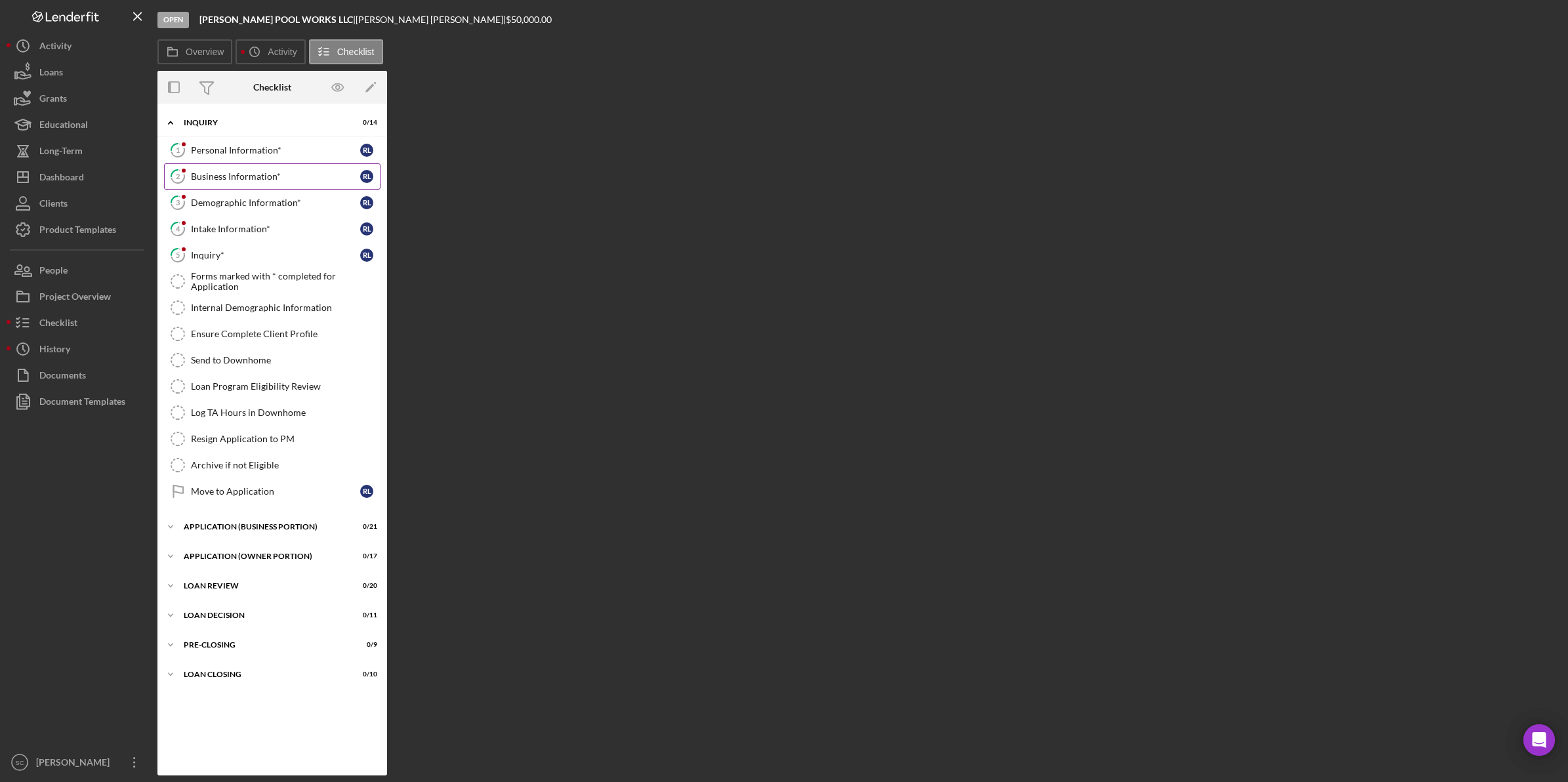
click at [233, 175] on div "Business Information*" at bounding box center [276, 176] width 170 height 11
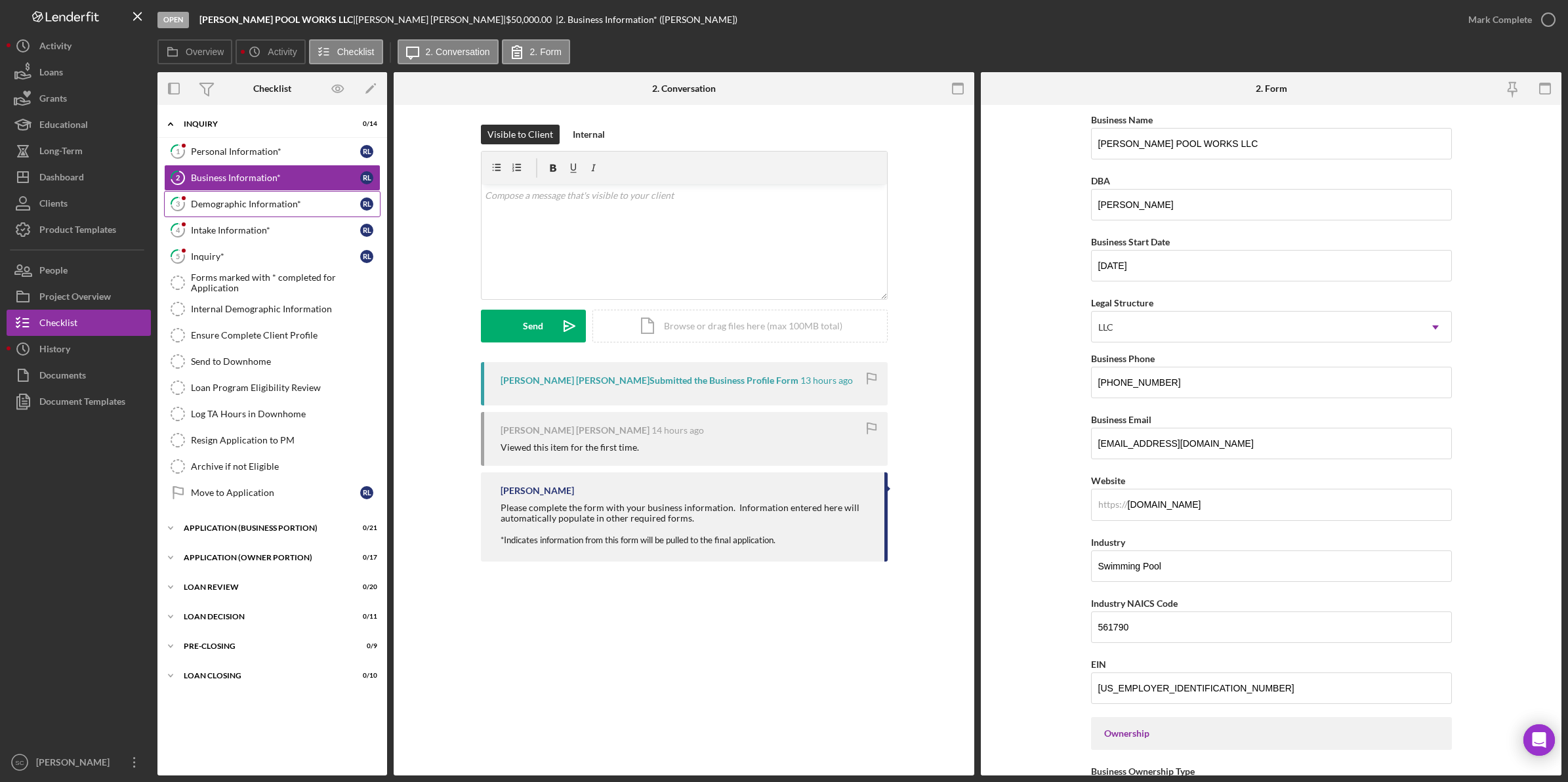
click at [212, 205] on div "Demographic Information*" at bounding box center [276, 204] width 170 height 11
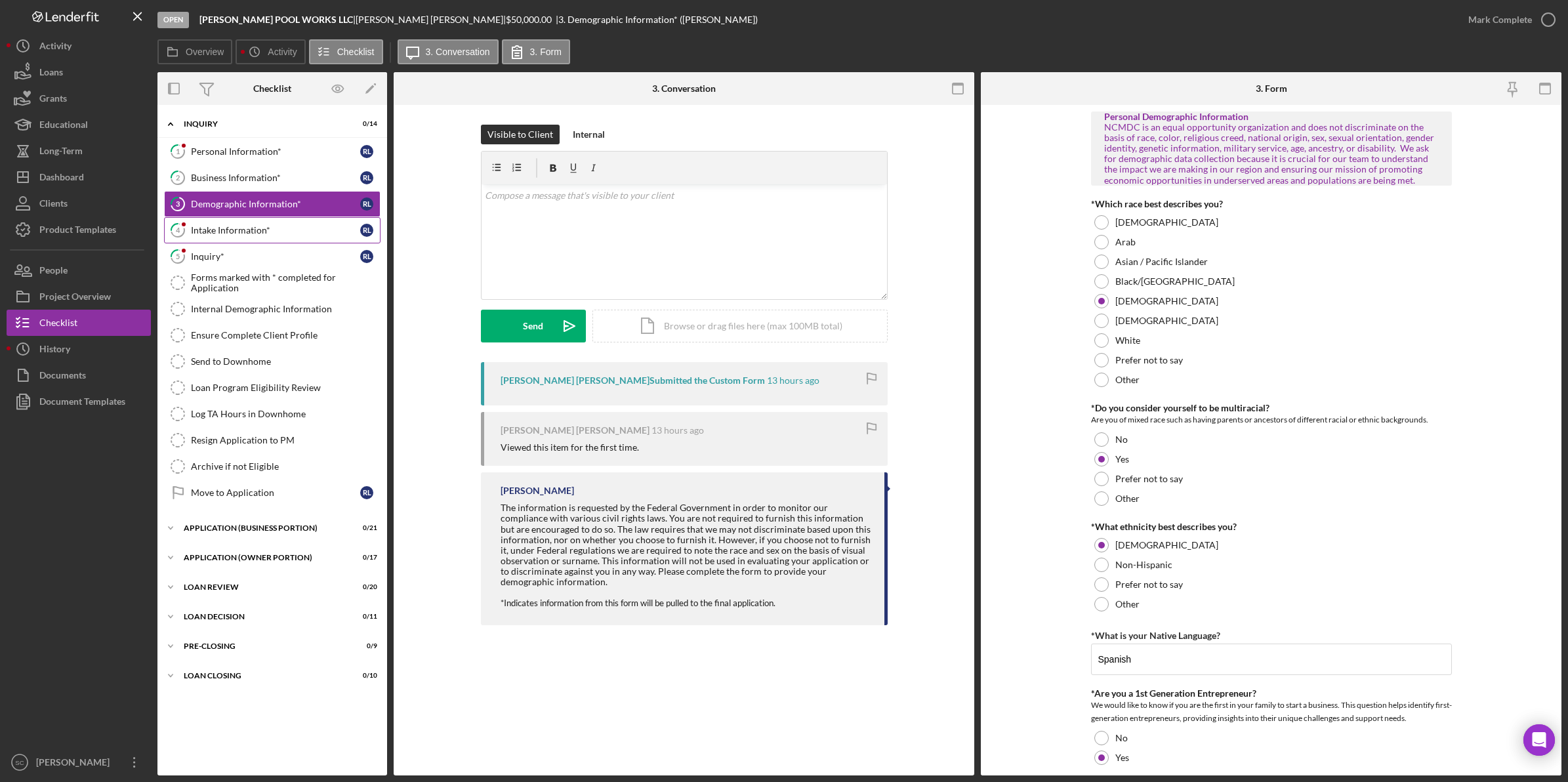
click at [237, 232] on div "Intake Information*" at bounding box center [276, 230] width 170 height 11
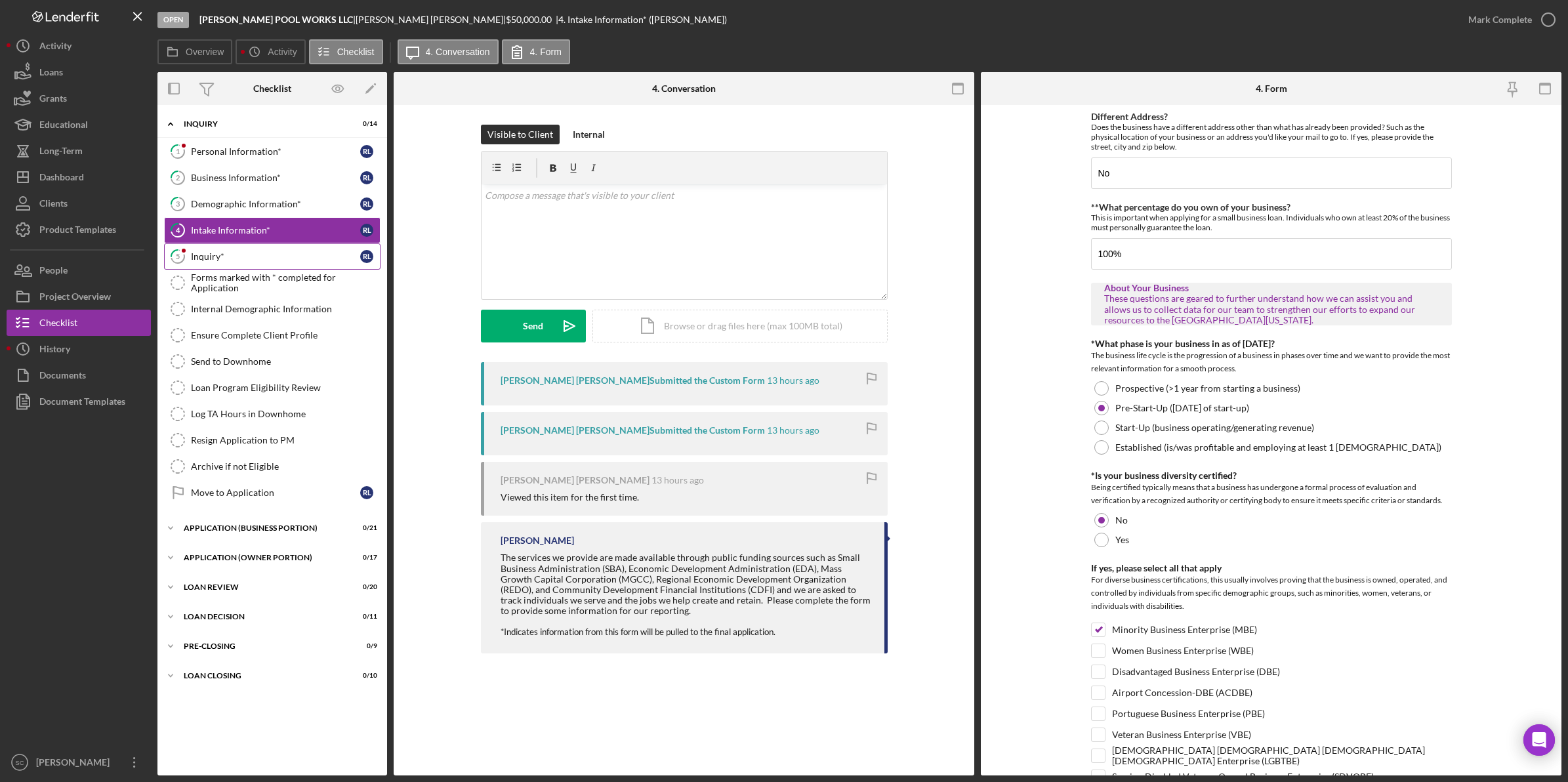
click at [211, 259] on div "Inquiry*" at bounding box center [276, 256] width 170 height 11
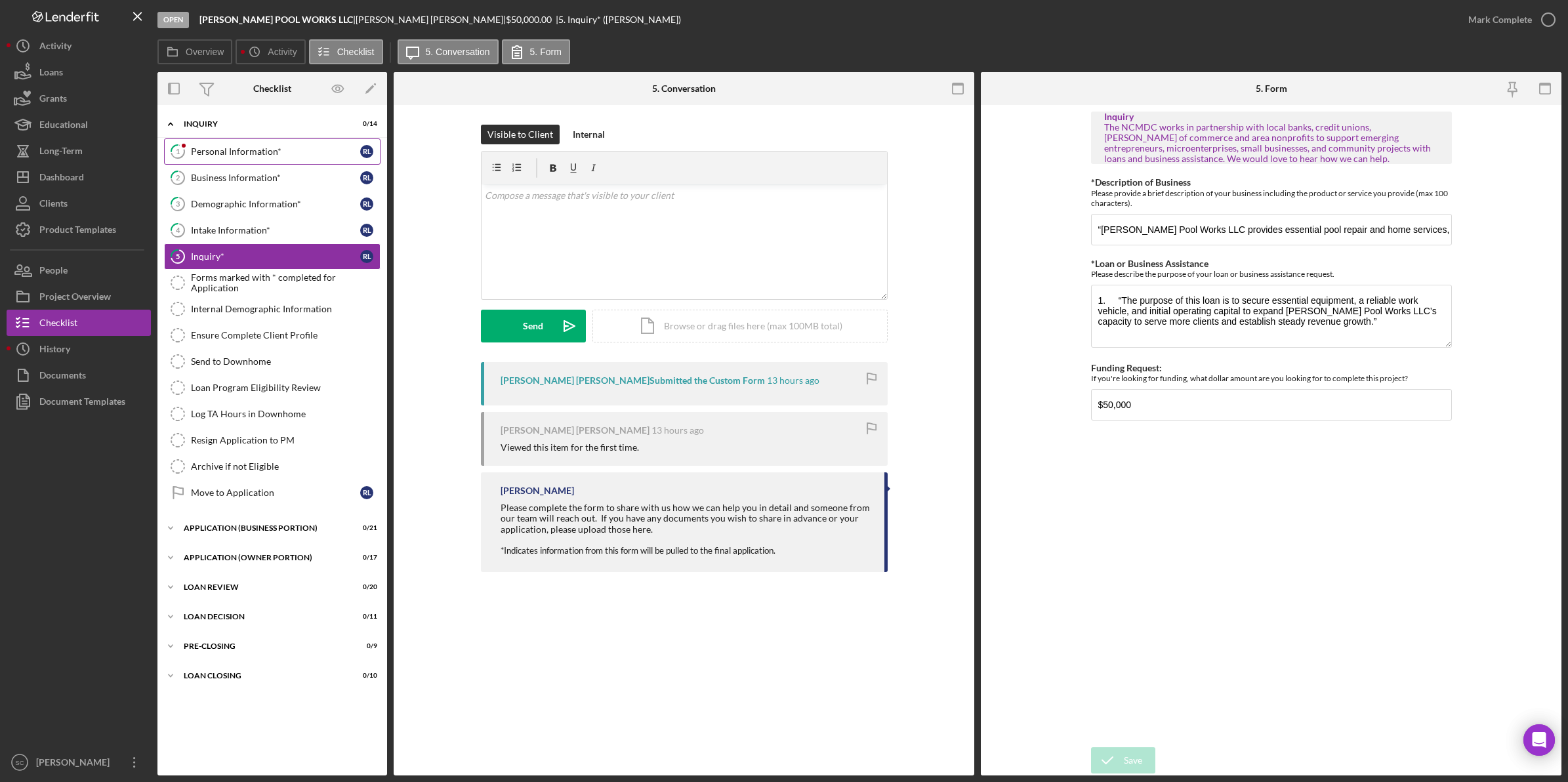
click at [197, 155] on div "Personal Information*" at bounding box center [276, 151] width 170 height 11
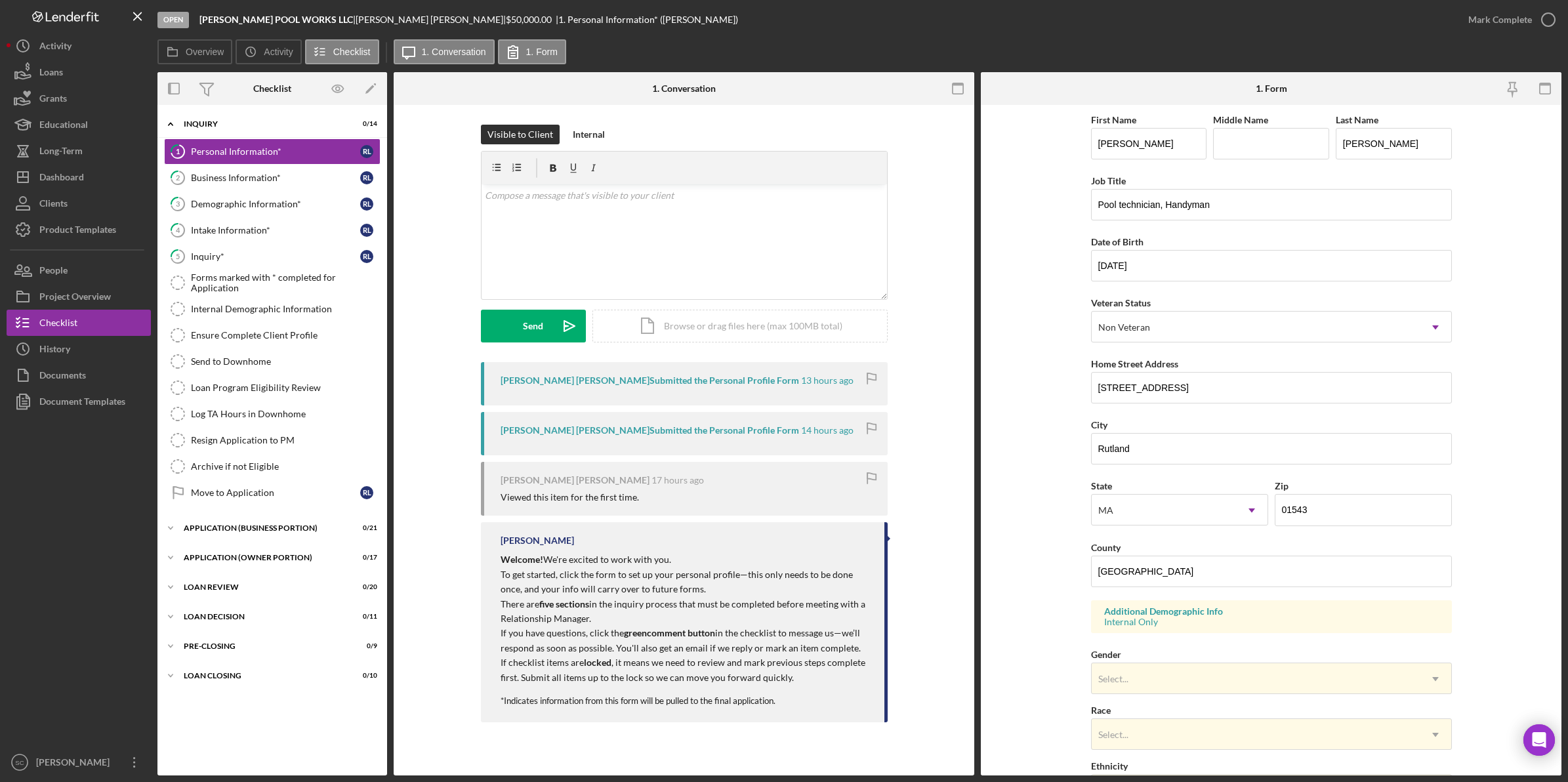
scroll to position [207, 0]
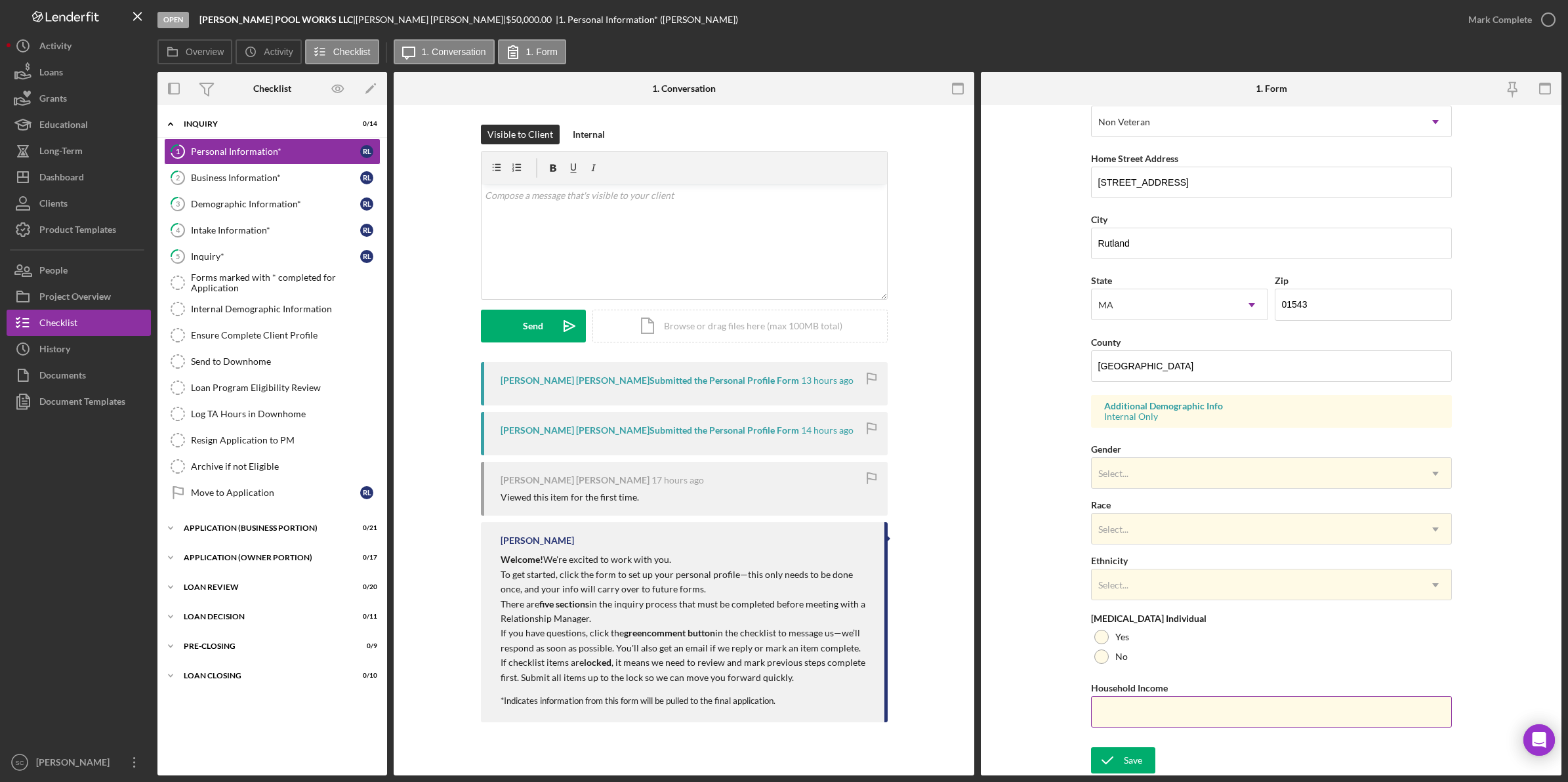
click at [1126, 715] on input "Household Income" at bounding box center [1271, 712] width 361 height 32
type input "$55,000"
click at [1099, 638] on div at bounding box center [1102, 638] width 15 height 15
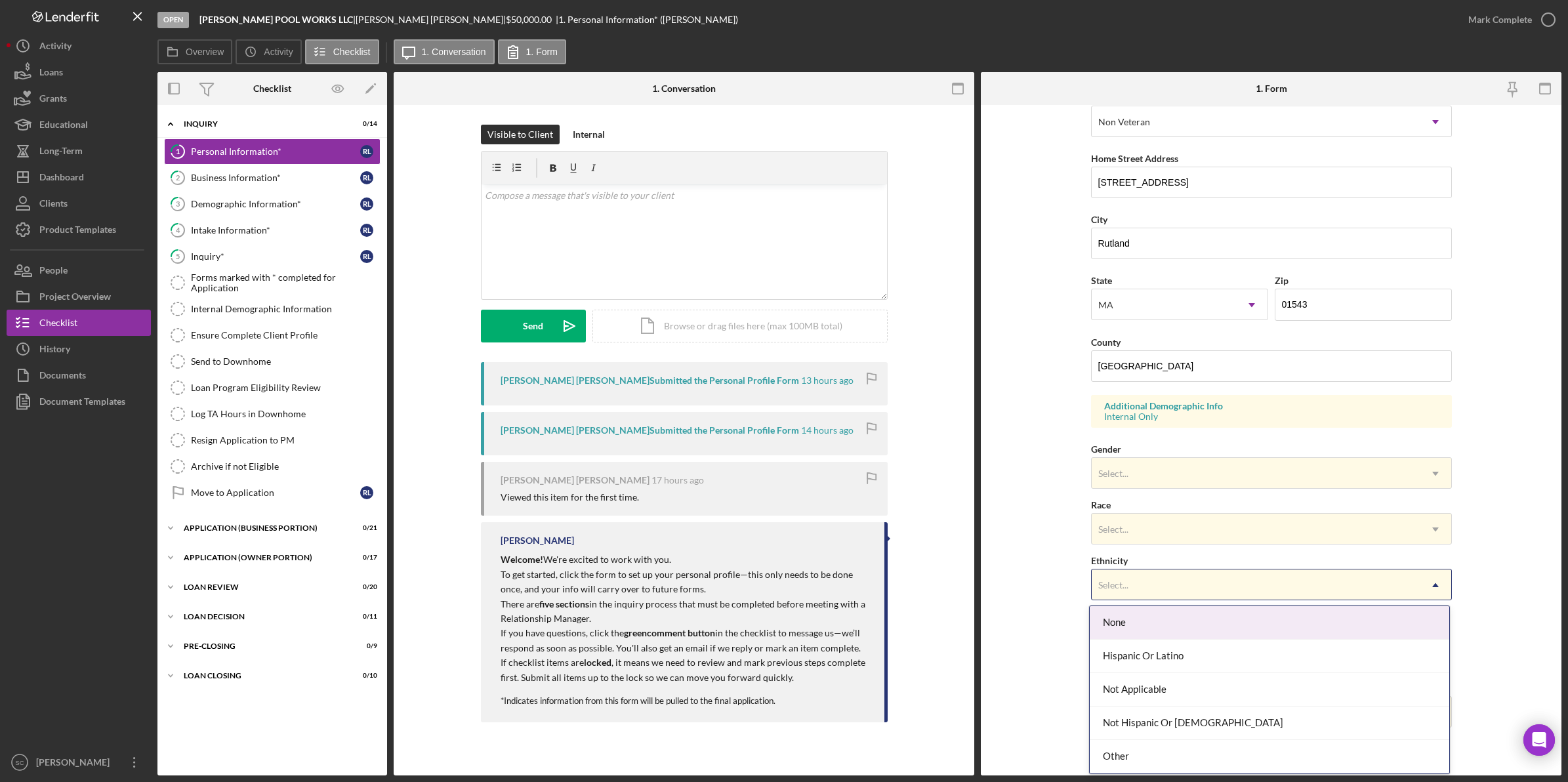
click at [1117, 598] on div "Select..." at bounding box center [1256, 585] width 328 height 30
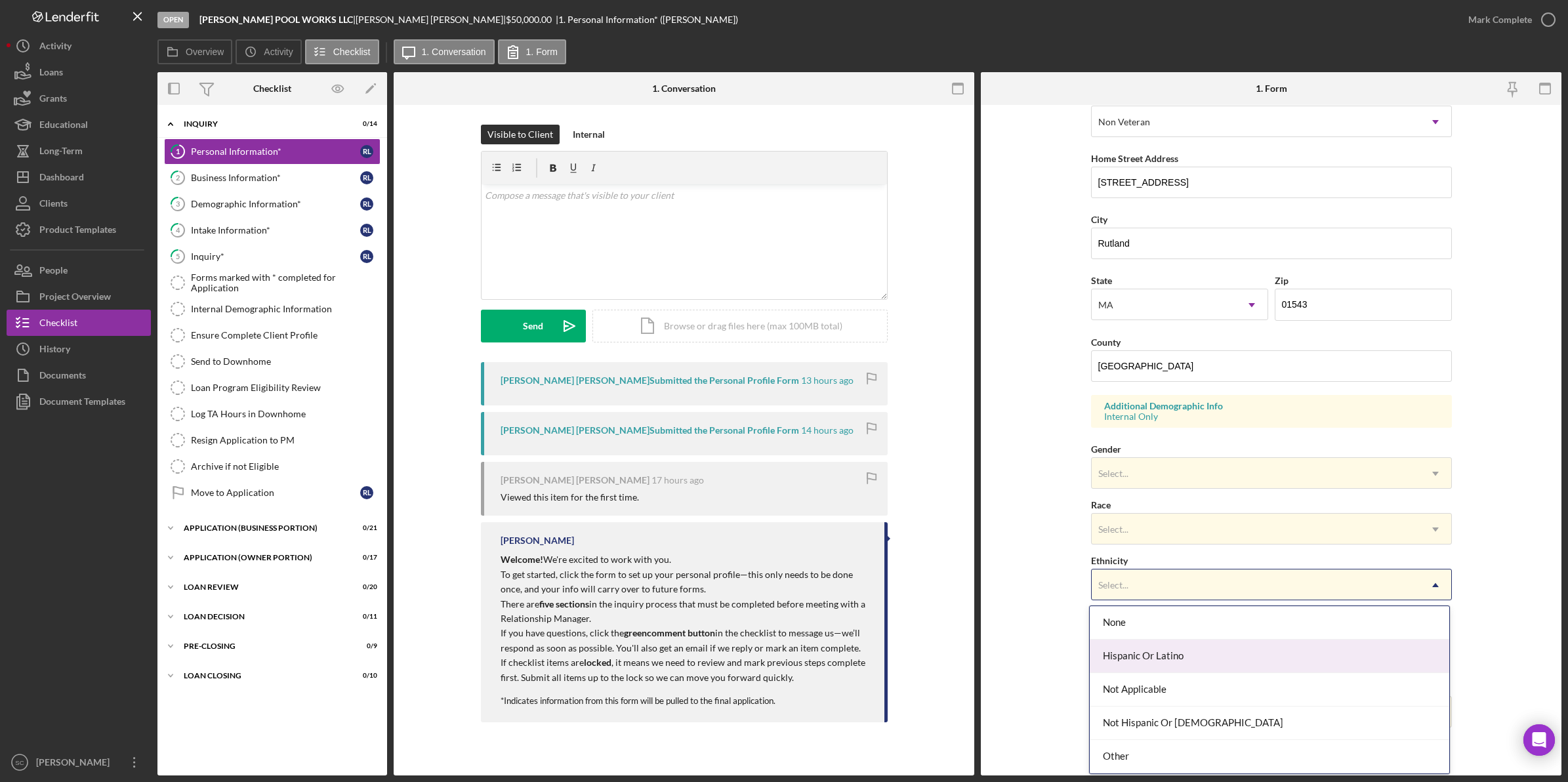
click at [1117, 664] on div "Hispanic Or Latino" at bounding box center [1270, 656] width 360 height 33
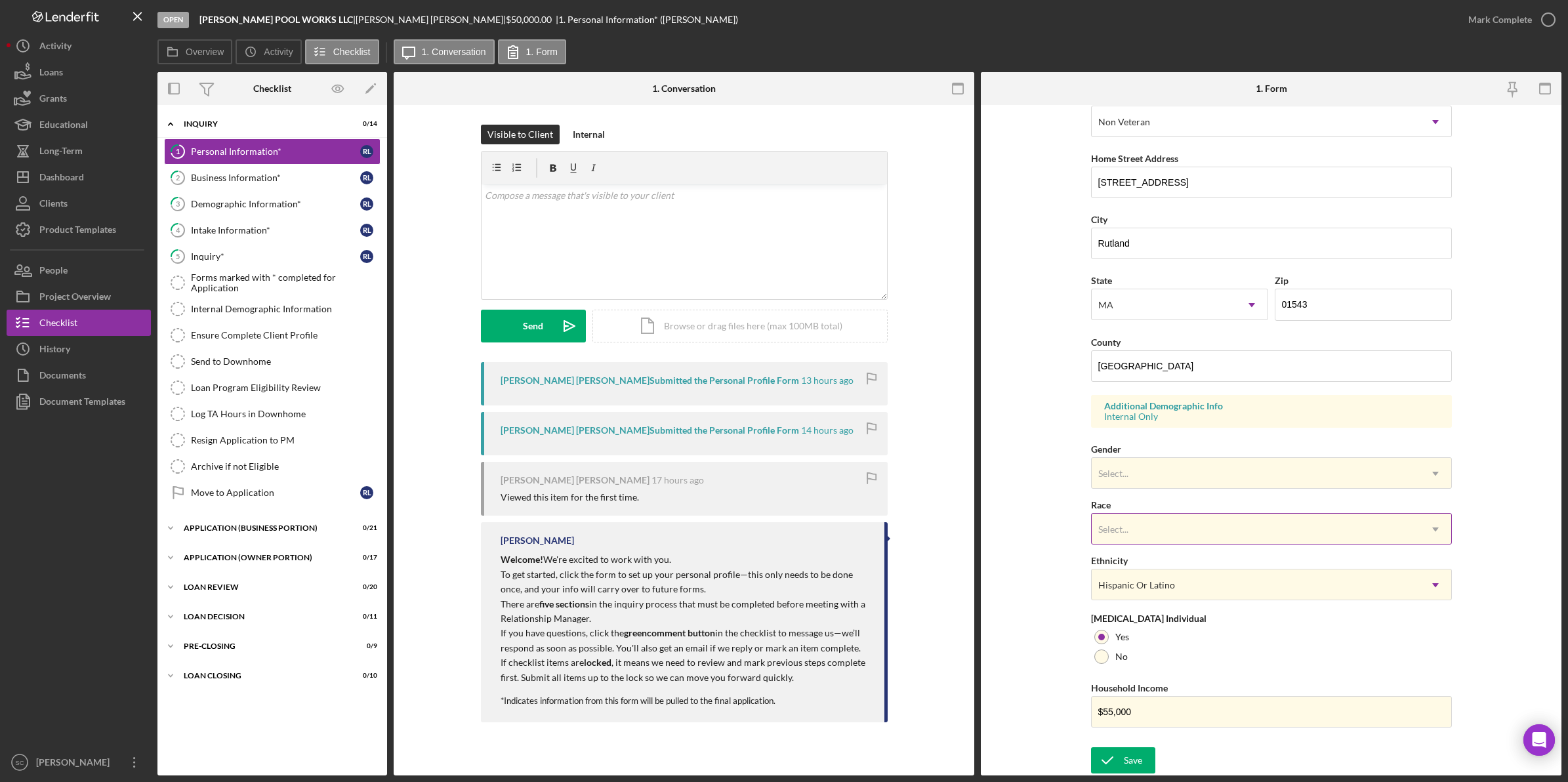
click at [1107, 530] on div "Select..." at bounding box center [1113, 529] width 30 height 11
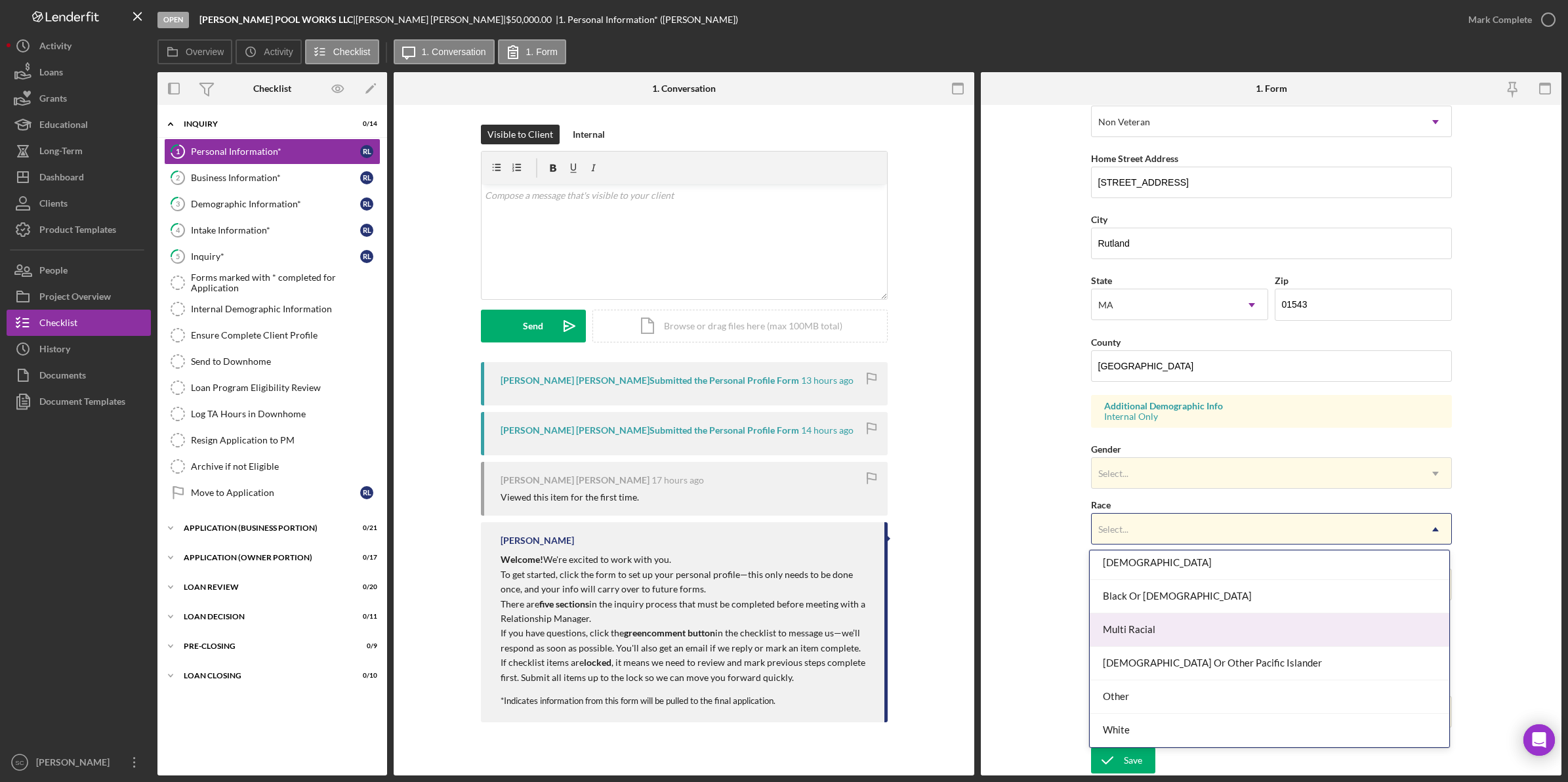
scroll to position [0, 0]
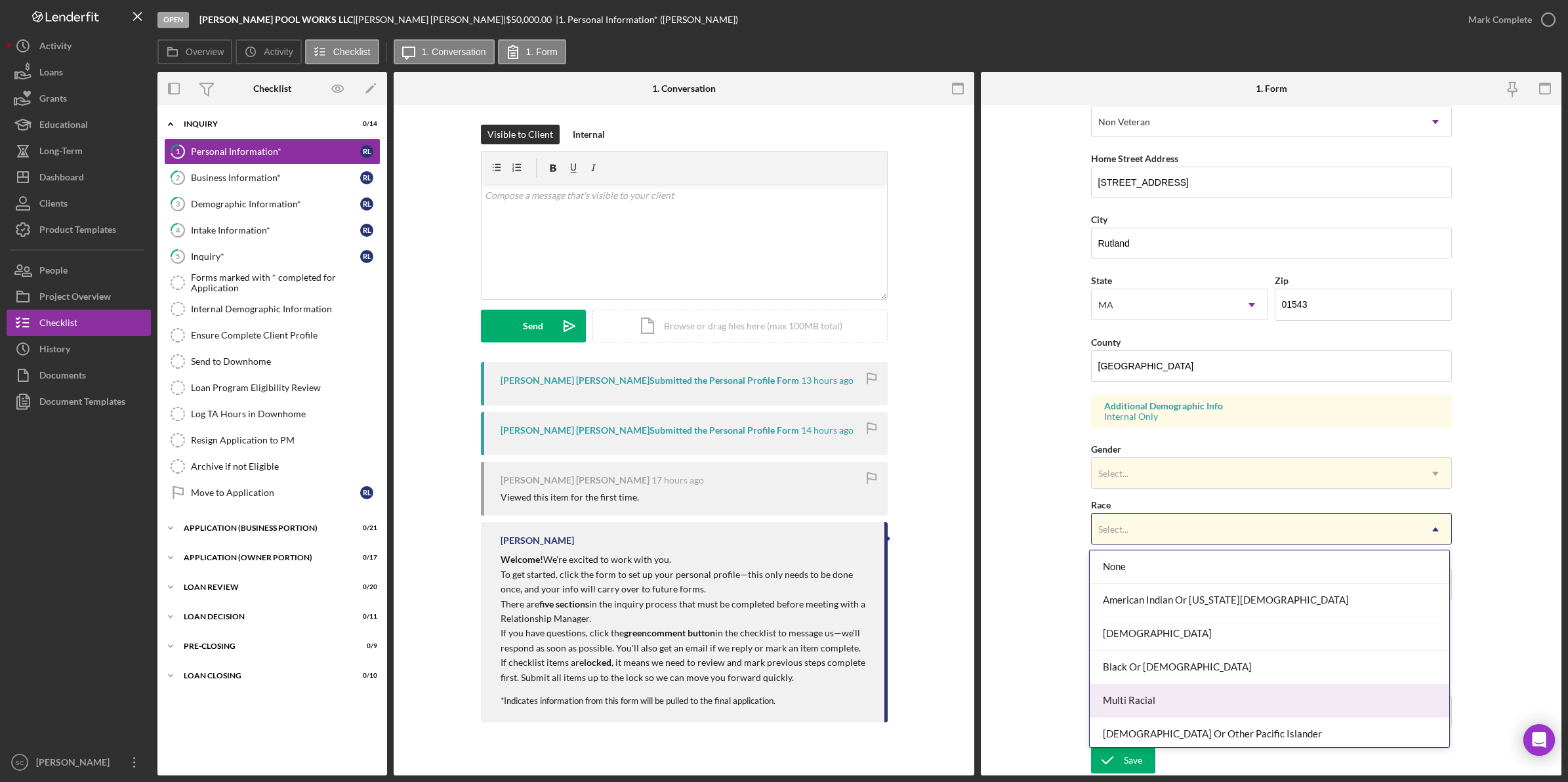
click at [1144, 699] on div "Multi Racial" at bounding box center [1270, 700] width 360 height 33
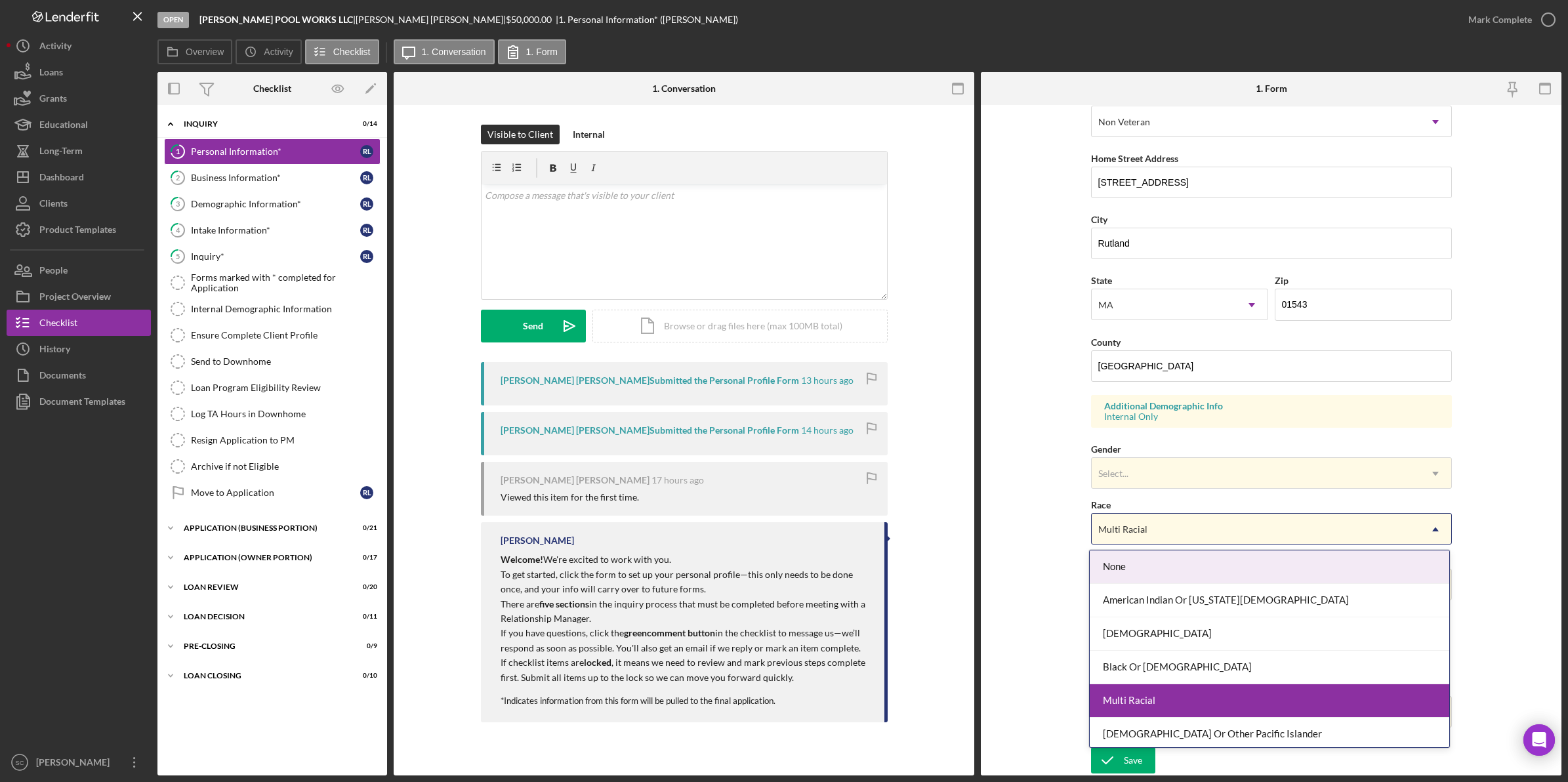
click at [1120, 526] on div "Multi Racial" at bounding box center [1123, 529] width 49 height 11
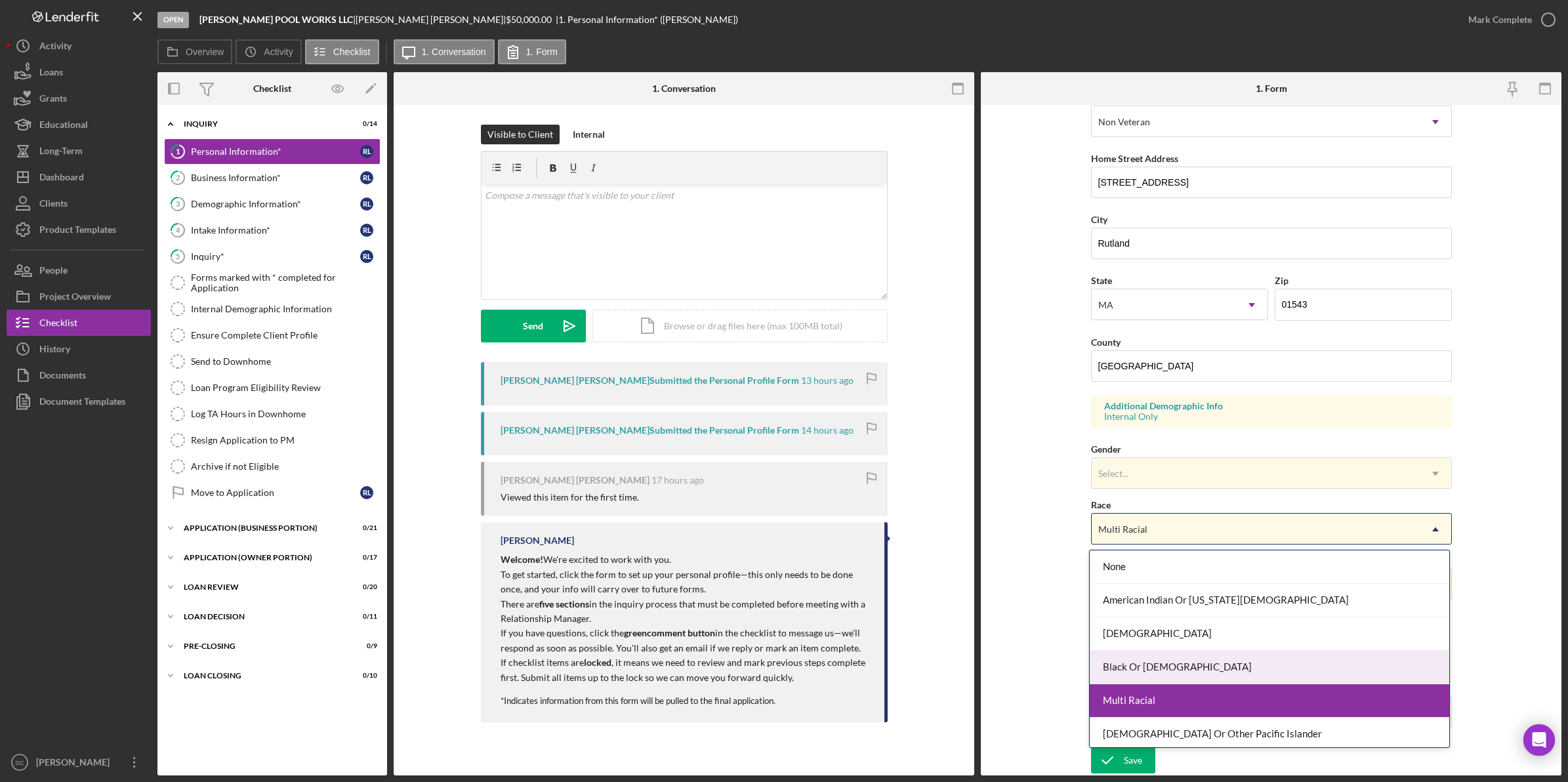
scroll to position [73, 0]
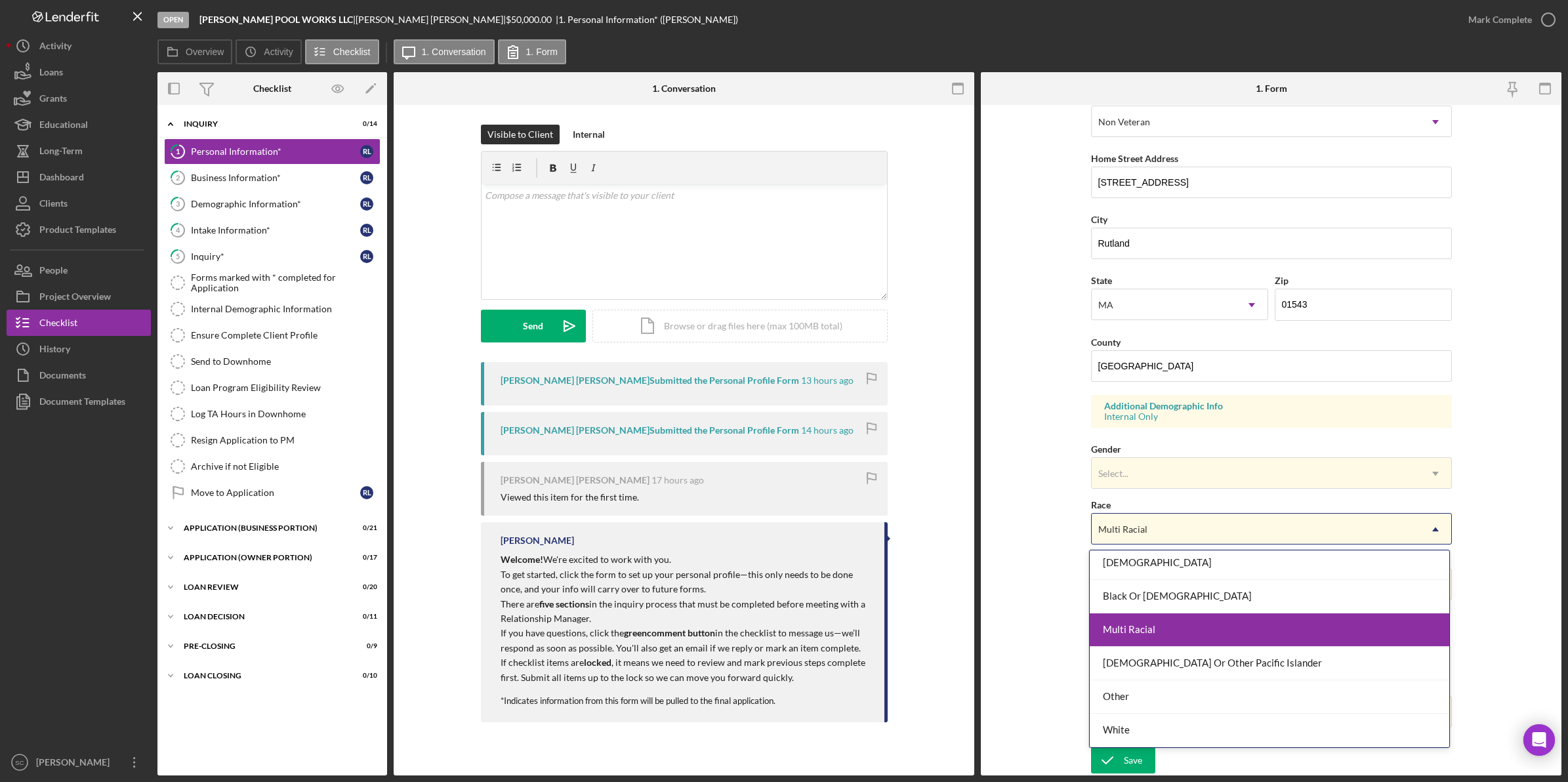
click at [1054, 596] on form "First Name Rene Middle Name Last Name Lopez Colocho Job Title Pool technician, …" at bounding box center [1271, 440] width 581 height 670
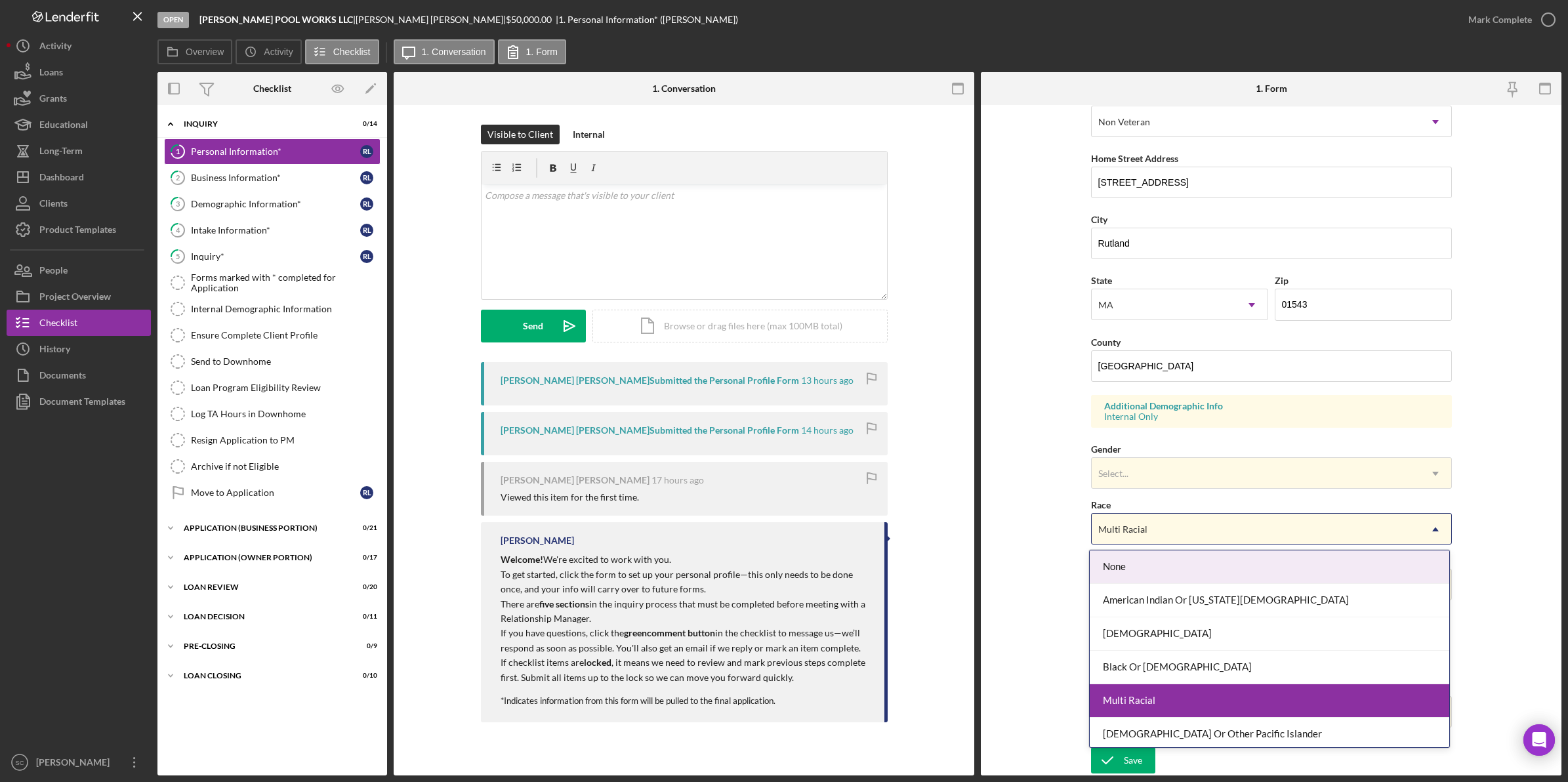
click at [1129, 526] on div "Multi Racial" at bounding box center [1123, 529] width 49 height 11
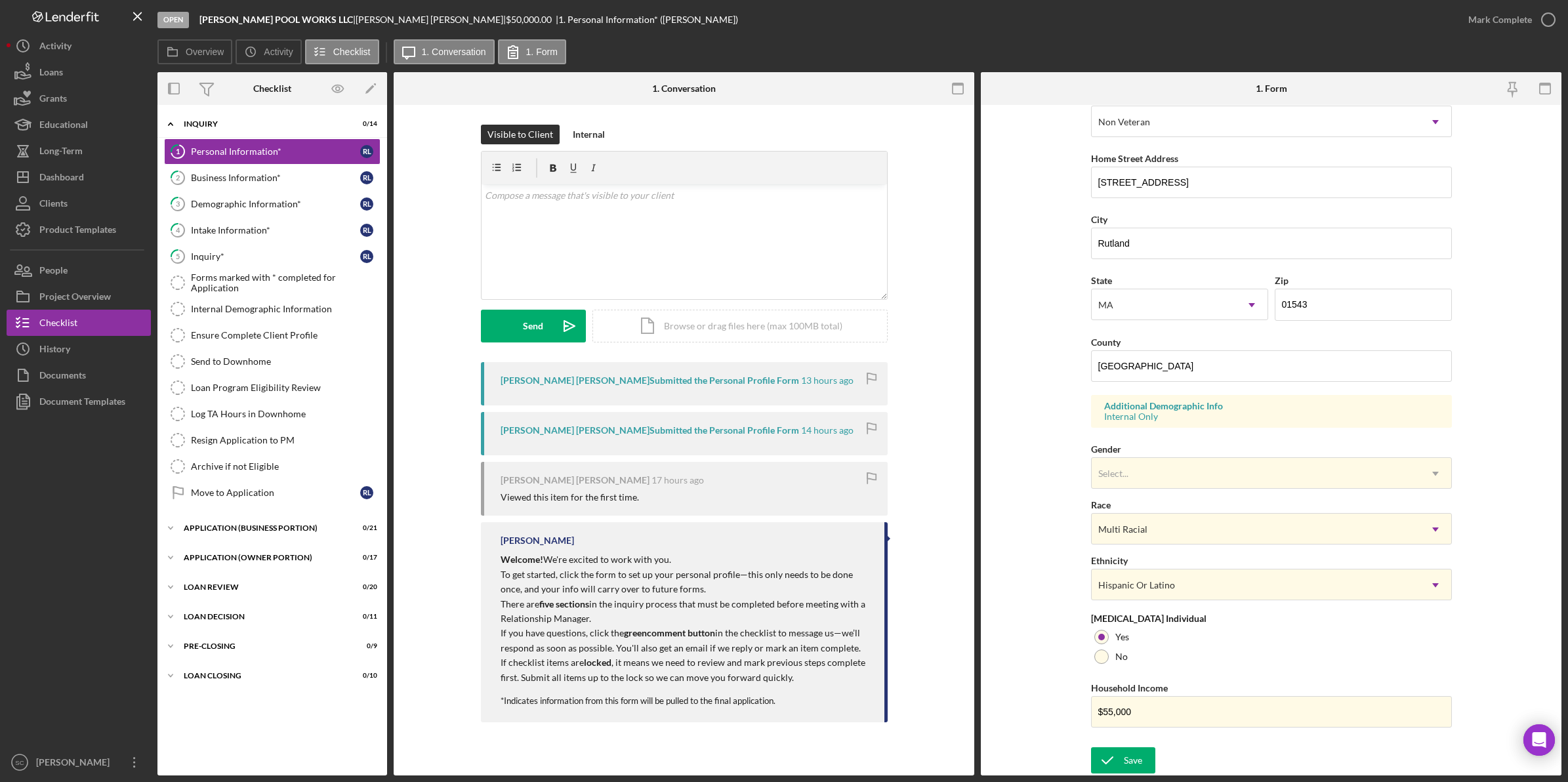
click at [1049, 546] on form "First Name Rene Middle Name Last Name Lopez Colocho Job Title Pool technician, …" at bounding box center [1271, 440] width 581 height 670
click at [1120, 477] on div "Select..." at bounding box center [1113, 474] width 30 height 11
click at [1048, 529] on form "First Name Rene Middle Name Last Name Lopez Colocho Job Title Pool technician, …" at bounding box center [1271, 440] width 581 height 670
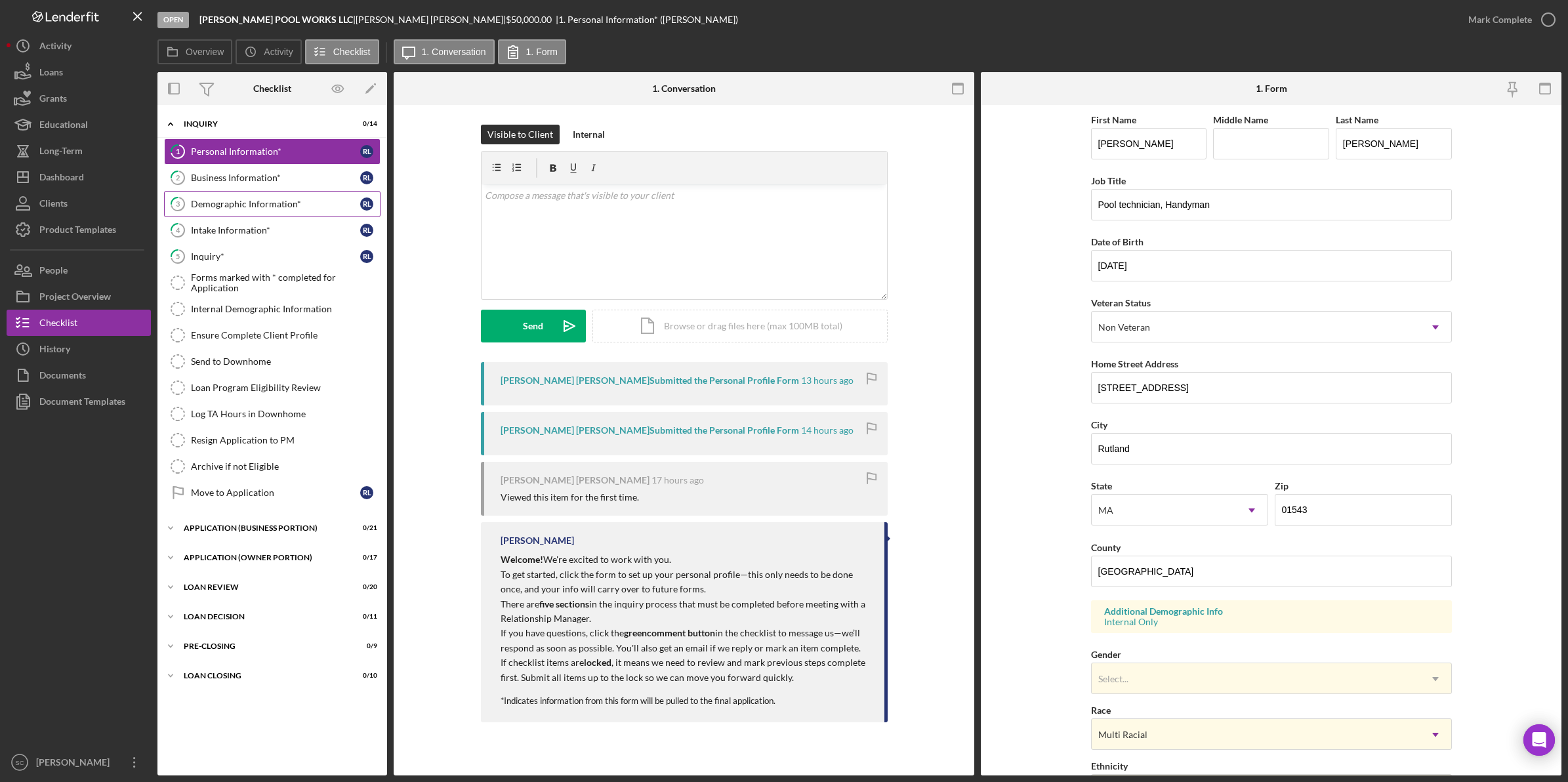
click at [250, 210] on div "Demographic Information*" at bounding box center [276, 204] width 170 height 11
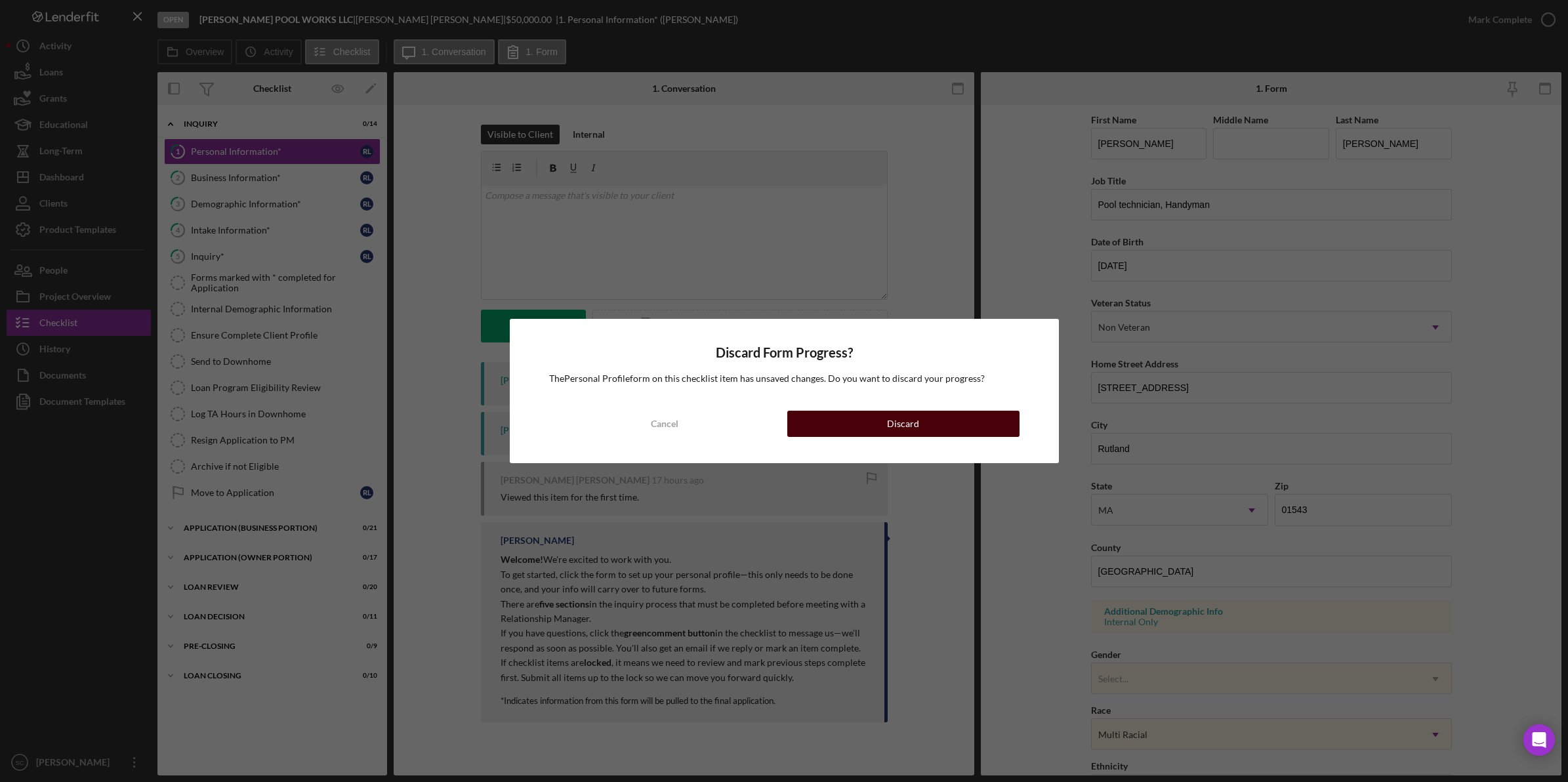
click at [922, 426] on button "Discard" at bounding box center [903, 424] width 232 height 26
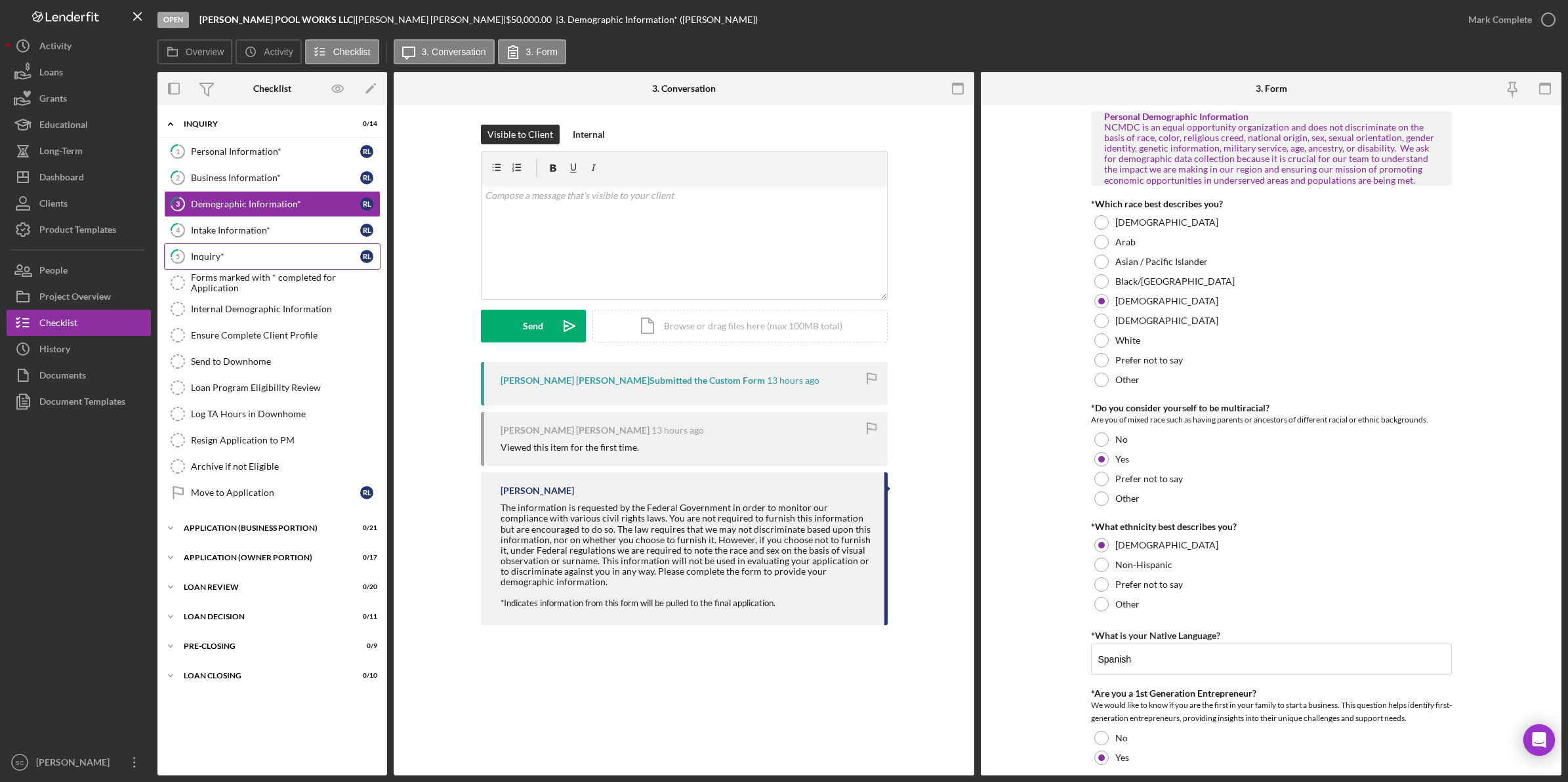
click at [188, 256] on icon "5" at bounding box center [178, 257] width 33 height 33
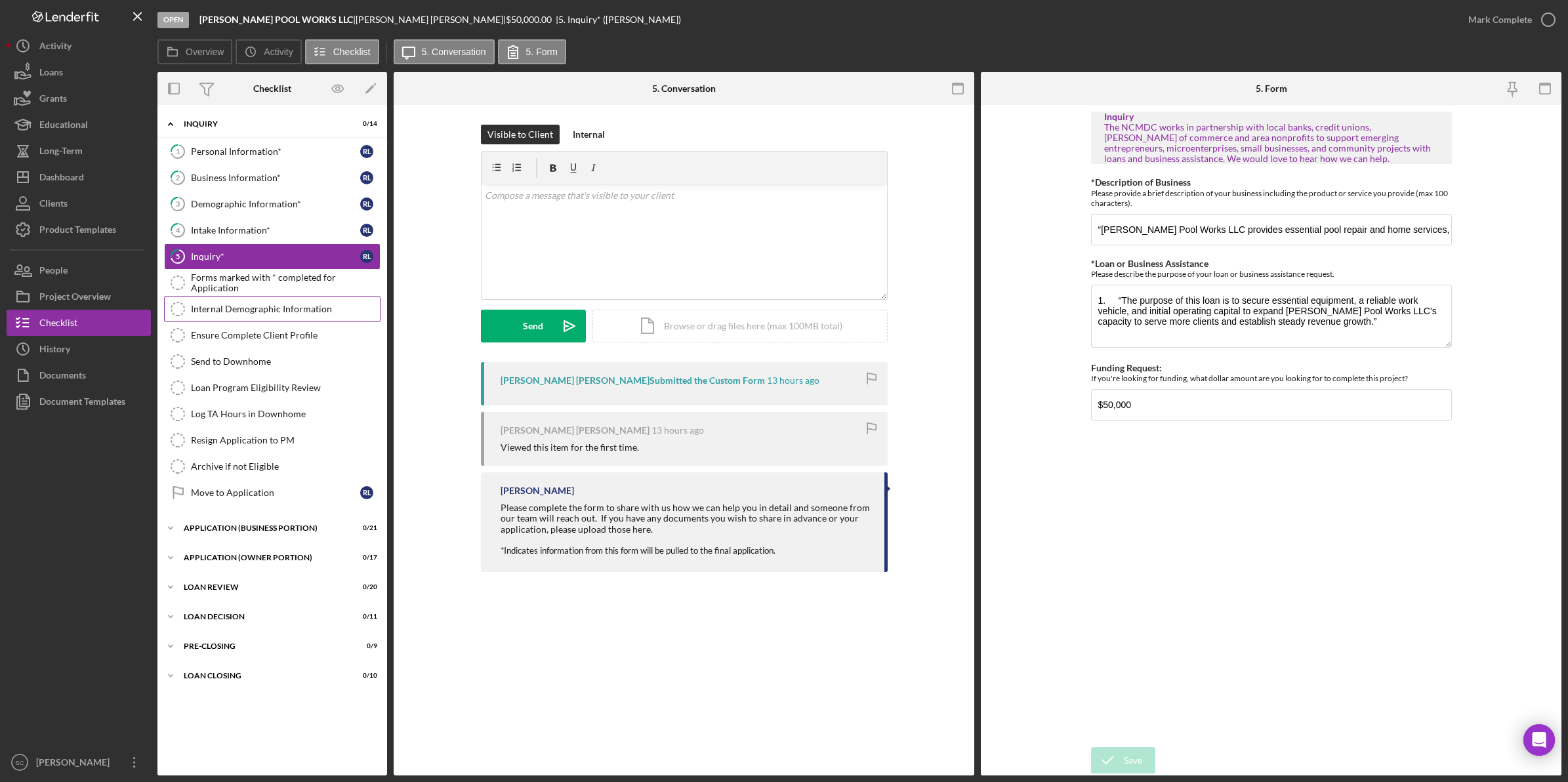
click at [209, 311] on div "Internal Demographic Information" at bounding box center [285, 309] width 189 height 11
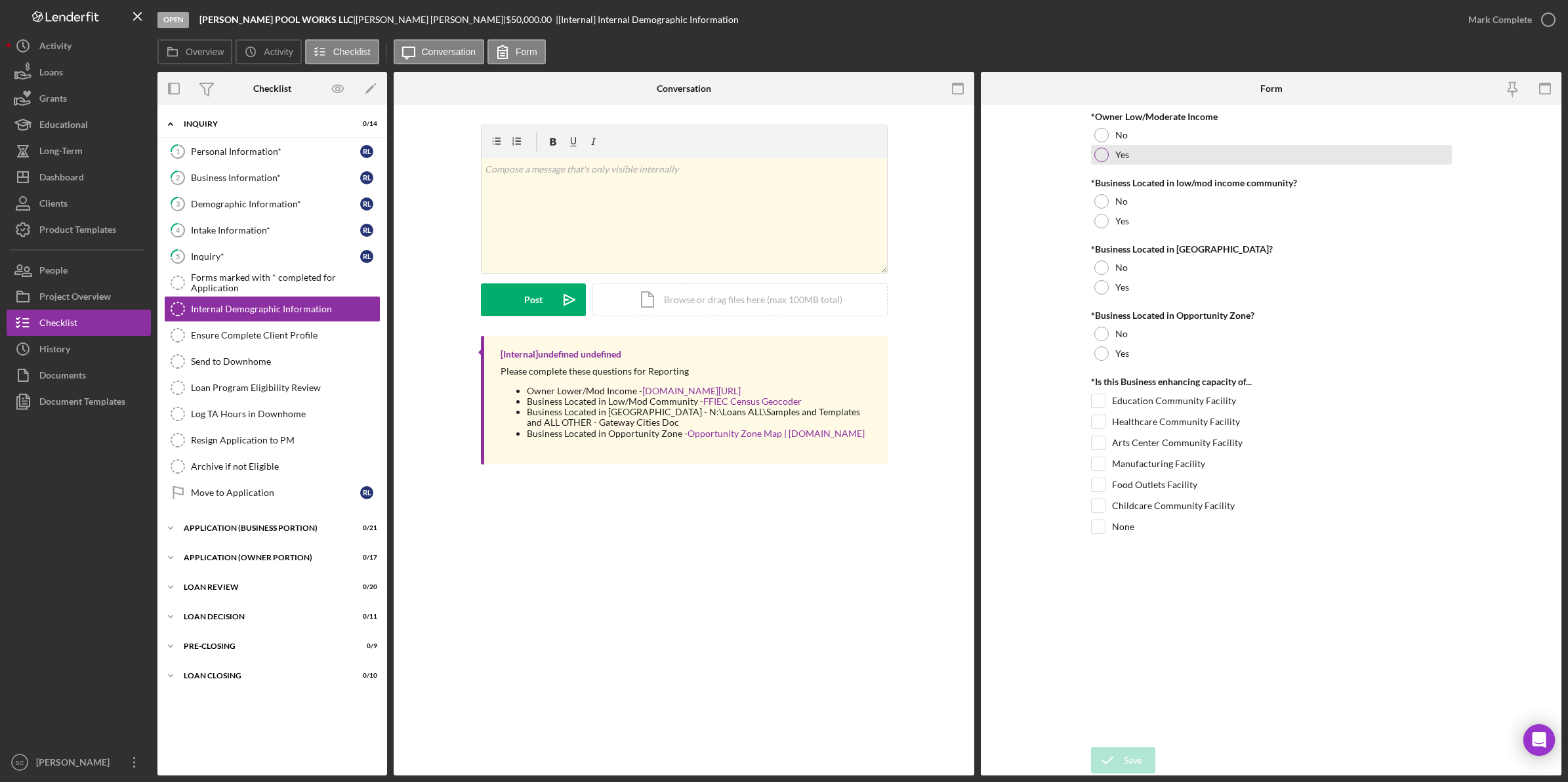
click at [1100, 152] on div at bounding box center [1102, 155] width 15 height 15
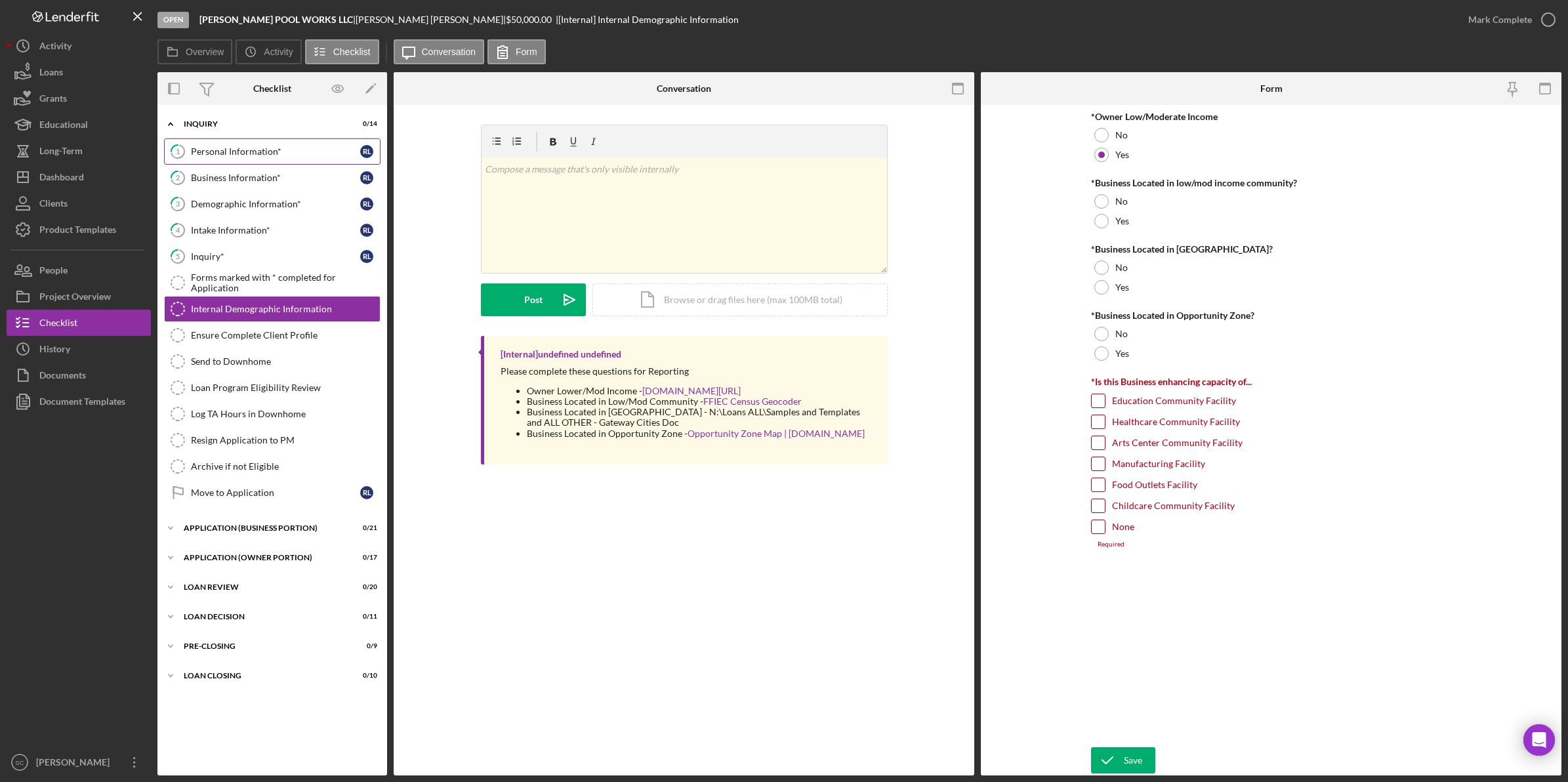
click at [223, 145] on link "1 Personal Information* [PERSON_NAME]" at bounding box center [272, 152] width 217 height 26
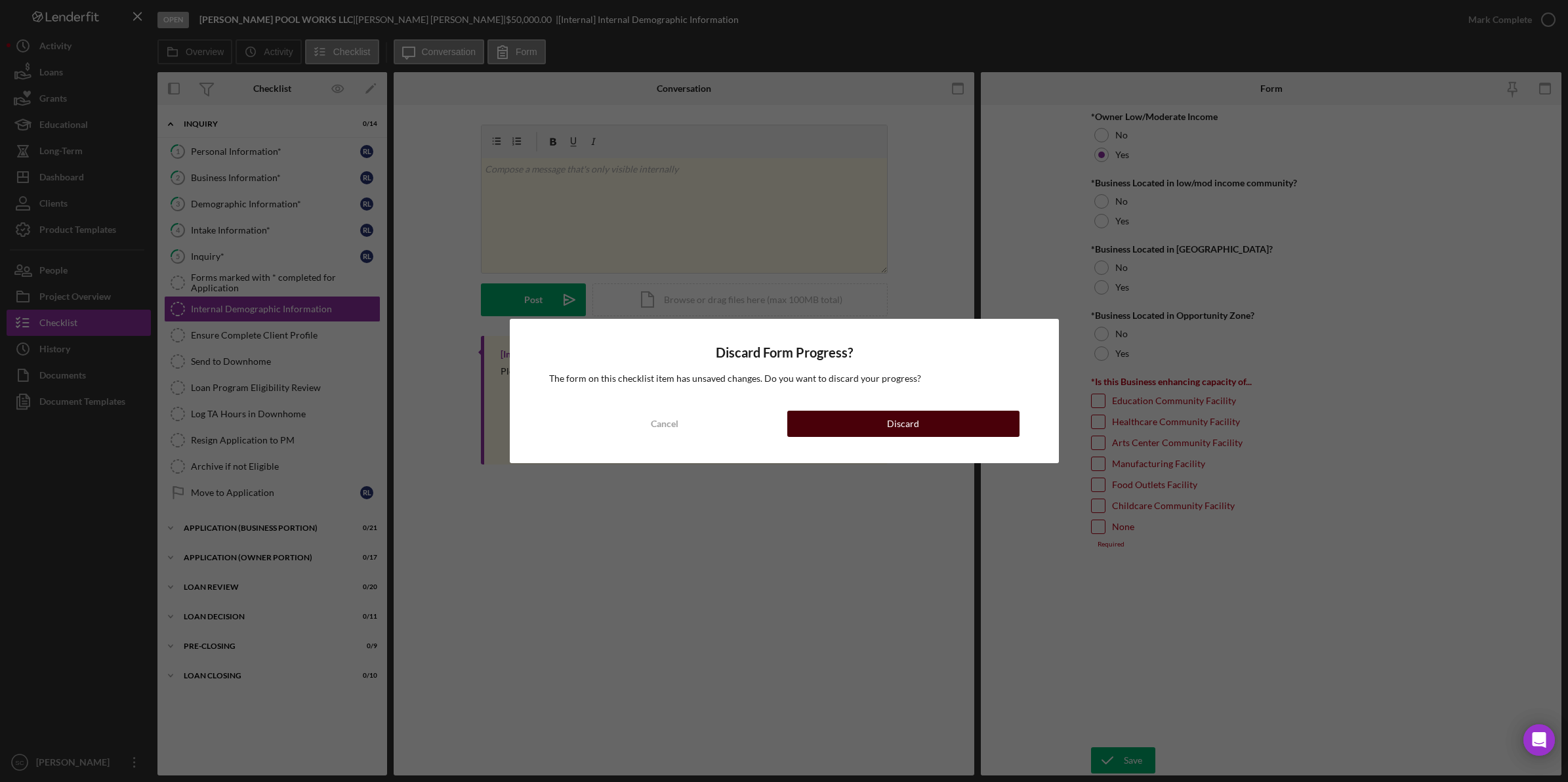
click at [821, 418] on button "Discard" at bounding box center [903, 424] width 232 height 26
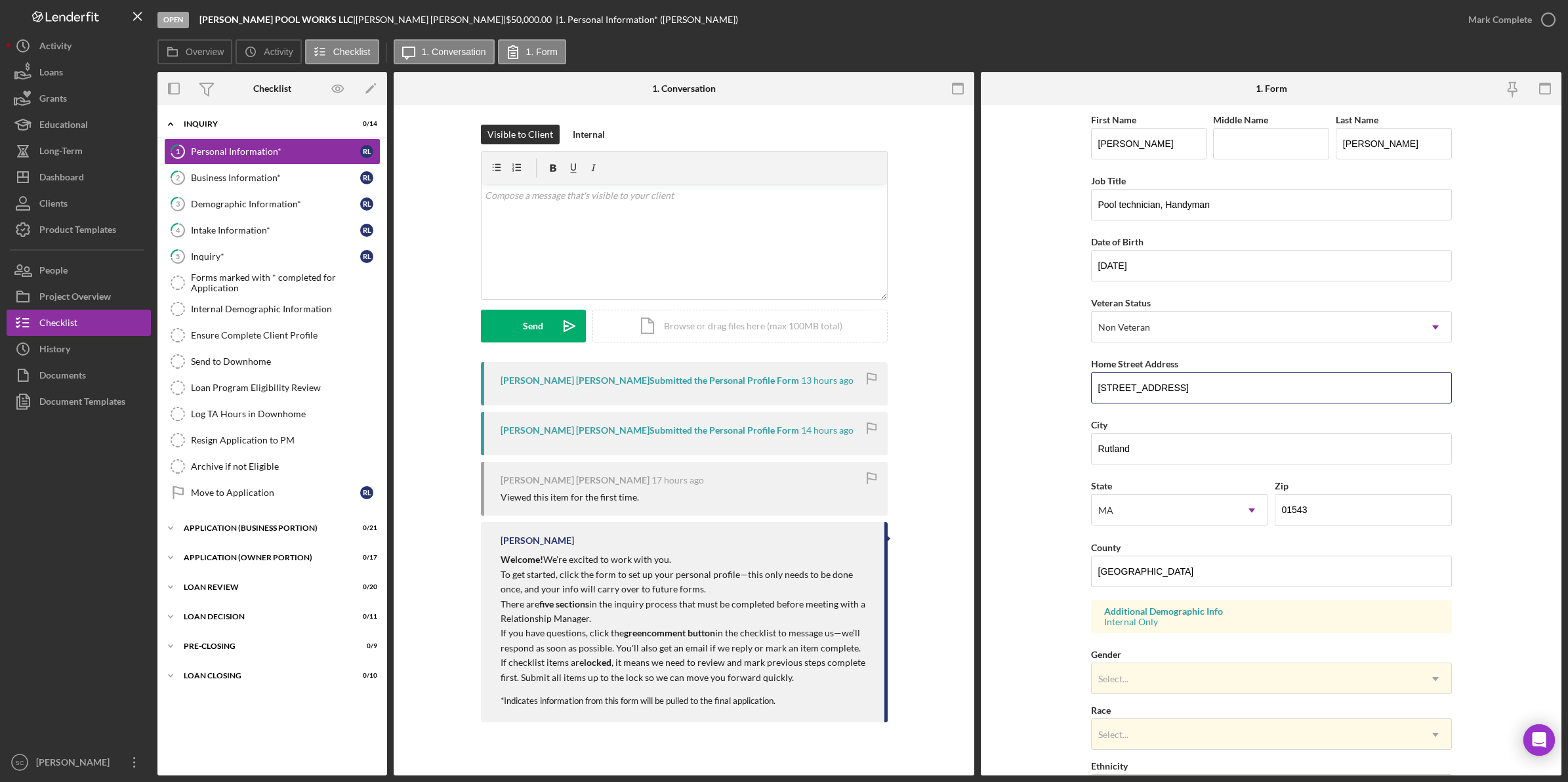
drag, startPoint x: 1198, startPoint y: 389, endPoint x: 1067, endPoint y: 391, distance: 131.0
click at [1067, 391] on form "First Name Rene Middle Name Last Name Lopez Colocho Job Title Pool technician, …" at bounding box center [1271, 440] width 581 height 670
click at [443, 543] on div "Rene Lopez Colocho Submitted the Personal Profile Form 13 hours ago Rene Lopez …" at bounding box center [684, 546] width 541 height 367
click at [245, 309] on div "Internal Demographic Information" at bounding box center [285, 309] width 189 height 11
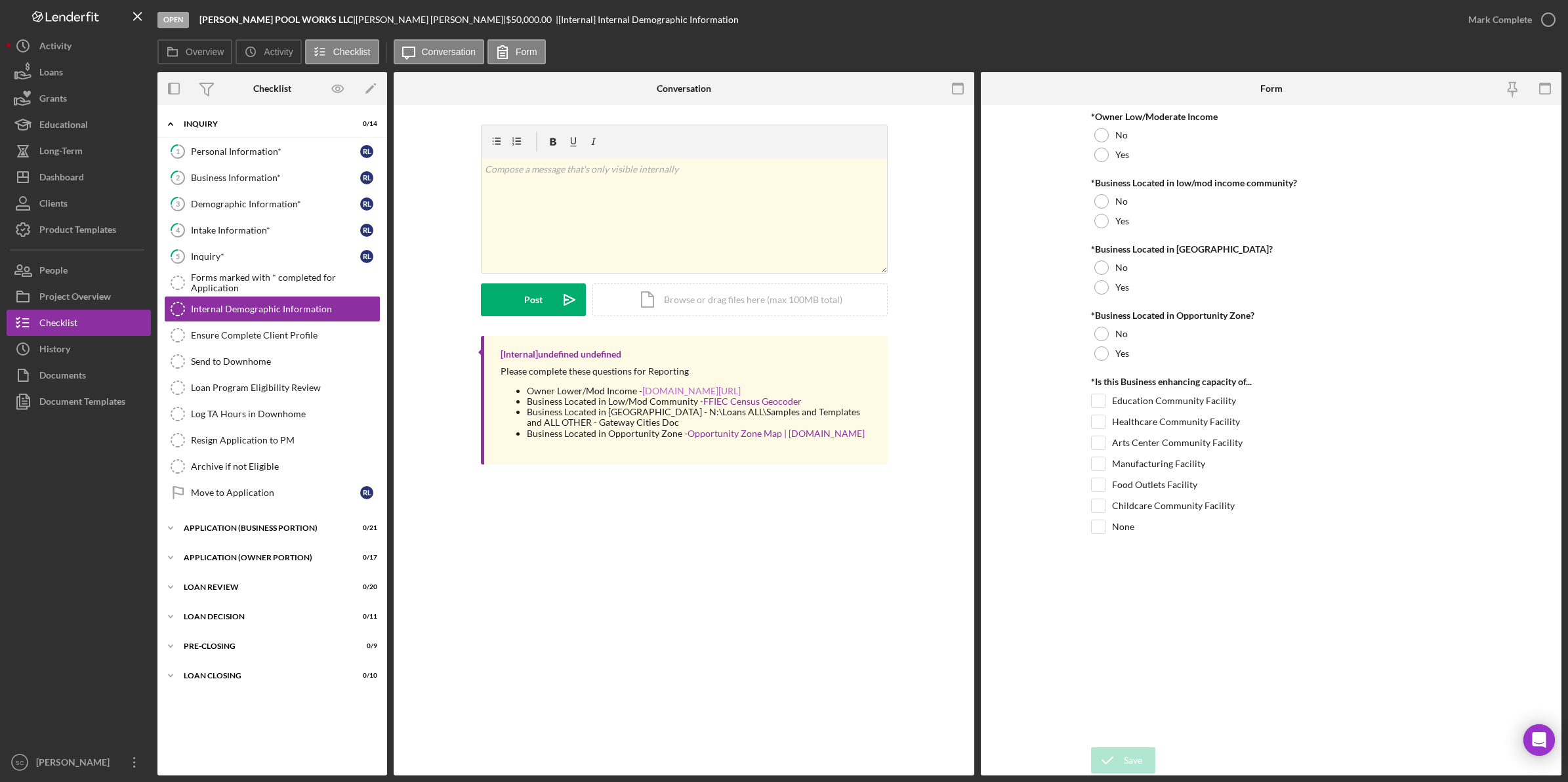
click at [643, 396] on link "huduser.gov/portal/datasets/il/il2025/select_Geography.odn" at bounding box center [691, 391] width 99 height 11
